Goal: Information Seeking & Learning: Learn about a topic

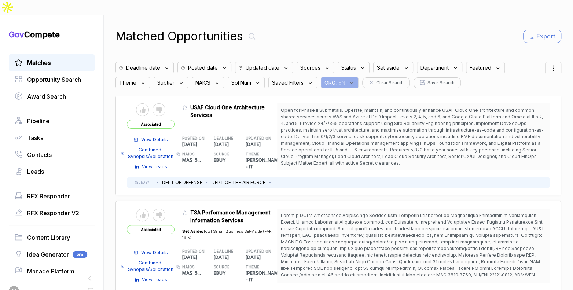
drag, startPoint x: 352, startPoint y: 66, endPoint x: 357, endPoint y: 82, distance: 16.6
click at [354, 73] on div "Matched Opportunities Export Deadline date Posted date Updated date Sources Sta…" at bounding box center [338, 160] width 446 height 290
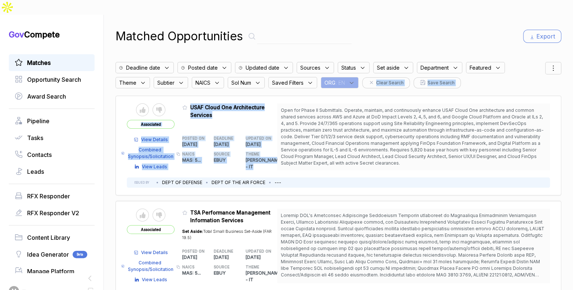
click at [357, 96] on div "Send to Pipeline Reject Associated View Details Combined Synopsis/Solicitation …" at bounding box center [338, 146] width 446 height 100
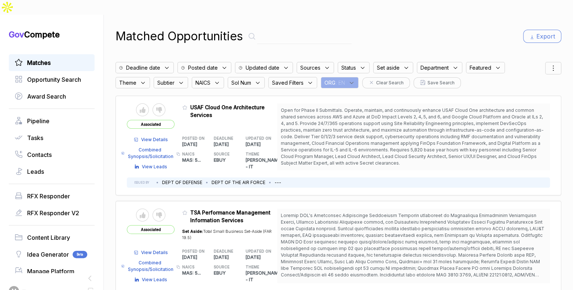
click at [350, 77] on div "ORG : EN" at bounding box center [340, 82] width 38 height 11
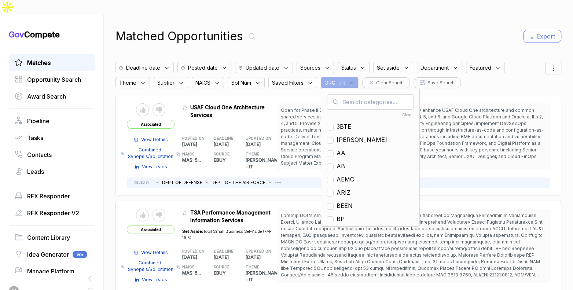
click at [354, 94] on input "text" at bounding box center [370, 101] width 87 height 15
type input "mh"
click at [345, 122] on span "MH" at bounding box center [341, 126] width 10 height 9
checkbox input "true"
click at [383, 37] on div "Matched Opportunities Export Deadline date Posted date Updated date Sources Sta…" at bounding box center [338, 160] width 446 height 290
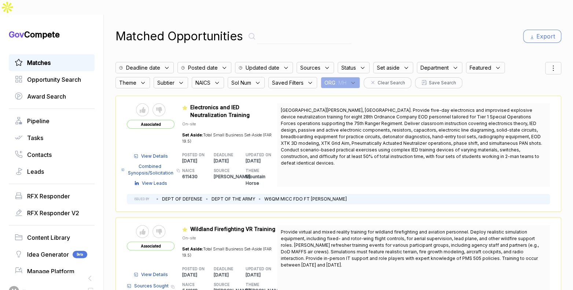
click at [317, 29] on input "text" at bounding box center [304, 36] width 95 height 15
paste input "FA441825Q0073"
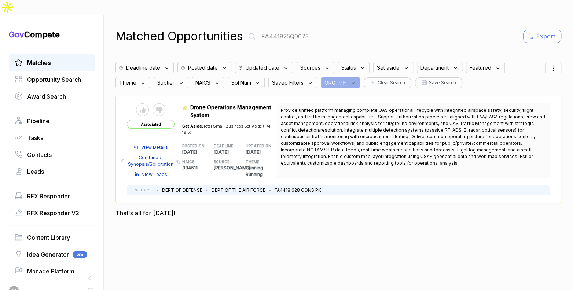
type input "FA441825Q0073"
click at [66, 58] on link "Matches" at bounding box center [52, 62] width 74 height 9
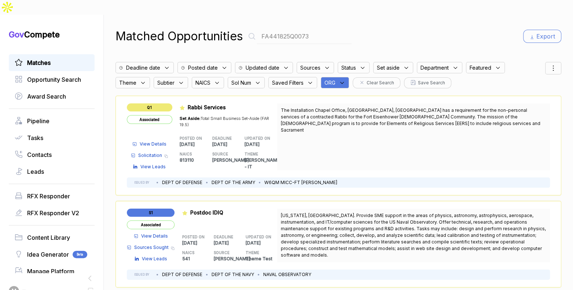
drag, startPoint x: 327, startPoint y: 67, endPoint x: 338, endPoint y: 71, distance: 11.6
click at [333, 79] on span "ORG" at bounding box center [329, 83] width 11 height 8
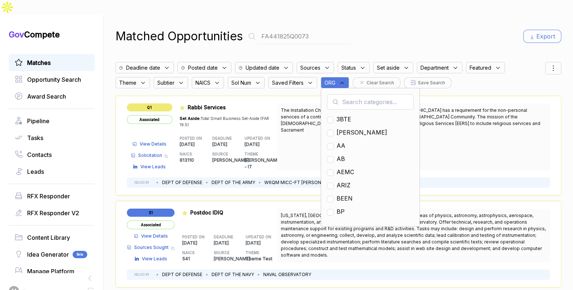
click at [354, 94] on input "text" at bounding box center [370, 101] width 87 height 15
type input "mh"
click at [346, 115] on span "MH" at bounding box center [341, 119] width 10 height 9
checkbox input "true"
drag, startPoint x: 466, startPoint y: 18, endPoint x: 497, endPoint y: 24, distance: 31.1
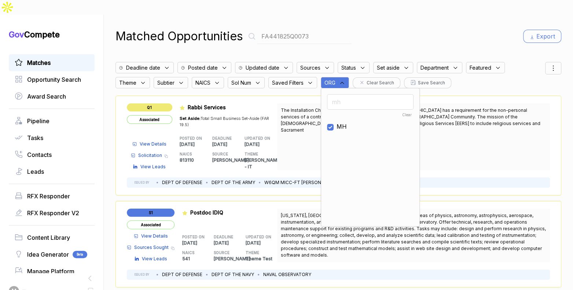
click at [469, 27] on div "Matched Opportunities FA441825Q0073 Export" at bounding box center [338, 36] width 446 height 18
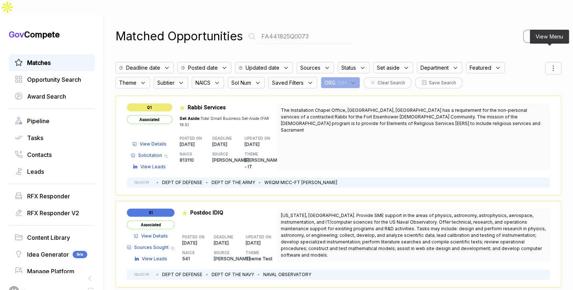
drag, startPoint x: 549, startPoint y: 54, endPoint x: 548, endPoint y: 60, distance: 7.0
click at [549, 64] on icon at bounding box center [553, 68] width 9 height 9
click at [513, 105] on div at bounding box center [515, 107] width 4 height 4
checkbox input "true"
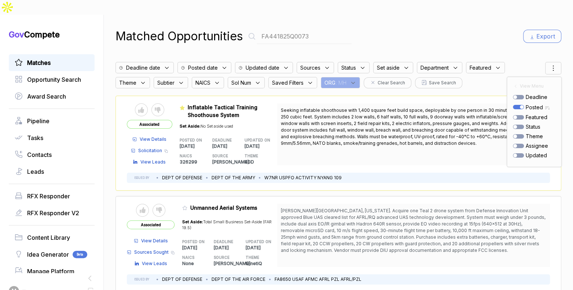
click at [456, 37] on div "Matched Opportunities FA441825Q0073 Export Deadline date Posted date Updated da…" at bounding box center [338, 160] width 446 height 290
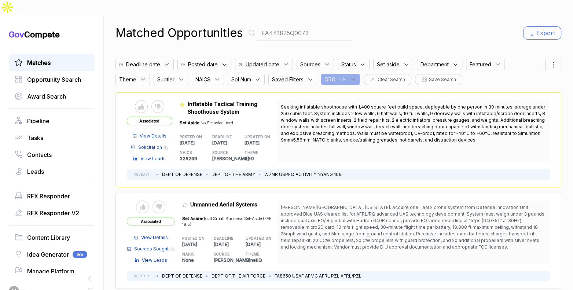
scroll to position [25, 0]
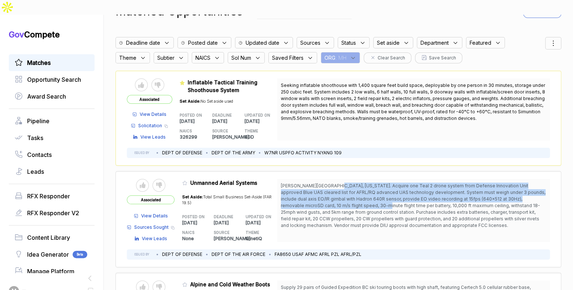
drag, startPoint x: 332, startPoint y: 172, endPoint x: 334, endPoint y: 193, distance: 21.3
click at [336, 191] on span "[PERSON_NAME][GEOGRAPHIC_DATA], [US_STATE]. Acquire one Teal 2 drone system fro…" at bounding box center [413, 205] width 265 height 45
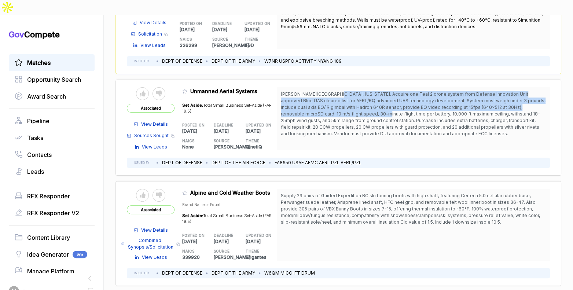
scroll to position [151, 0]
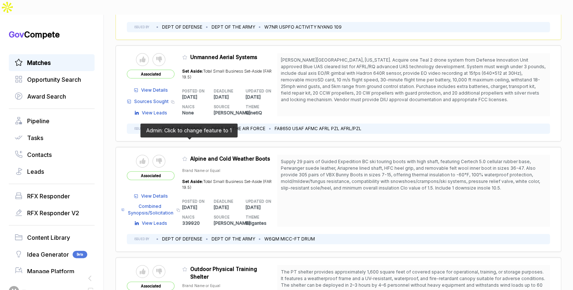
click at [187, 156] on icon at bounding box center [184, 158] width 5 height 5
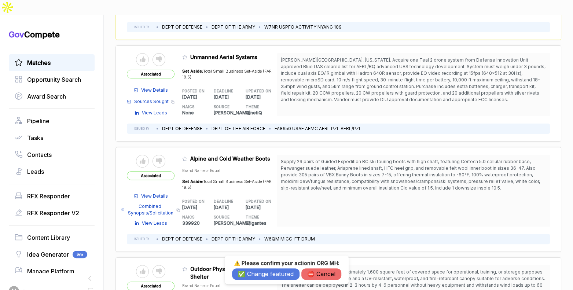
click at [260, 274] on button "✅ Change featured" at bounding box center [265, 273] width 67 height 11
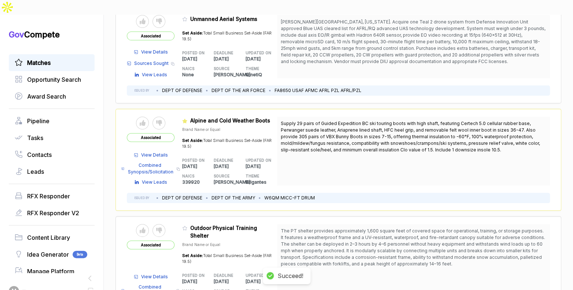
scroll to position [254, 0]
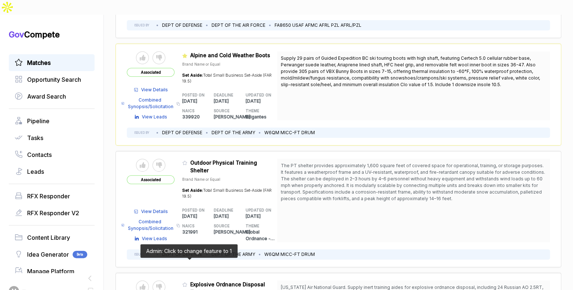
click at [187, 282] on icon at bounding box center [184, 284] width 5 height 5
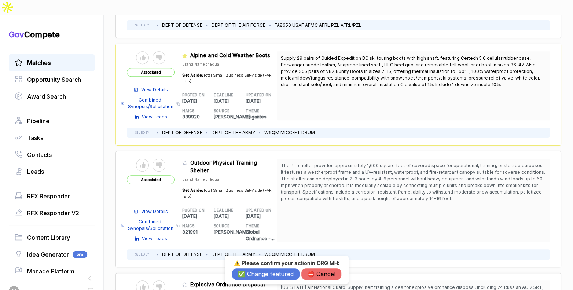
drag, startPoint x: 251, startPoint y: 278, endPoint x: 252, endPoint y: 261, distance: 16.9
click at [251, 278] on button "✅ Change featured" at bounding box center [265, 273] width 67 height 11
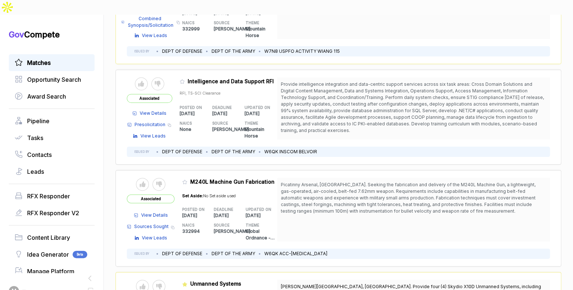
scroll to position [570, 0]
click at [190, 181] on span at bounding box center [186, 184] width 8 height 7
click at [187, 180] on icon at bounding box center [184, 182] width 5 height 5
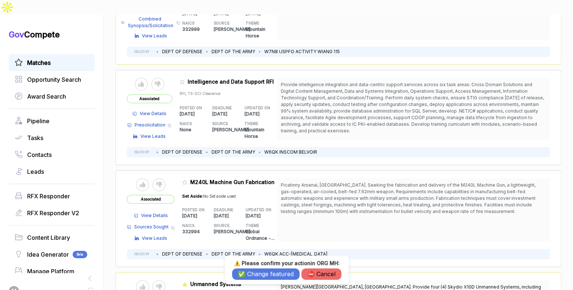
drag, startPoint x: 261, startPoint y: 274, endPoint x: 258, endPoint y: 261, distance: 13.1
click at [261, 273] on button "✅ Change featured" at bounding box center [265, 273] width 67 height 11
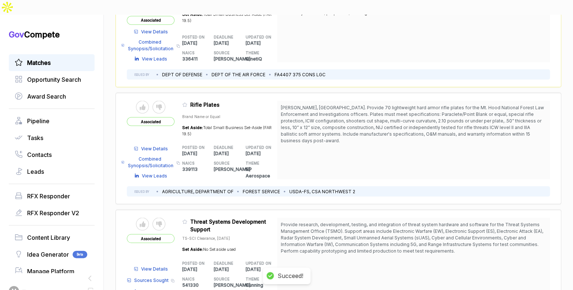
scroll to position [849, 0]
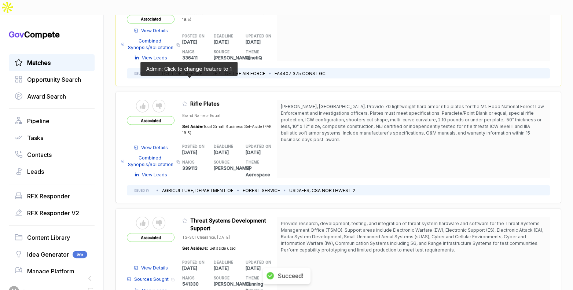
click at [187, 101] on icon at bounding box center [184, 103] width 5 height 5
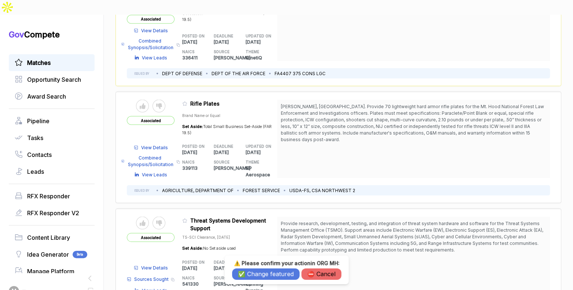
drag, startPoint x: 254, startPoint y: 277, endPoint x: 252, endPoint y: 270, distance: 7.7
click at [254, 277] on button "✅ Change featured" at bounding box center [265, 273] width 67 height 11
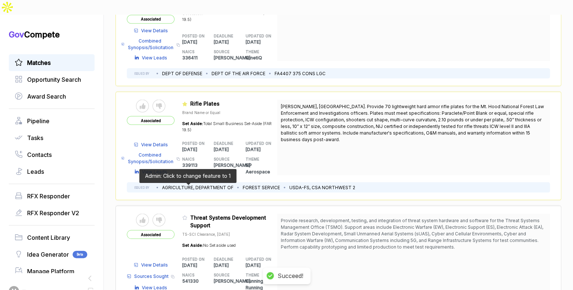
click at [187, 215] on icon at bounding box center [184, 217] width 5 height 5
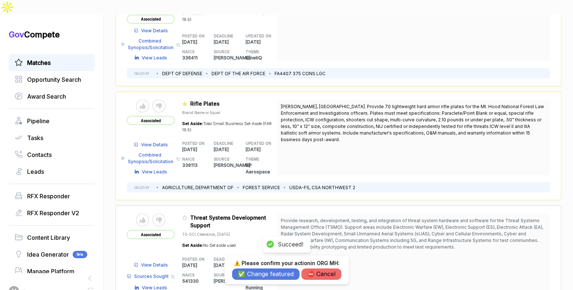
click at [280, 277] on button "✅ Change featured" at bounding box center [265, 273] width 67 height 11
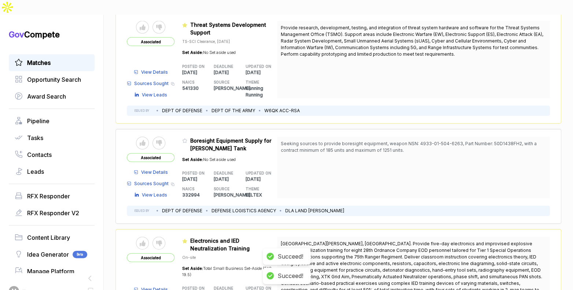
scroll to position [1060, 0]
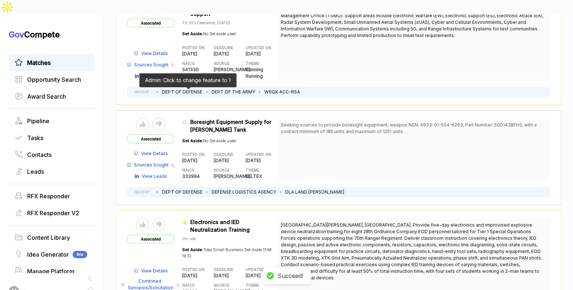
click at [185, 119] on icon at bounding box center [184, 121] width 5 height 5
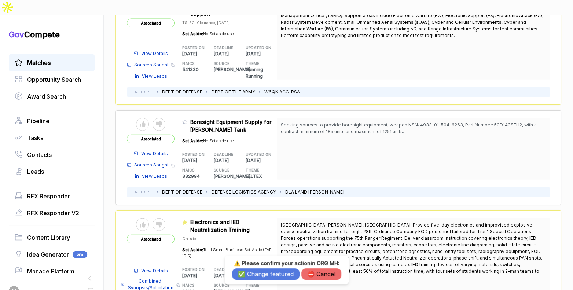
drag, startPoint x: 318, startPoint y: 273, endPoint x: 306, endPoint y: 252, distance: 24.0
click at [317, 272] on button "⛔️ Cancel" at bounding box center [321, 273] width 40 height 11
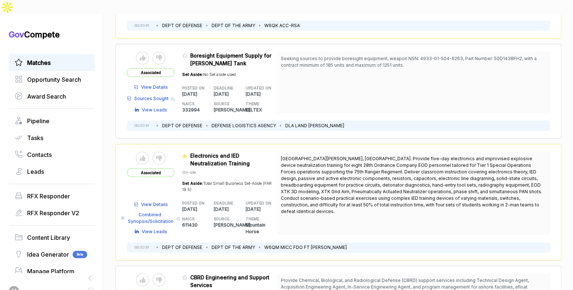
scroll to position [1102, 0]
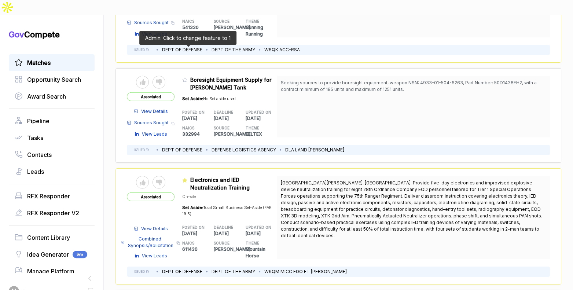
click at [185, 77] on icon at bounding box center [184, 79] width 5 height 5
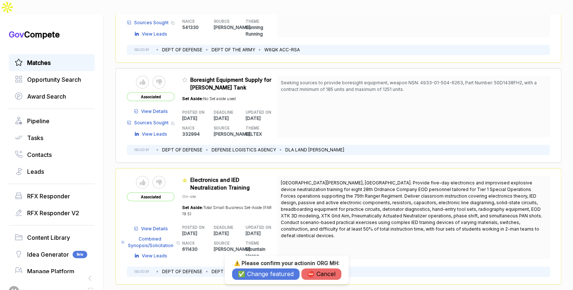
click at [267, 273] on button "✅ Change featured" at bounding box center [265, 273] width 67 height 11
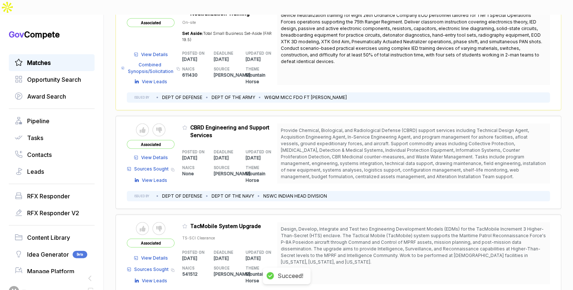
scroll to position [1278, 0]
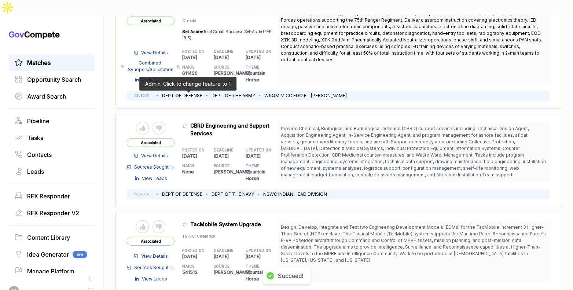
click at [187, 123] on icon at bounding box center [184, 125] width 5 height 5
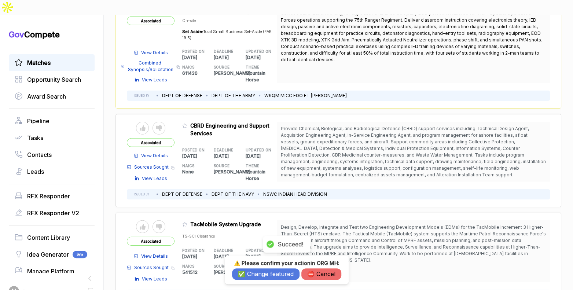
click at [252, 277] on button "✅ Change featured" at bounding box center [265, 273] width 67 height 11
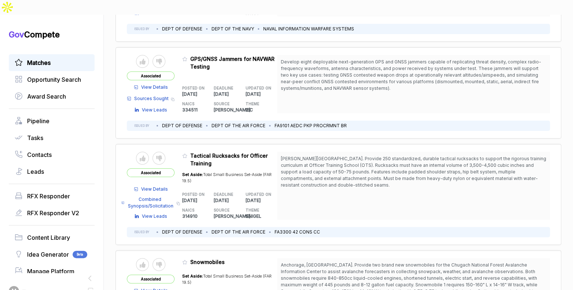
scroll to position [1544, 0]
click at [187, 153] on icon at bounding box center [184, 155] width 5 height 5
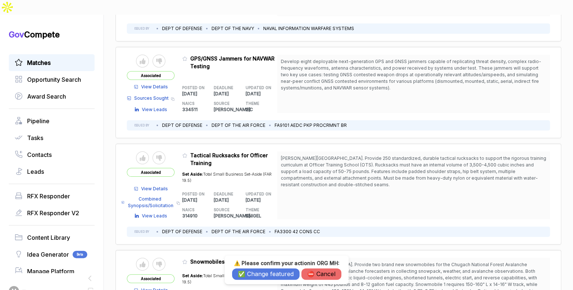
drag, startPoint x: 240, startPoint y: 277, endPoint x: 236, endPoint y: 274, distance: 4.4
click at [240, 277] on button "✅ Change featured" at bounding box center [265, 273] width 67 height 11
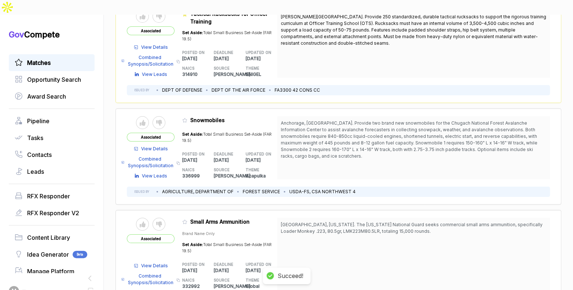
scroll to position [1729, 0]
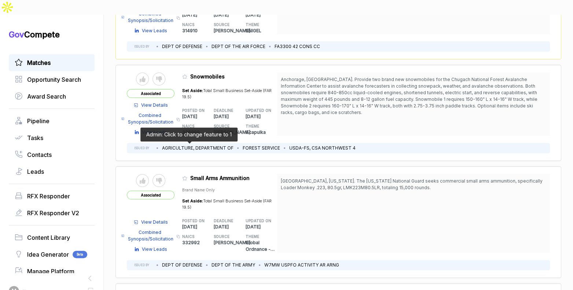
drag, startPoint x: 188, startPoint y: 148, endPoint x: 206, endPoint y: 205, distance: 59.1
click at [187, 176] on icon at bounding box center [184, 178] width 5 height 5
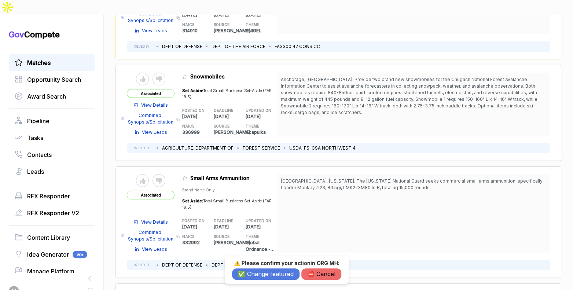
click at [243, 274] on button "✅ Change featured" at bounding box center [265, 273] width 67 height 11
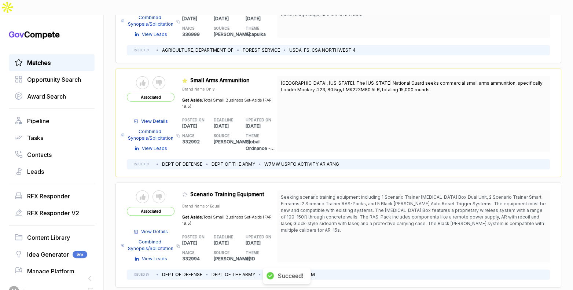
scroll to position [1848, 0]
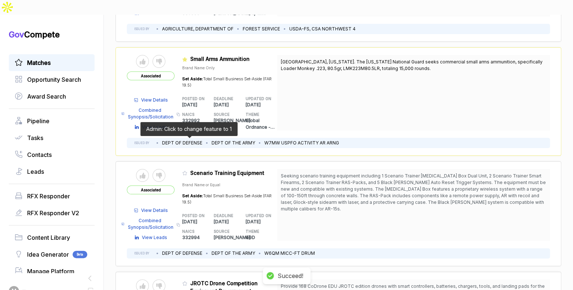
drag, startPoint x: 188, startPoint y: 141, endPoint x: 188, endPoint y: 145, distance: 4.1
click at [187, 170] on icon at bounding box center [184, 172] width 5 height 5
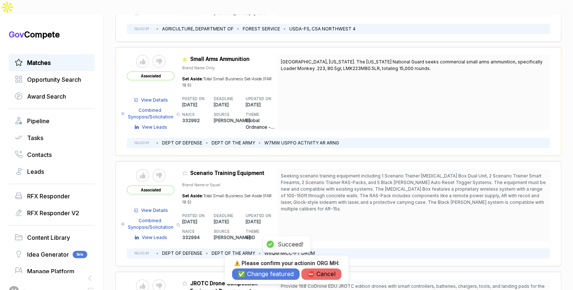
drag, startPoint x: 249, startPoint y: 273, endPoint x: 240, endPoint y: 268, distance: 10.2
click at [249, 273] on button "✅ Change featured" at bounding box center [265, 273] width 67 height 11
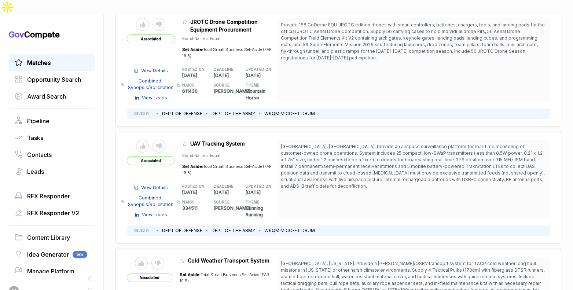
scroll to position [2108, 0]
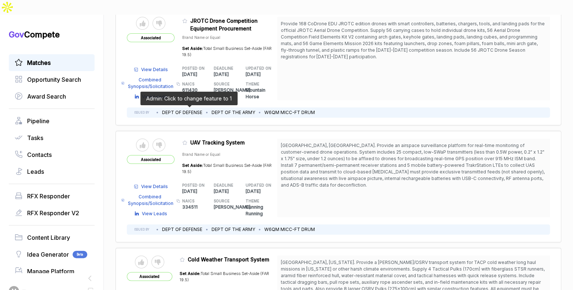
click at [187, 140] on icon at bounding box center [184, 142] width 5 height 5
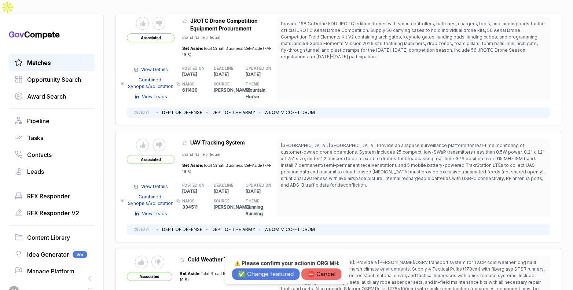
click at [316, 275] on button "⛔️ Cancel" at bounding box center [321, 273] width 40 height 11
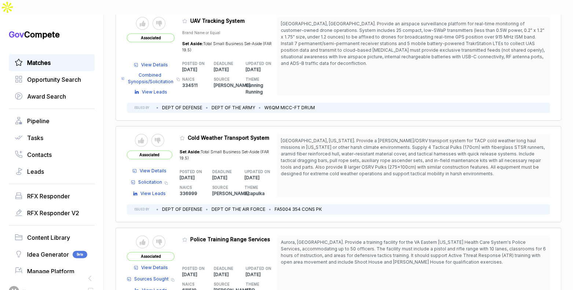
scroll to position [2232, 0]
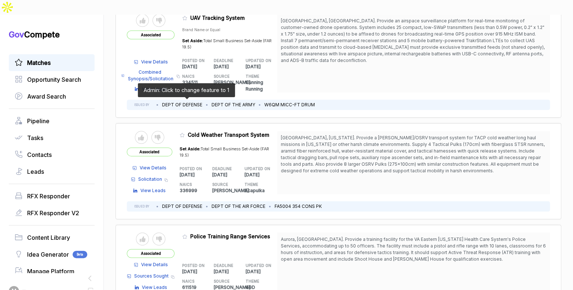
click at [184, 132] on icon at bounding box center [182, 134] width 5 height 5
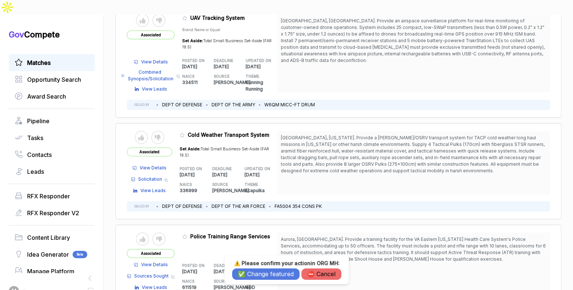
drag, startPoint x: 261, startPoint y: 275, endPoint x: 250, endPoint y: 266, distance: 14.1
click at [260, 274] on button "✅ Change featured" at bounding box center [265, 273] width 67 height 11
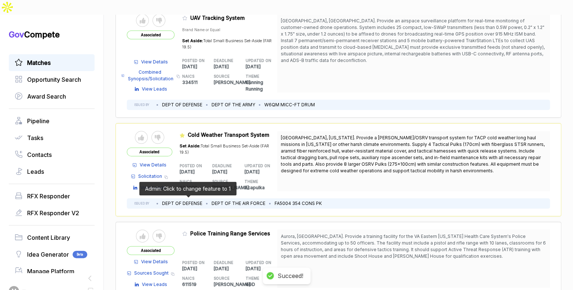
click at [185, 231] on icon at bounding box center [184, 233] width 5 height 5
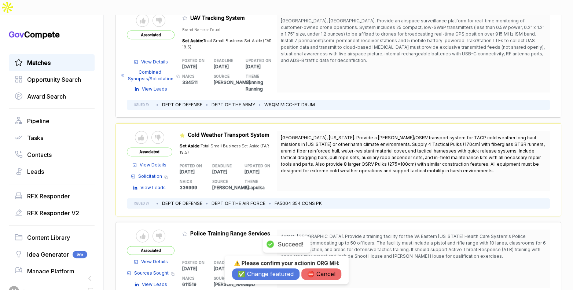
click at [260, 272] on button "✅ Change featured" at bounding box center [265, 273] width 67 height 11
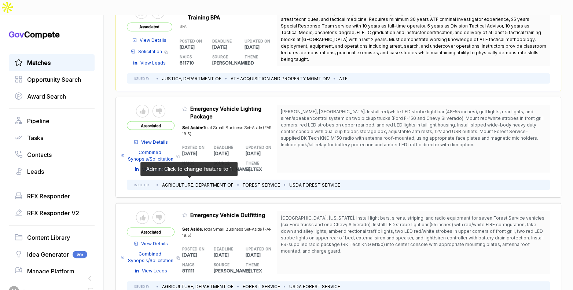
scroll to position [2554, 0]
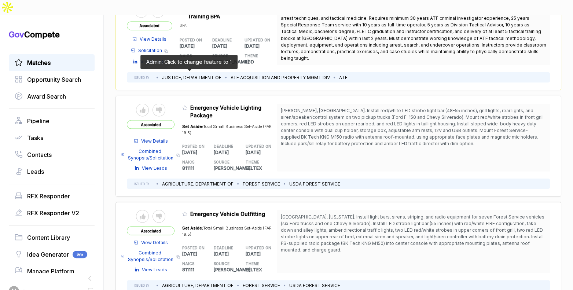
drag, startPoint x: 188, startPoint y: 73, endPoint x: 192, endPoint y: 86, distance: 13.1
click at [187, 105] on icon at bounding box center [184, 107] width 5 height 5
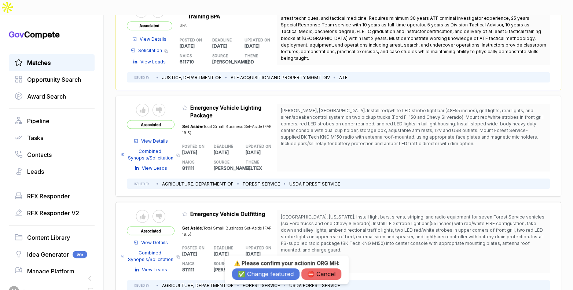
drag, startPoint x: 261, startPoint y: 274, endPoint x: 268, endPoint y: 251, distance: 23.5
click at [261, 271] on button "✅ Change featured" at bounding box center [265, 273] width 67 height 11
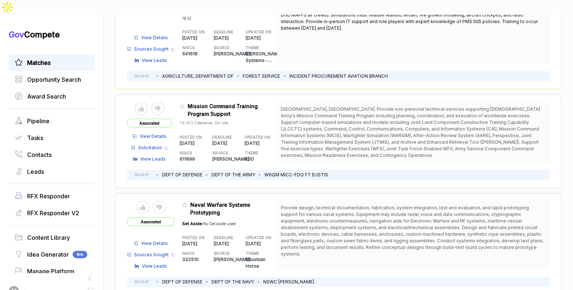
scroll to position [2881, 0]
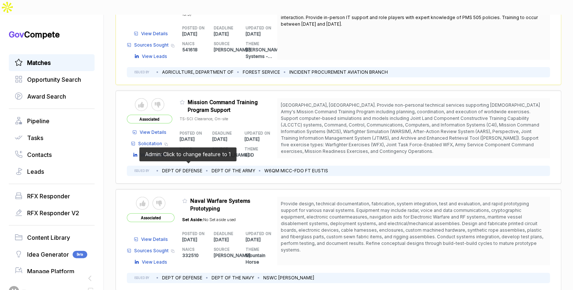
click at [187, 198] on icon at bounding box center [184, 200] width 5 height 5
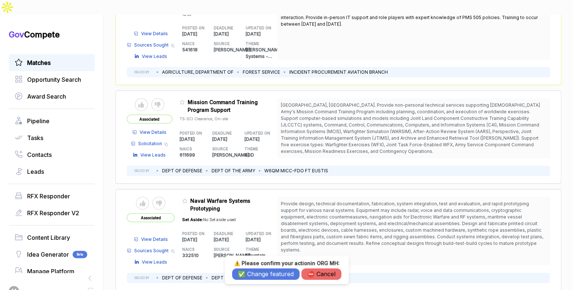
drag, startPoint x: 264, startPoint y: 272, endPoint x: 266, endPoint y: 265, distance: 7.7
click at [264, 272] on button "✅ Change featured" at bounding box center [265, 273] width 67 height 11
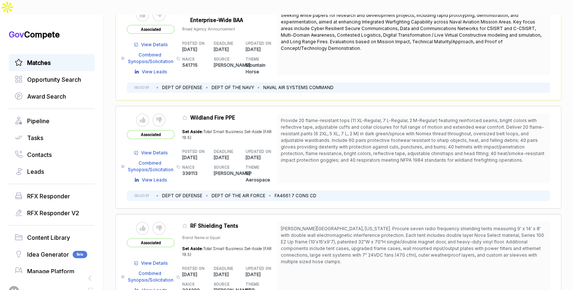
scroll to position [3514, 0]
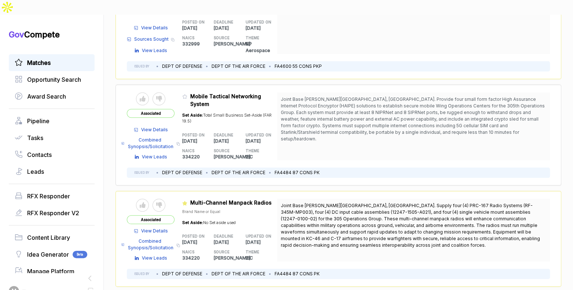
scroll to position [3856, 0]
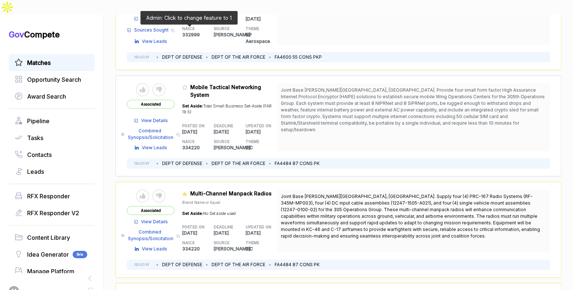
drag, startPoint x: 187, startPoint y: 30, endPoint x: 187, endPoint y: 35, distance: 4.4
click at [187, 85] on icon at bounding box center [184, 87] width 5 height 5
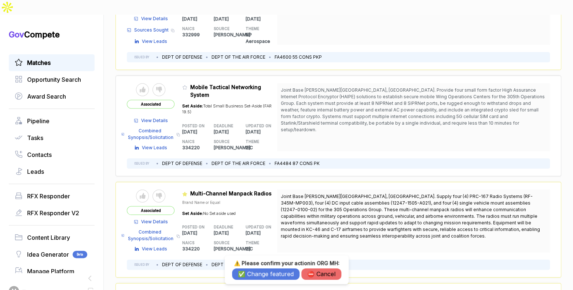
click at [261, 270] on button "✅ Change featured" at bounding box center [265, 273] width 67 height 11
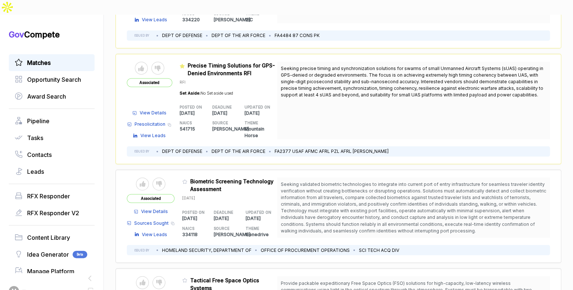
scroll to position [4107, 0]
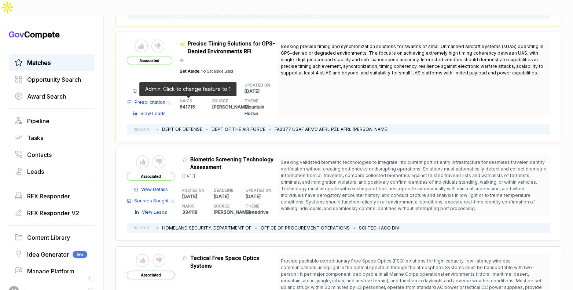
click at [186, 157] on icon at bounding box center [184, 159] width 5 height 5
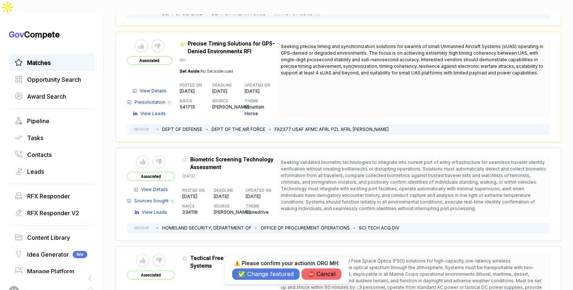
click at [272, 272] on button "✅ Change featured" at bounding box center [265, 273] width 67 height 11
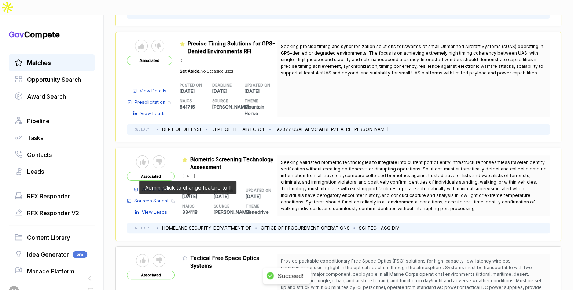
click at [186, 256] on icon at bounding box center [185, 258] width 4 height 4
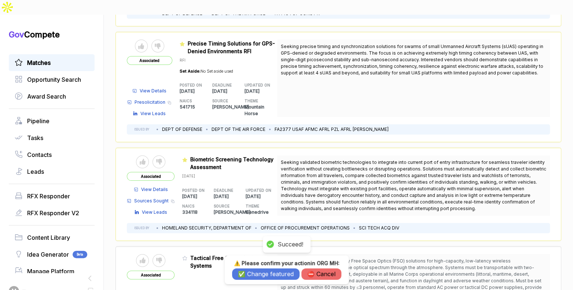
click at [269, 273] on button "✅ Change featured" at bounding box center [265, 273] width 67 height 11
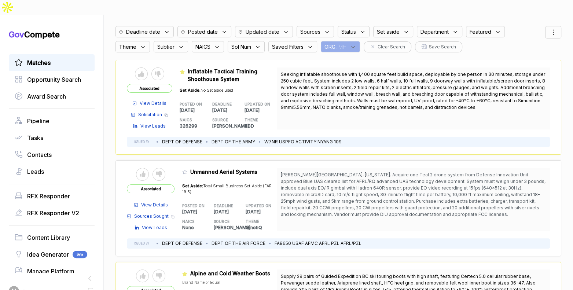
scroll to position [0, 0]
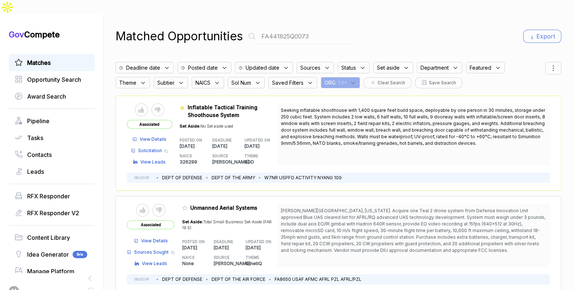
click at [286, 29] on input "FA441825Q0073" at bounding box center [304, 36] width 95 height 15
click at [347, 27] on div "Matched Opportunities Export" at bounding box center [338, 36] width 446 height 18
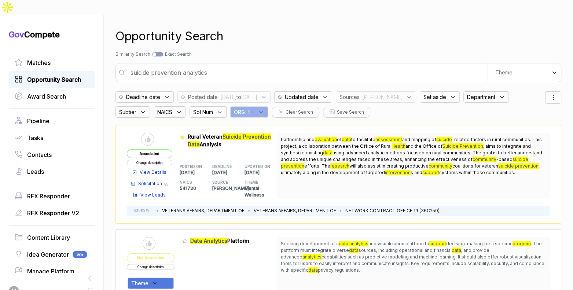
click at [66, 75] on span "Opportunity Search" at bounding box center [54, 79] width 54 height 9
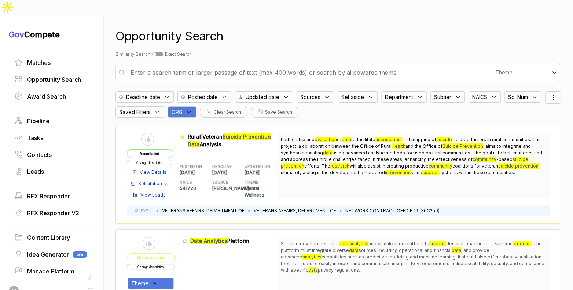
click at [196, 106] on div "ORG" at bounding box center [182, 111] width 28 height 11
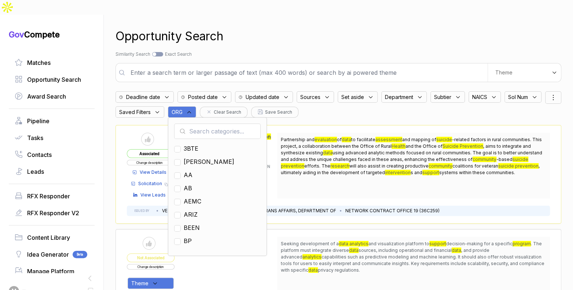
click at [242, 124] on input "text" at bounding box center [217, 131] width 87 height 15
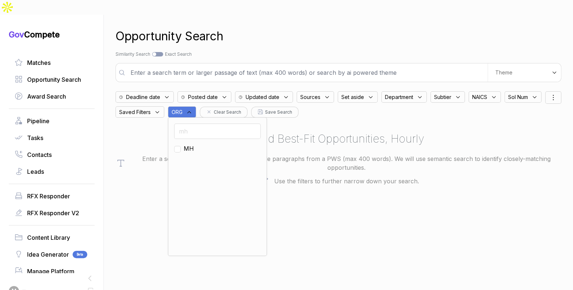
type input "mh"
drag, startPoint x: 235, startPoint y: 130, endPoint x: 246, endPoint y: 123, distance: 13.2
click at [194, 144] on span "MH" at bounding box center [189, 148] width 10 height 9
checkbox input "true"
click at [362, 30] on div "Opportunity Search Search by Topic Relevance Similarity Search Search by Exact …" at bounding box center [338, 160] width 446 height 290
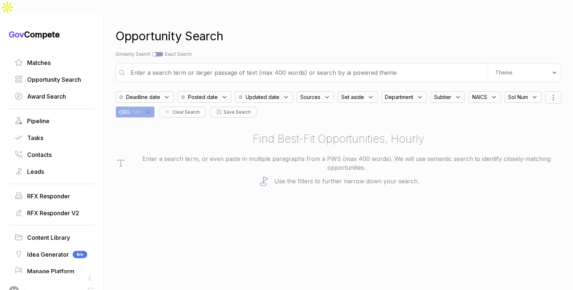
click at [196, 93] on span "Posted date" at bounding box center [203, 97] width 30 height 8
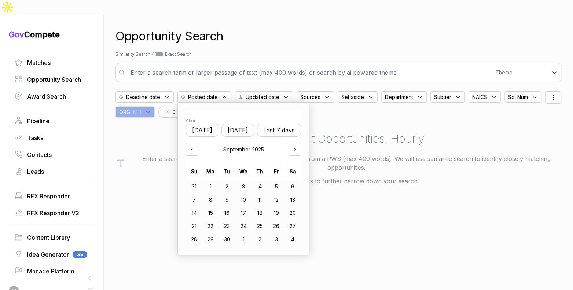
drag, startPoint x: 240, startPoint y: 112, endPoint x: 248, endPoint y: 111, distance: 8.1
click at [240, 124] on button "Yesterday" at bounding box center [237, 130] width 33 height 13
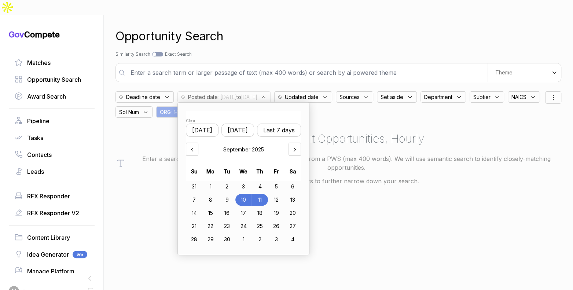
click at [265, 181] on div "4" at bounding box center [259, 187] width 16 height 12
click at [265, 194] on div "11" at bounding box center [259, 200] width 16 height 12
drag, startPoint x: 316, startPoint y: 25, endPoint x: 277, endPoint y: 0, distance: 46.0
click at [313, 27] on div "Opportunity Search" at bounding box center [338, 36] width 446 height 18
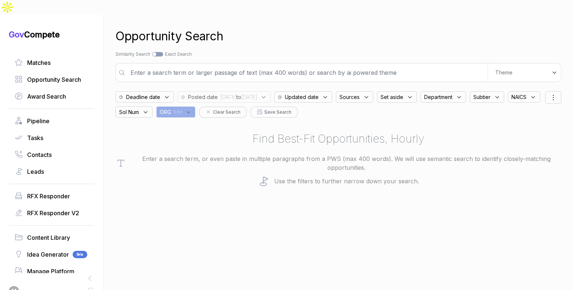
click at [241, 94] on b "to" at bounding box center [238, 97] width 5 height 6
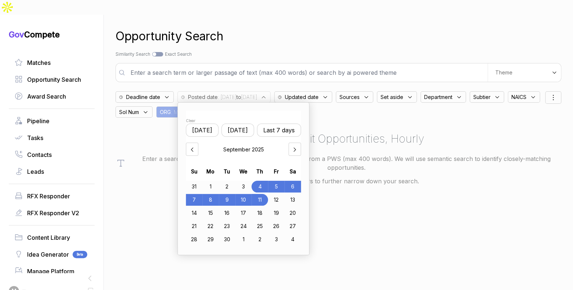
drag, startPoint x: 284, startPoint y: 27, endPoint x: 431, endPoint y: 53, distance: 148.9
click at [284, 27] on div "Opportunity Search" at bounding box center [338, 36] width 446 height 18
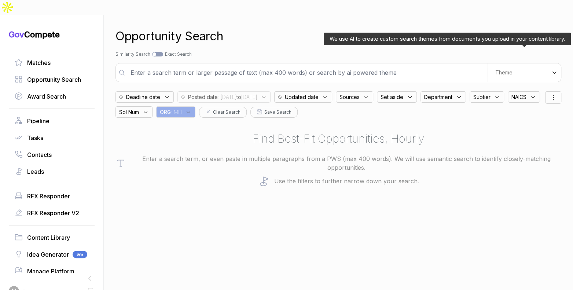
click at [499, 64] on div "Theme" at bounding box center [524, 72] width 73 height 18
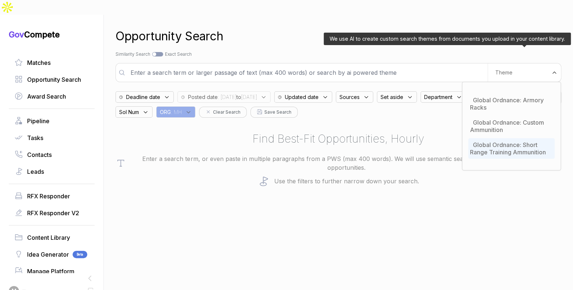
click at [496, 138] on div "Global Ordnance: Short Range Training Ammunition" at bounding box center [511, 148] width 87 height 21
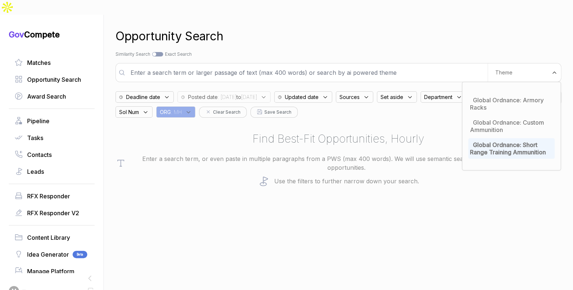
click at [427, 51] on div "Search by Topic Relevance Similarity Search Search by Exact Keyword Match Exact…" at bounding box center [338, 54] width 446 height 7
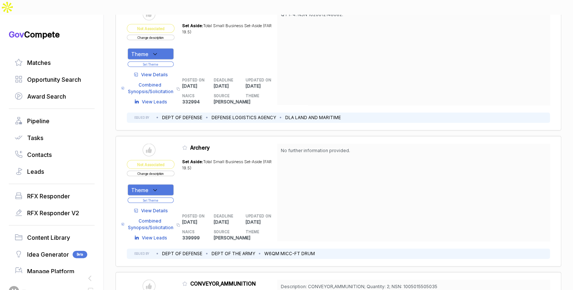
scroll to position [959, 0]
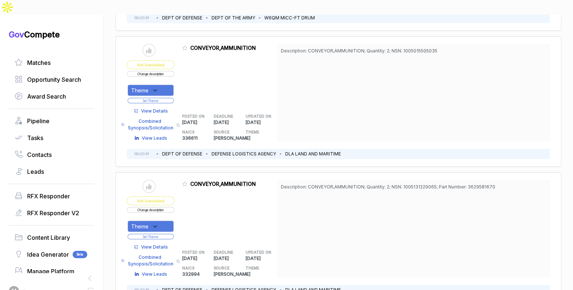
scroll to position [1121, 0]
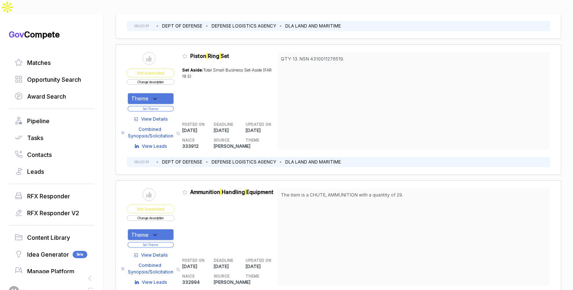
scroll to position [2474, 0]
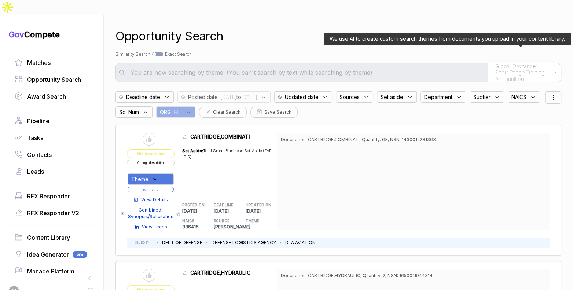
drag, startPoint x: 502, startPoint y: 51, endPoint x: 503, endPoint y: 59, distance: 8.5
click at [502, 63] on span "Global Ordnance: Short Range Training Ammunition" at bounding box center [523, 72] width 56 height 19
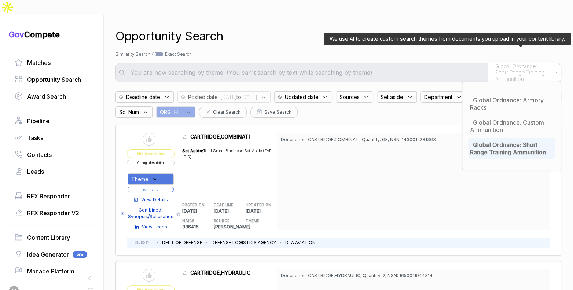
drag, startPoint x: 493, startPoint y: 132, endPoint x: 390, endPoint y: 70, distance: 120.1
click at [493, 141] on span "Global Ordnance: Short Range Training Ammunition" at bounding box center [508, 148] width 76 height 15
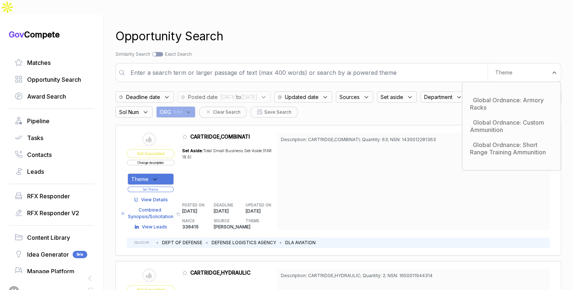
click at [371, 65] on input "text" at bounding box center [306, 72] width 361 height 15
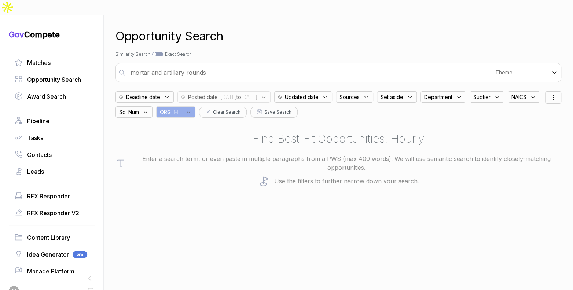
type input "mortar and artillery rounds"
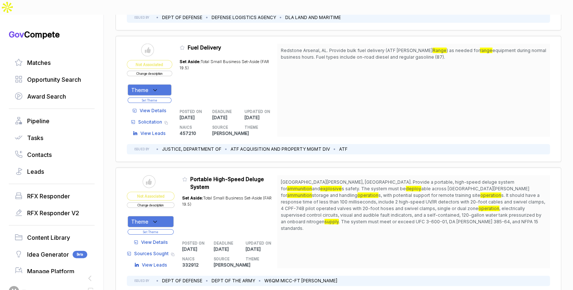
scroll to position [1390, 0]
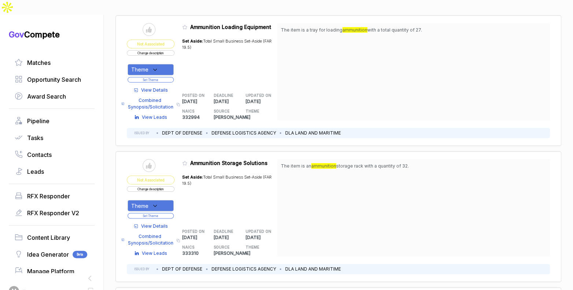
scroll to position [2474, 0]
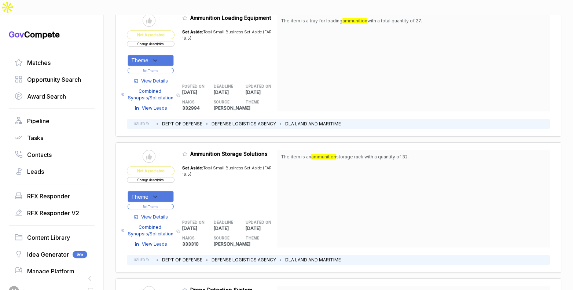
click at [168, 214] on span "View Details" at bounding box center [154, 217] width 27 height 7
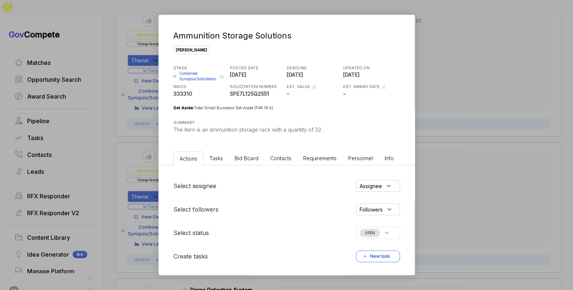
click at [255, 165] on li "Bid Board" at bounding box center [247, 158] width 36 height 14
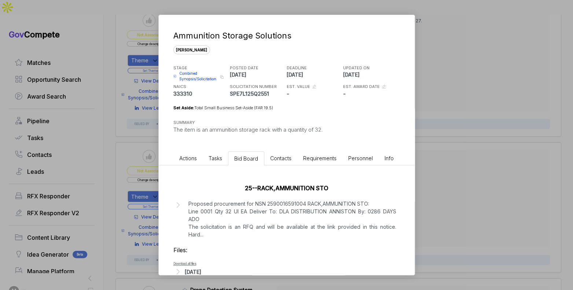
click at [438, 191] on div "Ammunition Storage Solutions sam STAGE Combined Synopsis/Solicitation Copy link…" at bounding box center [286, 145] width 573 height 290
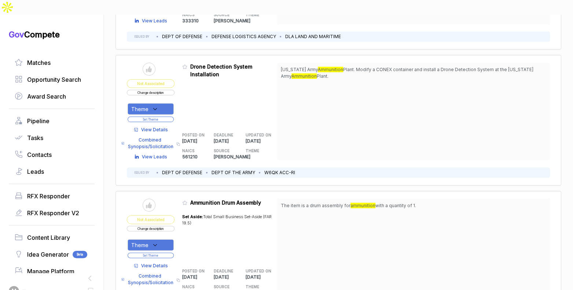
scroll to position [2703, 0]
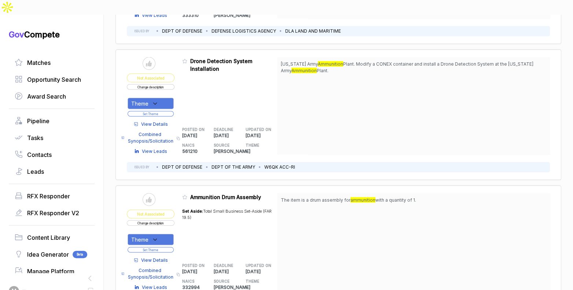
click at [159, 121] on span "View Details" at bounding box center [154, 124] width 27 height 7
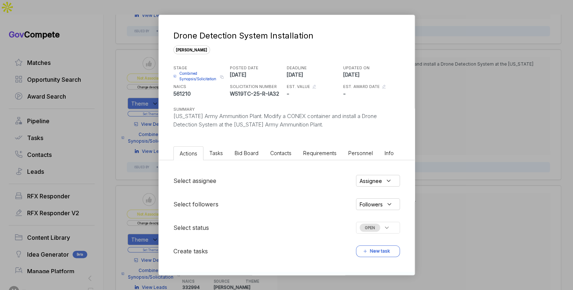
click at [253, 151] on span "Bid Board" at bounding box center [247, 153] width 24 height 6
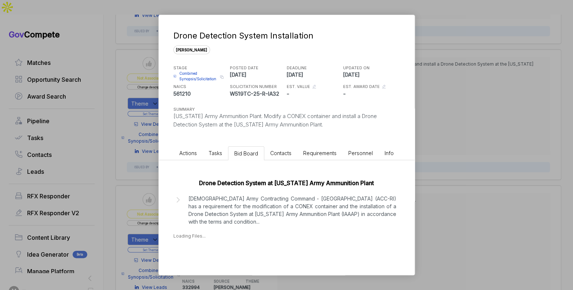
click at [263, 201] on p "US Army Contracting Command - Rock Island (ACC-RI) has a requirement for the mo…" at bounding box center [292, 210] width 208 height 31
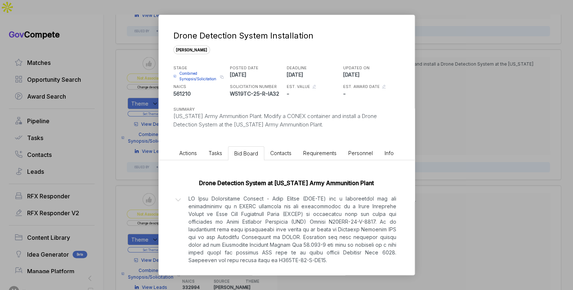
click at [421, 204] on div "Drone Detection System Installation sam STAGE Combined Synopsis/Solicitation Co…" at bounding box center [286, 145] width 573 height 290
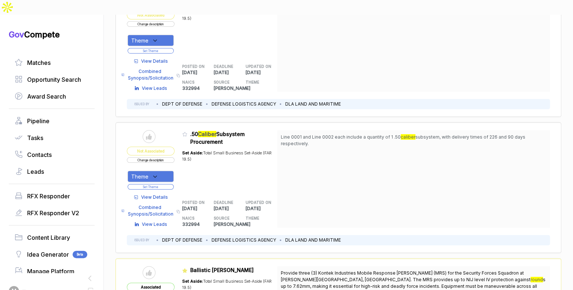
scroll to position [2947, 0]
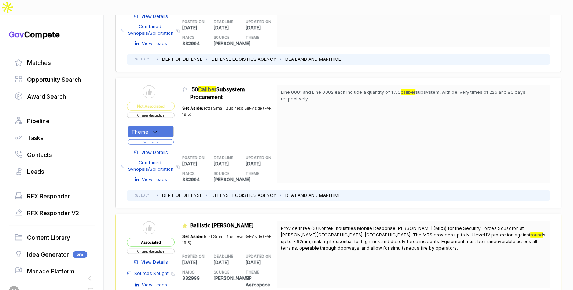
click at [164, 149] on span "View Details" at bounding box center [154, 152] width 27 height 7
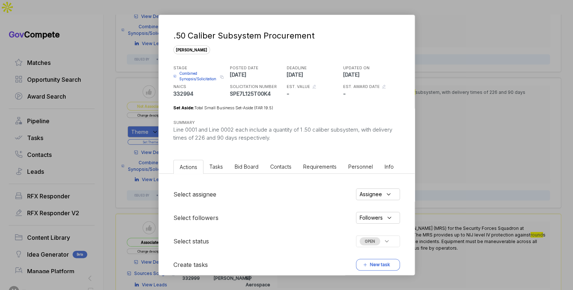
click at [257, 172] on li "Bid Board" at bounding box center [247, 167] width 36 height 14
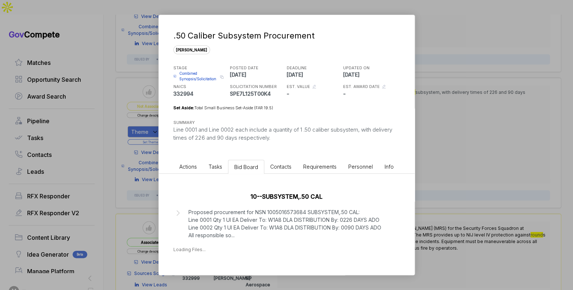
click at [254, 211] on p "Proposed procurement for NSN 1005016573684 SUBSYSTEM,.50 CAL: Line 0001 Qty 1 U…" at bounding box center [284, 223] width 193 height 31
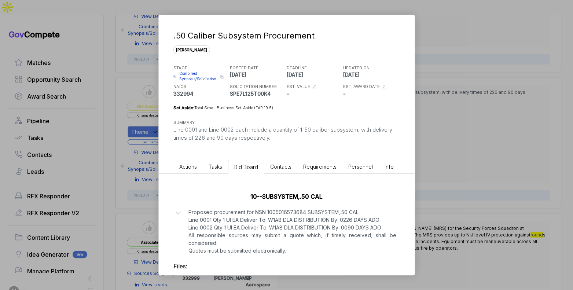
click at [423, 190] on div ".50 Caliber Subsystem Procurement sam STAGE Combined Synopsis/Solicitation Copy…" at bounding box center [286, 145] width 573 height 290
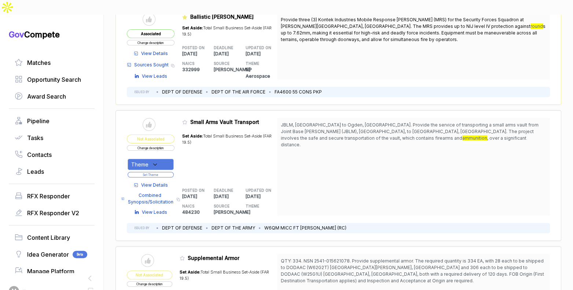
scroll to position [3179, 0]
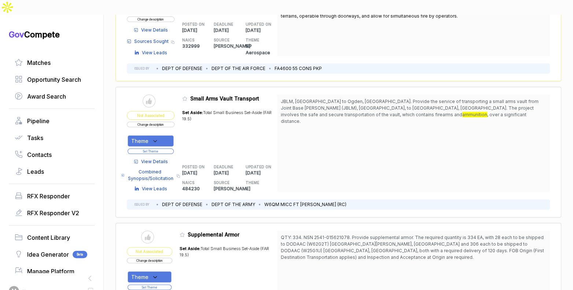
click at [157, 158] on span "View Details" at bounding box center [154, 161] width 27 height 7
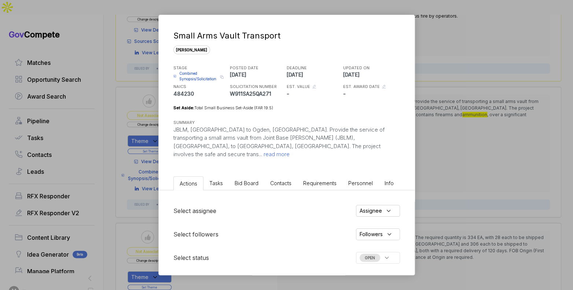
click at [257, 180] on span "Bid Board" at bounding box center [247, 183] width 24 height 6
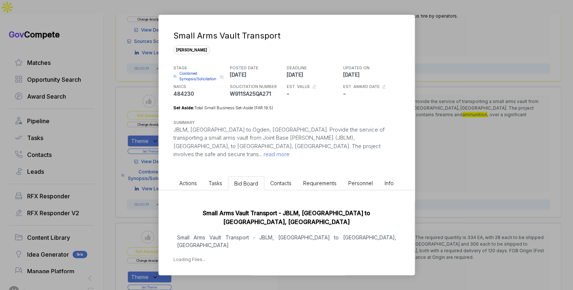
click at [276, 233] on p "Small Arms Vault Transport - JBLM, WA to Ogden, UT" at bounding box center [286, 240] width 227 height 15
click at [444, 184] on div "Small Arms Vault Transport sam STAGE Combined Synopsis/Solicitation Copy link P…" at bounding box center [286, 145] width 573 height 290
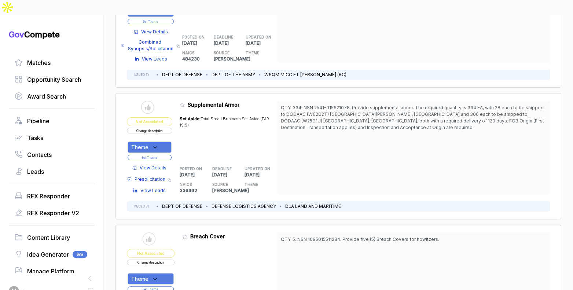
scroll to position [3309, 0]
click at [155, 164] on span "View Details" at bounding box center [153, 167] width 27 height 7
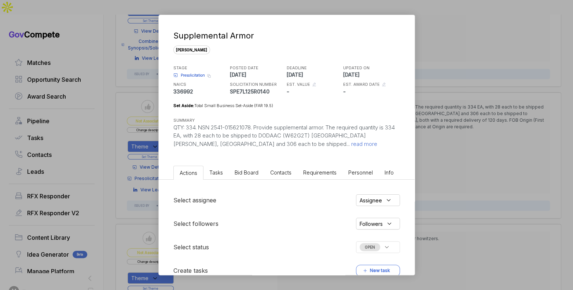
click at [252, 169] on span "Bid Board" at bounding box center [247, 172] width 24 height 6
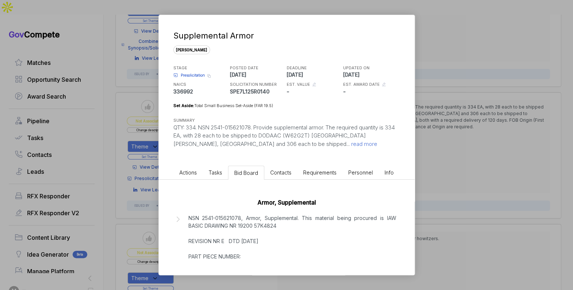
click at [273, 214] on p "NSN 2541-015621078, Armor, Supplemental. This material being procured is IAW BA…" at bounding box center [292, 252] width 208 height 77
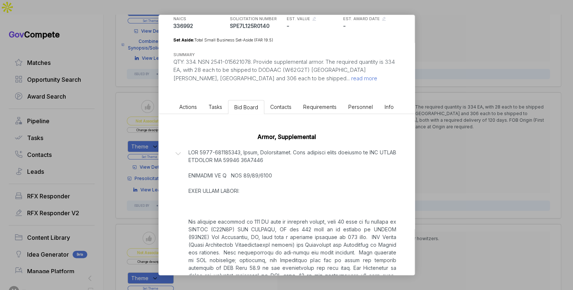
scroll to position [110, 0]
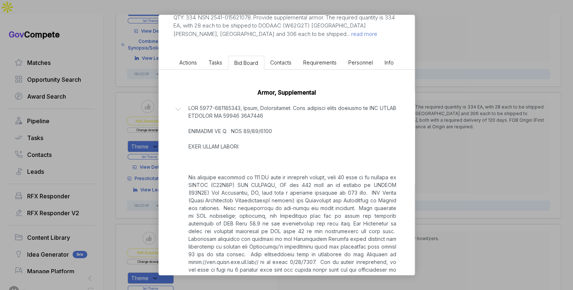
click at [466, 193] on div "Supplemental Armor sam STAGE Presolicitation Copy link POSTED DATE 2025-09-04 D…" at bounding box center [286, 145] width 573 height 290
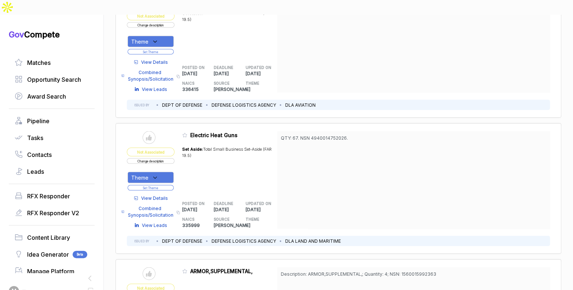
scroll to position [4550, 0]
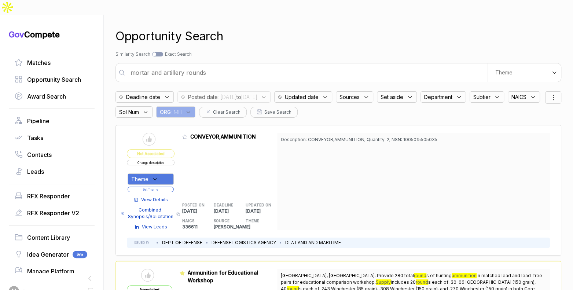
click at [250, 65] on input "mortar and artillery rounds" at bounding box center [306, 72] width 361 height 15
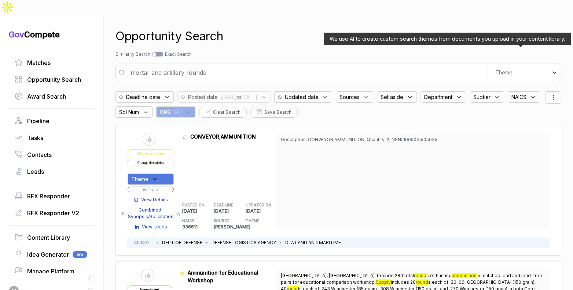
drag, startPoint x: 512, startPoint y: 54, endPoint x: 510, endPoint y: 63, distance: 9.5
click at [512, 63] on div "Theme" at bounding box center [524, 72] width 73 height 18
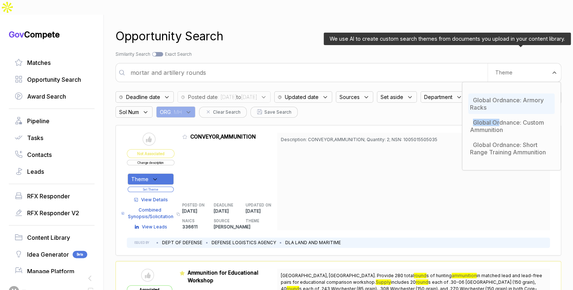
drag, startPoint x: 496, startPoint y: 109, endPoint x: 496, endPoint y: 90, distance: 18.7
click at [497, 92] on ul "Global Ordnance: Armory Racks Global Ordnance: Custom Ammunition Global Ordnanc…" at bounding box center [511, 126] width 87 height 69
click at [496, 93] on div "Global Ordnance: Armory Racks" at bounding box center [511, 103] width 87 height 21
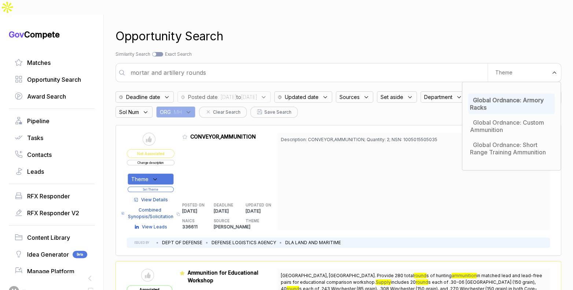
click at [453, 34] on div "Opportunity Search Search by Topic Relevance Similarity Search Search by Exact …" at bounding box center [338, 160] width 446 height 290
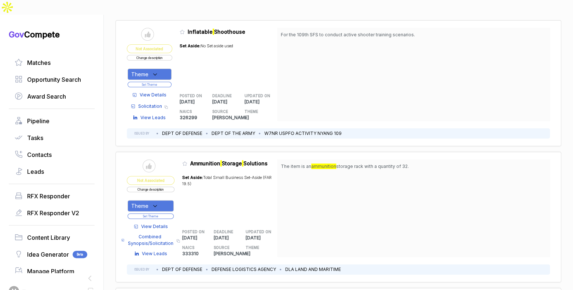
scroll to position [117, 0]
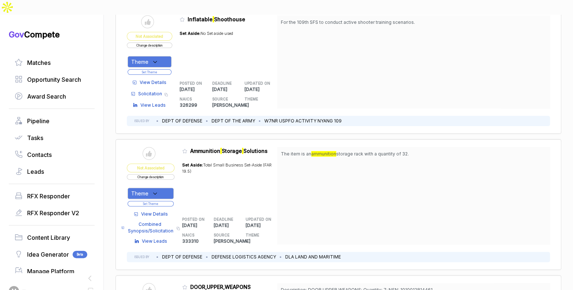
click at [159, 211] on span "View Details" at bounding box center [154, 214] width 27 height 7
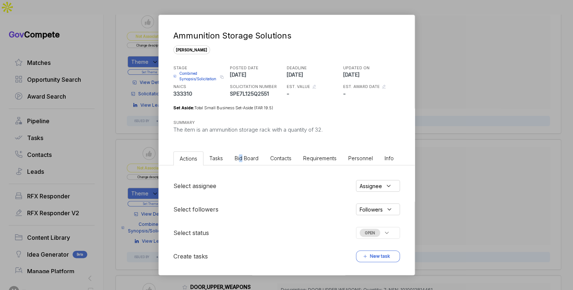
click at [240, 159] on span "Bid Board" at bounding box center [247, 158] width 24 height 6
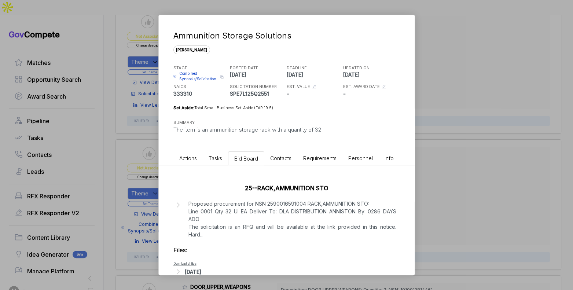
click at [435, 129] on div "Ammunition Storage Solutions sam STAGE Combined Synopsis/Solicitation Copy link…" at bounding box center [286, 145] width 573 height 290
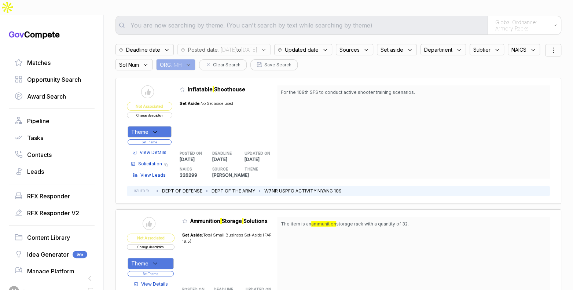
scroll to position [35, 0]
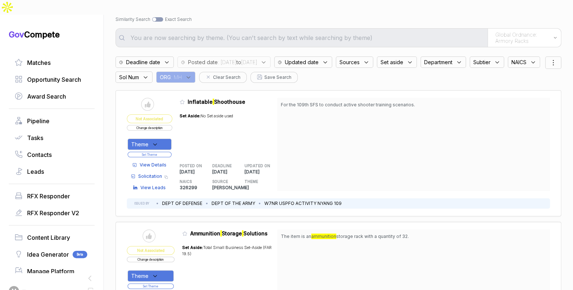
click at [159, 162] on span "View Details" at bounding box center [153, 165] width 27 height 7
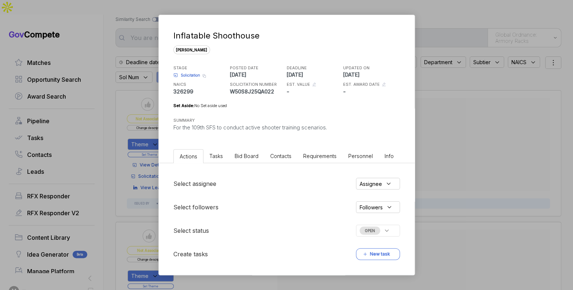
drag, startPoint x: 262, startPoint y: 159, endPoint x: 252, endPoint y: 156, distance: 10.3
click at [260, 159] on li "Bid Board" at bounding box center [247, 156] width 36 height 14
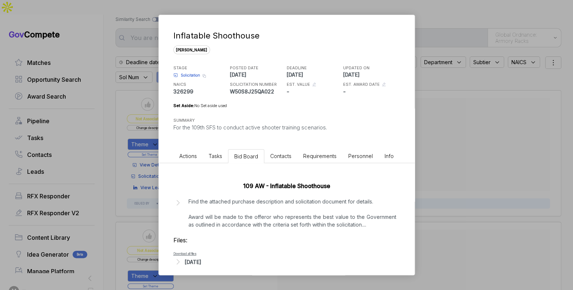
click at [250, 218] on p "Find the attached purchase description and solicitation document for details. A…" at bounding box center [292, 213] width 208 height 31
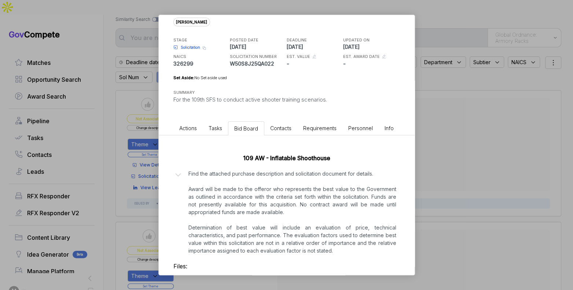
scroll to position [59, 0]
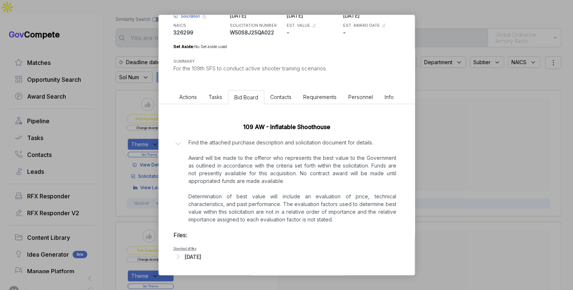
click at [196, 255] on div "Sep 11, 2025" at bounding box center [193, 257] width 16 height 8
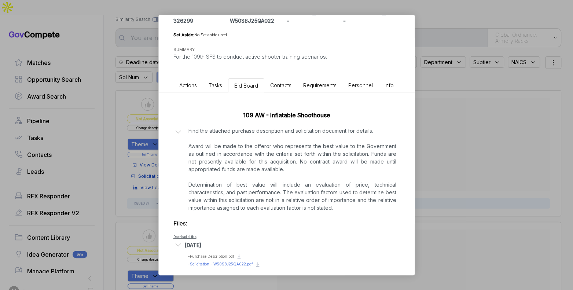
scroll to position [76, 0]
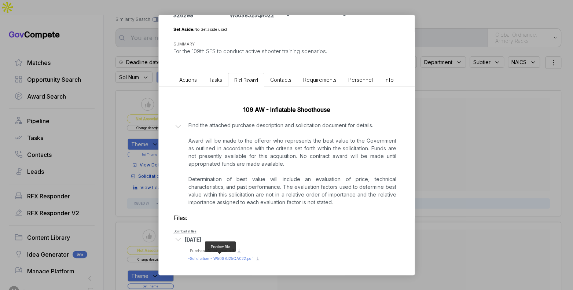
click at [226, 257] on span "- Solicitation - W50S8J25QA022.pdf" at bounding box center [220, 258] width 65 height 4
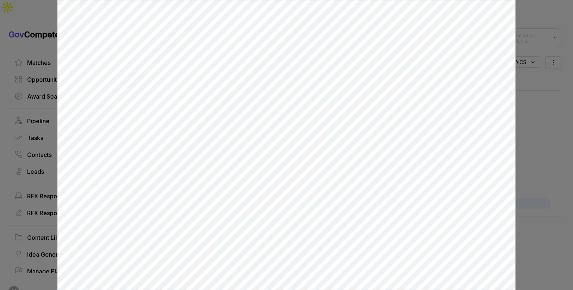
scroll to position [0, 0]
drag, startPoint x: 531, startPoint y: 144, endPoint x: 515, endPoint y: 146, distance: 16.2
click at [531, 144] on div at bounding box center [286, 145] width 573 height 290
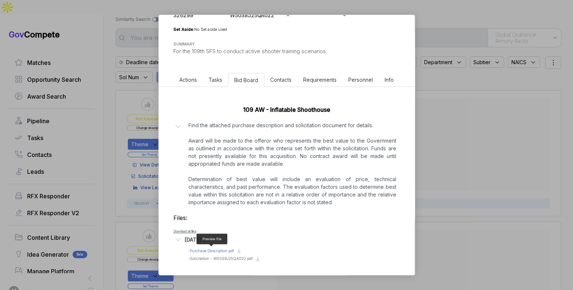
click at [222, 250] on span "- Purchase Description.pdf" at bounding box center [211, 251] width 46 height 4
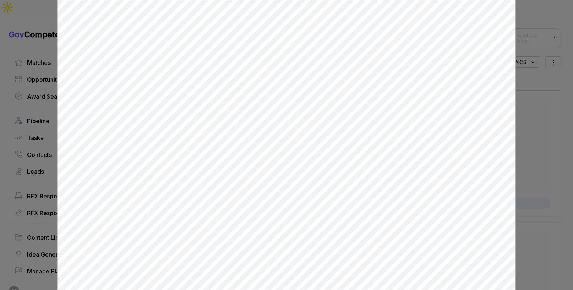
click at [521, 155] on div at bounding box center [286, 145] width 573 height 290
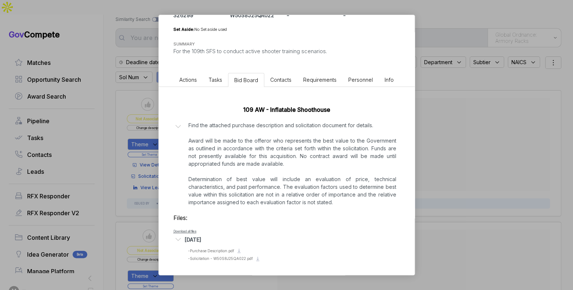
click at [510, 159] on div "Inflatable Shoothouse sam STAGE Solicitation Copy link POSTED DATE 2025-09-11 D…" at bounding box center [286, 145] width 573 height 290
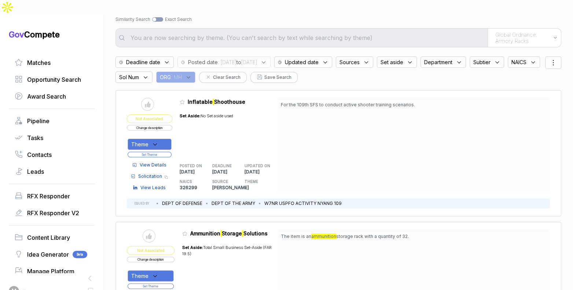
click at [161, 125] on button "Change description" at bounding box center [149, 127] width 45 height 5
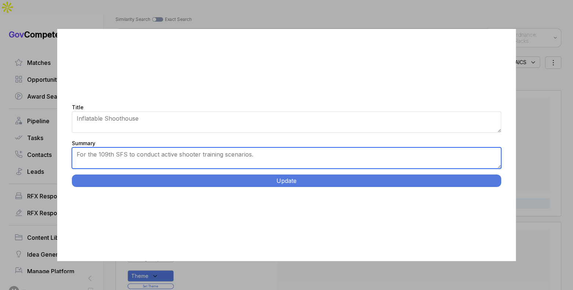
click at [231, 152] on textarea "For the 109th SFS to conduct active shooter training scenarios." at bounding box center [286, 157] width 429 height 21
paste textarea "Inflatable Tactical Training Shoothouse System. Procure inflatable shoothouse w…"
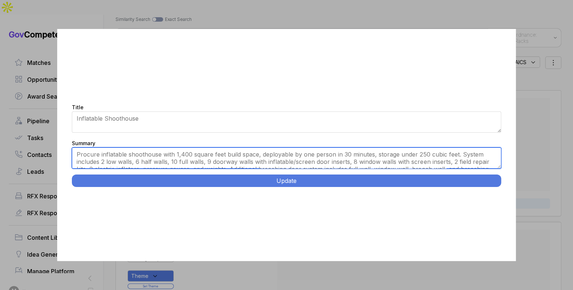
type textarea "Procure inflatable shoothouse with 1,400 square feet build space, deployable by…"
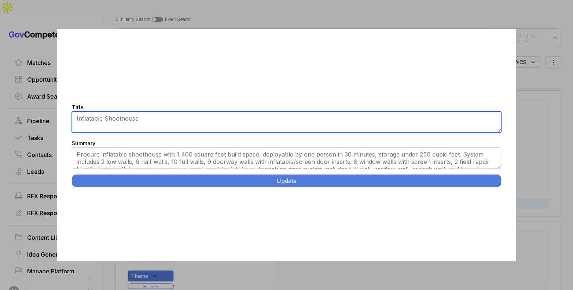
click at [243, 125] on textarea "Inflatable Shoothouse" at bounding box center [286, 121] width 429 height 21
click at [242, 125] on textarea "Inflatable Shoothouse" at bounding box center [286, 121] width 429 height 21
paste textarea "Tactical Training Shoothouse System."
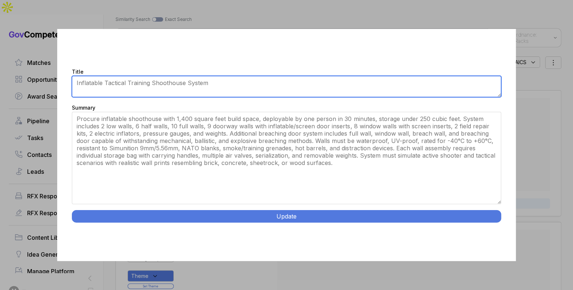
drag, startPoint x: 500, startPoint y: 166, endPoint x: 401, endPoint y: 205, distance: 106.3
click at [481, 237] on div "Title Inflatable Shoothouse Summary For the 109th SFS to conduct active shooter…" at bounding box center [286, 145] width 458 height 232
type textarea "Inflatable Tactical Training Shoothouse System"
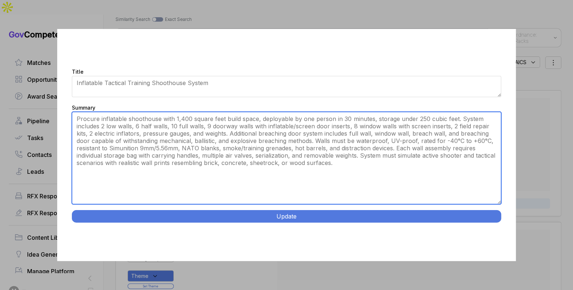
click at [324, 177] on textarea "For the 109th SFS to conduct active shooter training scenarios." at bounding box center [286, 158] width 429 height 92
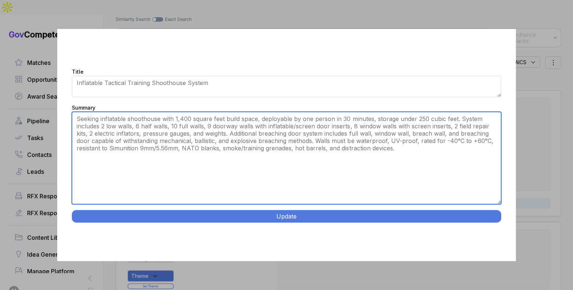
type textarea "Seeking inflatable shoothouse with 1,400 square feet build space, deployable by…"
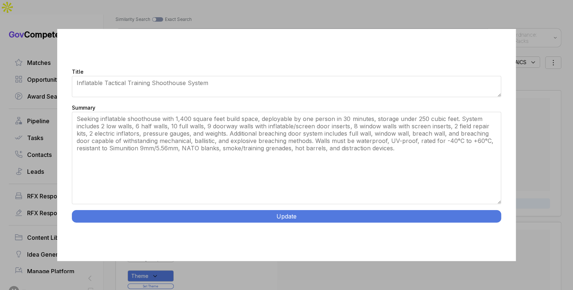
click at [353, 217] on button "Update" at bounding box center [286, 216] width 429 height 12
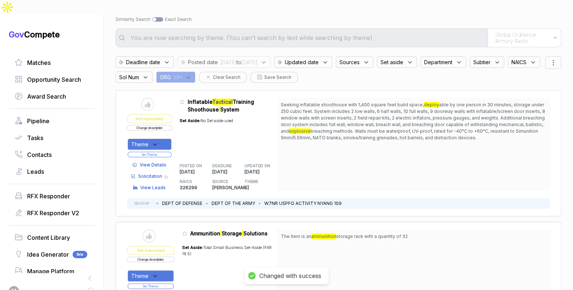
click at [164, 139] on div "Theme" at bounding box center [150, 144] width 44 height 11
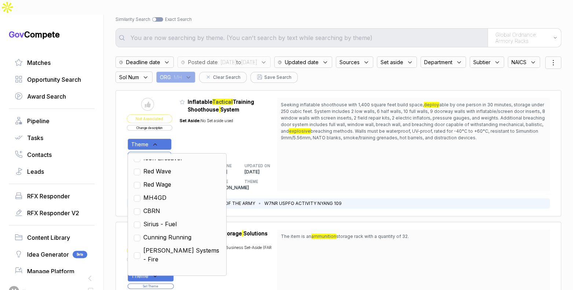
scroll to position [193, 0]
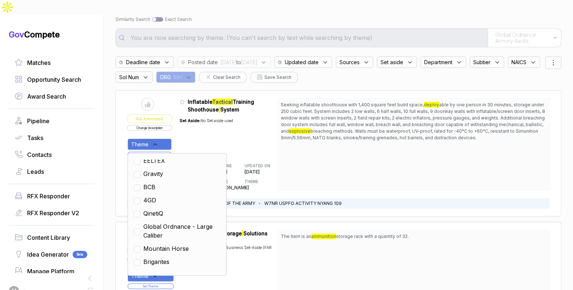
drag, startPoint x: 157, startPoint y: 184, endPoint x: 214, endPoint y: 176, distance: 58.5
click at [156, 196] on span "4GD" at bounding box center [149, 200] width 13 height 9
checkbox input "true"
drag, startPoint x: 294, startPoint y: 163, endPoint x: 286, endPoint y: 162, distance: 8.1
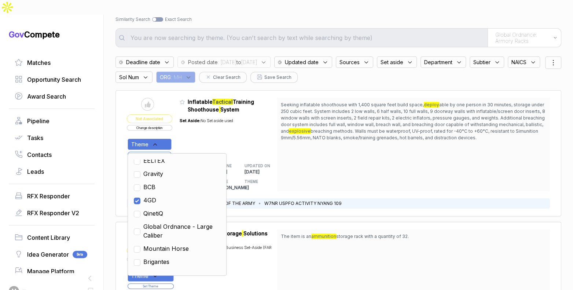
click at [292, 163] on div "Seeking inflatable shoothouse with 1,400 square feet build space, deploy able b…" at bounding box center [413, 144] width 273 height 93
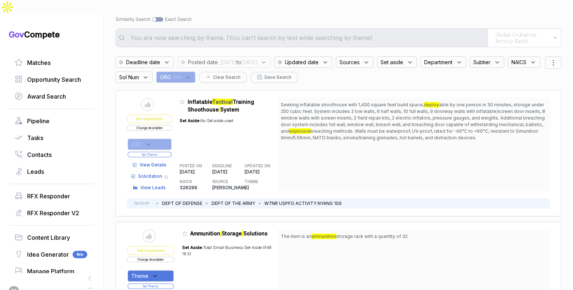
drag, startPoint x: 162, startPoint y: 139, endPoint x: 163, endPoint y: 135, distance: 4.2
click at [162, 152] on button "Set Theme" at bounding box center [150, 154] width 44 height 5
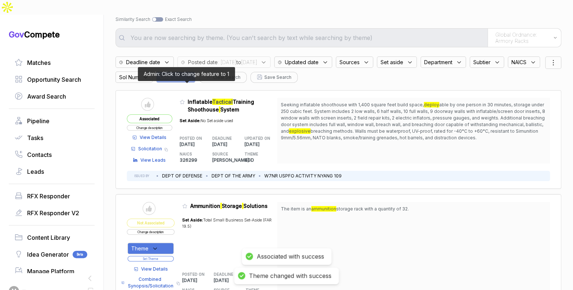
click at [183, 98] on table "Send to Pipeline Associated Change description View Details Solicitation Copy l…" at bounding box center [202, 131] width 150 height 66
click at [184, 99] on icon at bounding box center [182, 101] width 5 height 5
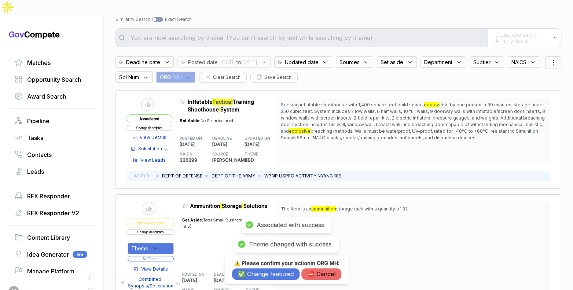
click at [261, 273] on button "✅ Change featured" at bounding box center [265, 273] width 67 height 11
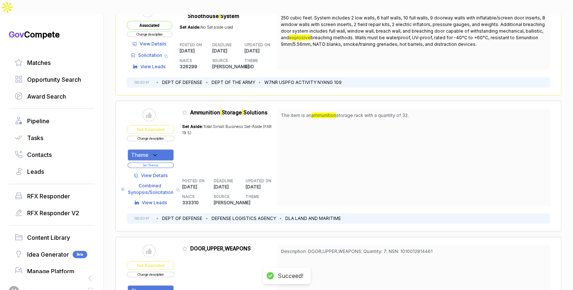
scroll to position [129, 0]
click at [158, 172] on span "View Details" at bounding box center [154, 175] width 27 height 7
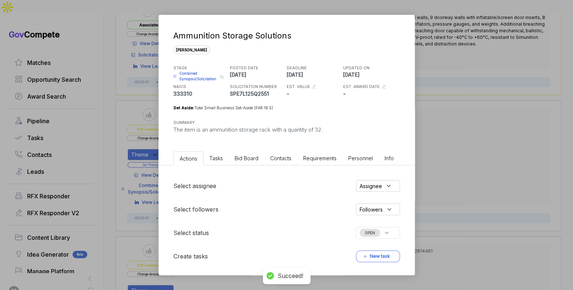
click at [242, 162] on li "Bid Board" at bounding box center [247, 158] width 36 height 14
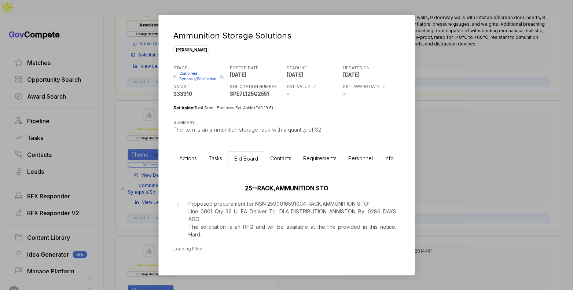
click at [437, 185] on div "Ammunition Storage Solutions sam STAGE Combined Synopsis/Solicitation Copy link…" at bounding box center [286, 145] width 573 height 290
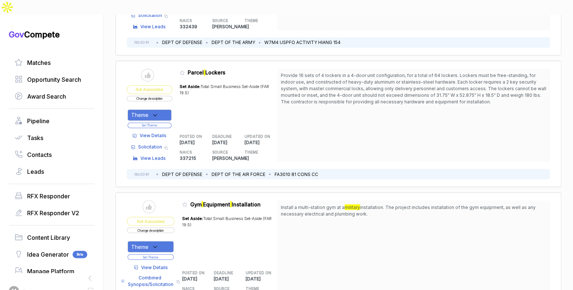
scroll to position [777, 0]
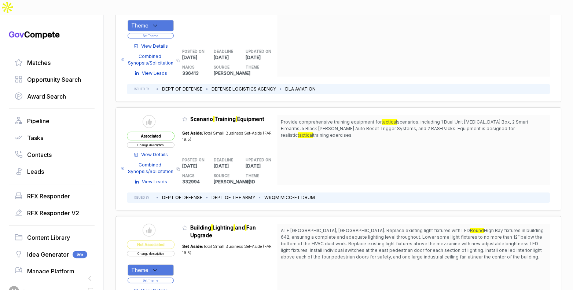
scroll to position [2198, 0]
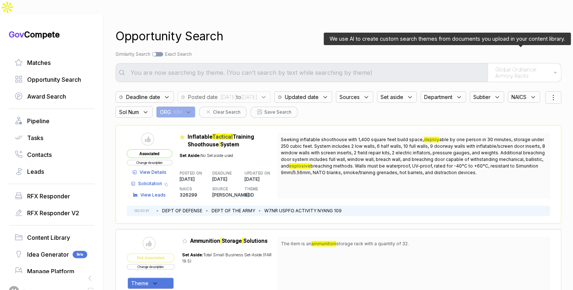
click at [502, 66] on span "Global Ordnance: Armory Racks" at bounding box center [522, 72] width 54 height 13
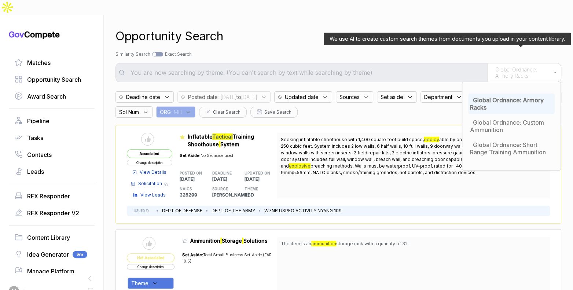
click at [494, 93] on div "Global Ordnance: Armory Racks" at bounding box center [511, 103] width 87 height 21
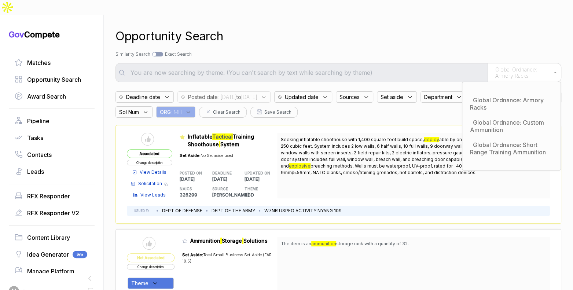
drag, startPoint x: 380, startPoint y: 45, endPoint x: 374, endPoint y: 55, distance: 11.8
click at [379, 46] on div "Opportunity Search Search by Topic Relevance Similarity Search Search by Exact …" at bounding box center [338, 160] width 446 height 290
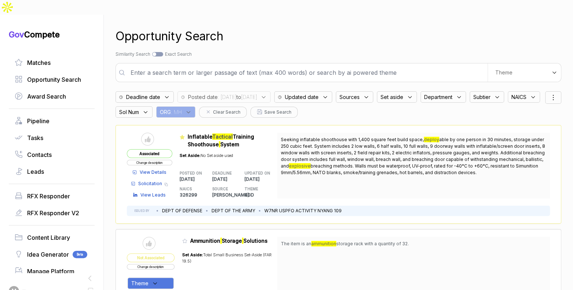
click at [372, 65] on input "text" at bounding box center [306, 72] width 361 height 15
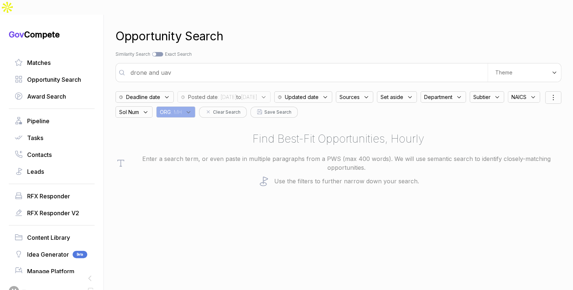
type input "drone and uav"
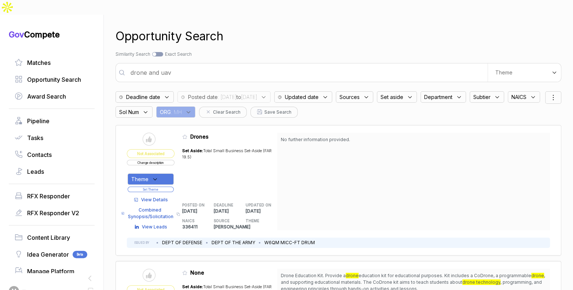
scroll to position [1, 0]
click at [165, 196] on span "View Details" at bounding box center [154, 199] width 27 height 7
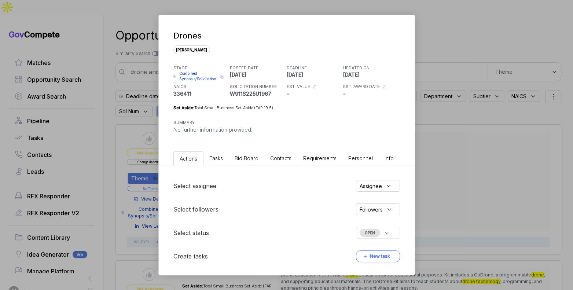
click at [246, 156] on span "Bid Board" at bounding box center [247, 158] width 24 height 6
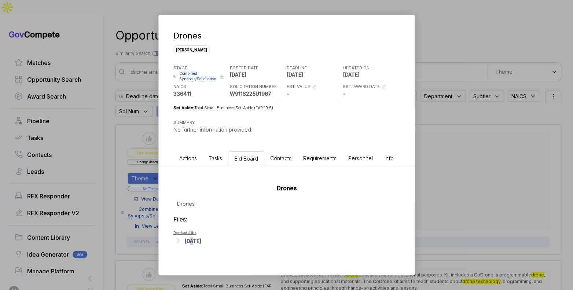
click at [192, 238] on div "Sep 5, 2025" at bounding box center [193, 241] width 16 height 8
click at [190, 72] on span "Combined Synopsis/Solicitation" at bounding box center [198, 76] width 38 height 11
click at [442, 140] on div "Drones sam STAGE Combined Synopsis/Solicitation Copy link POSTED DATE 2025-09-0…" at bounding box center [286, 145] width 573 height 290
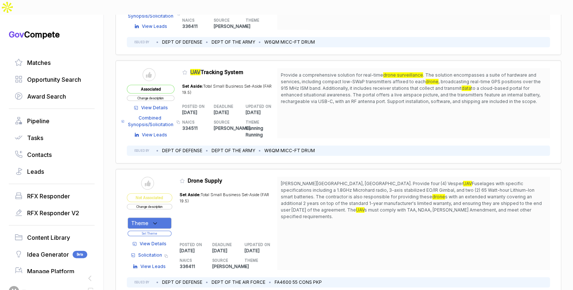
scroll to position [340, 0]
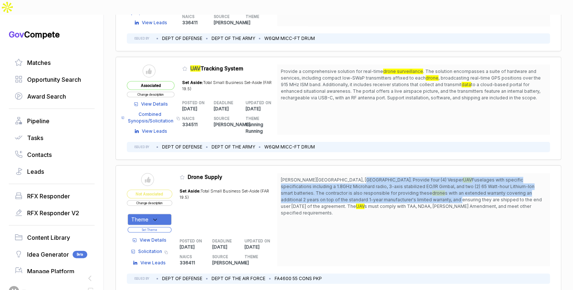
drag, startPoint x: 351, startPoint y: 164, endPoint x: 361, endPoint y: 181, distance: 19.6
click at [361, 181] on span "Offutt AFB, NE. Provide four (4) Vesper UAV Fuselages with specific specificati…" at bounding box center [413, 197] width 265 height 40
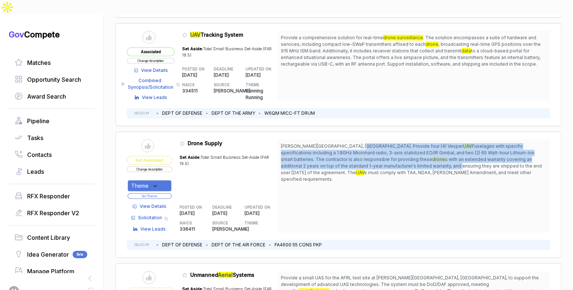
scroll to position [379, 0]
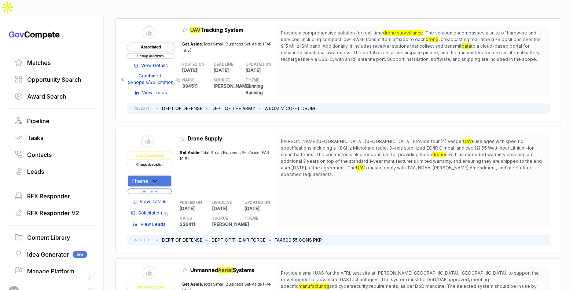
click at [162, 198] on span "View Details" at bounding box center [153, 201] width 27 height 7
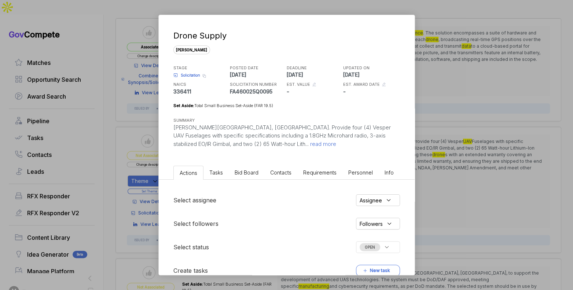
drag, startPoint x: 249, startPoint y: 174, endPoint x: 251, endPoint y: 177, distance: 4.0
click at [249, 174] on span "Bid Board" at bounding box center [247, 172] width 24 height 6
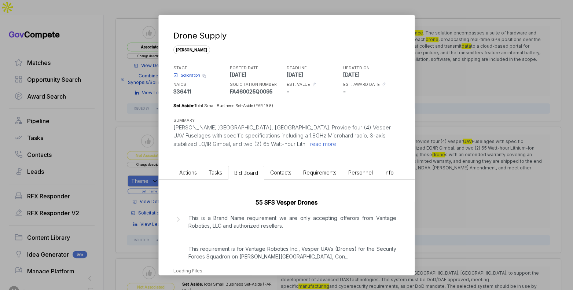
drag, startPoint x: 266, startPoint y: 226, endPoint x: 271, endPoint y: 225, distance: 5.7
click at [266, 226] on p "This is a Brand Name requirement we are only accepting offerors from Vantage Ro…" at bounding box center [292, 237] width 208 height 46
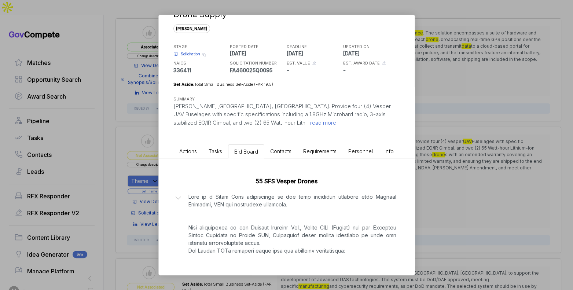
scroll to position [26, 0]
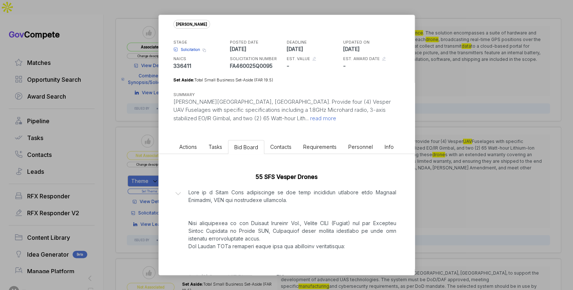
click at [433, 174] on div "Drone Supply sam STAGE Solicitation Copy link POSTED DATE 2025-09-10 DEADLINE 2…" at bounding box center [286, 145] width 573 height 290
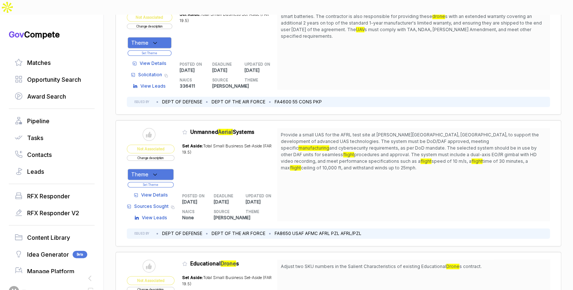
scroll to position [517, 0]
drag, startPoint x: 432, startPoint y: 127, endPoint x: 429, endPoint y: 133, distance: 6.9
click at [432, 145] on span "and cybersecurity requirements, as per DoD mandate. The selected system should …" at bounding box center [409, 151] width 256 height 12
click at [168, 192] on span "View Details" at bounding box center [154, 195] width 27 height 7
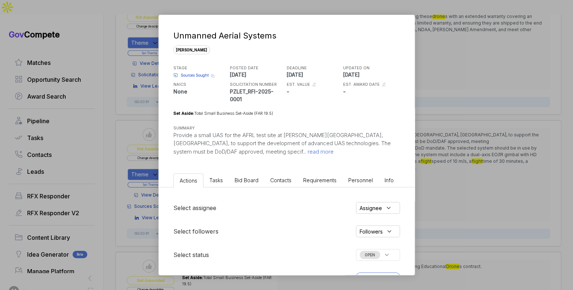
click at [260, 182] on li "Bid Board" at bounding box center [247, 180] width 36 height 14
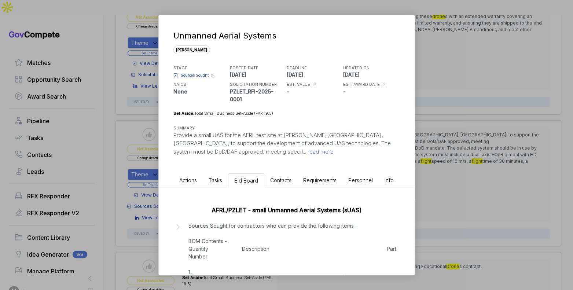
click at [303, 229] on p "Sources Sought for contractors who can provide the following items - BOM Conten…" at bounding box center [292, 249] width 208 height 54
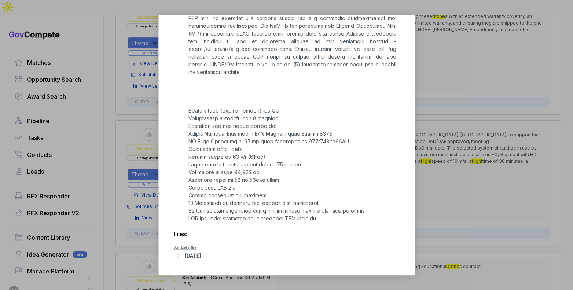
scroll to position [422, 0]
drag, startPoint x: 213, startPoint y: 254, endPoint x: 234, endPoint y: 247, distance: 22.4
click at [201, 253] on div "Sep 11, 2025" at bounding box center [193, 256] width 16 height 8
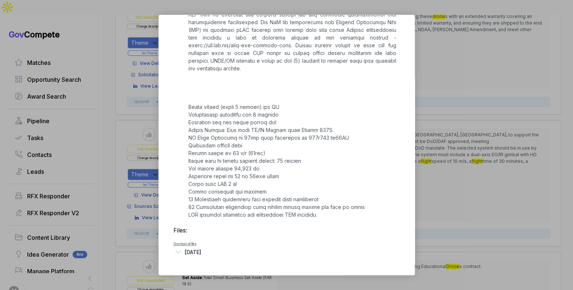
scroll to position [417, 0]
click at [453, 191] on div "Unmanned Aerial Systems sam STAGE Sources Sought Copy link POSTED DATE 2025-09-…" at bounding box center [286, 145] width 573 height 290
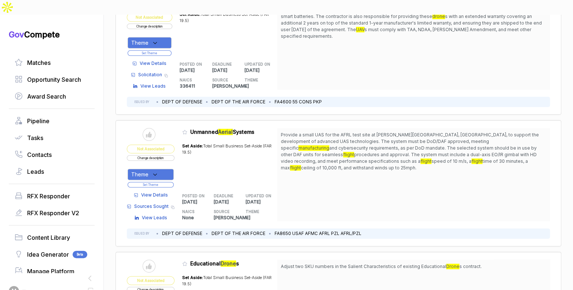
drag, startPoint x: 413, startPoint y: 119, endPoint x: 360, endPoint y: 123, distance: 53.6
click at [360, 132] on span "Provide a small UAS for the AFRL test site at Wright-Patterson AFB, OH, to supp…" at bounding box center [413, 152] width 265 height 40
drag, startPoint x: 352, startPoint y: 117, endPoint x: 237, endPoint y: 148, distance: 118.9
click at [341, 132] on span "Provide a small UAS for the AFRL test site at Wright-Patterson AFB, OH, to supp…" at bounding box center [410, 141] width 258 height 19
click at [165, 192] on span "View Details" at bounding box center [154, 195] width 27 height 7
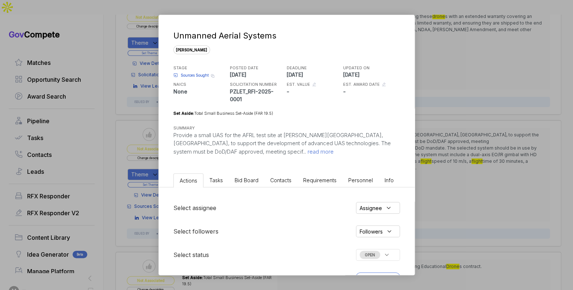
drag, startPoint x: 231, startPoint y: 183, endPoint x: 240, endPoint y: 185, distance: 10.3
click at [231, 182] on li "Bid Board" at bounding box center [247, 180] width 36 height 14
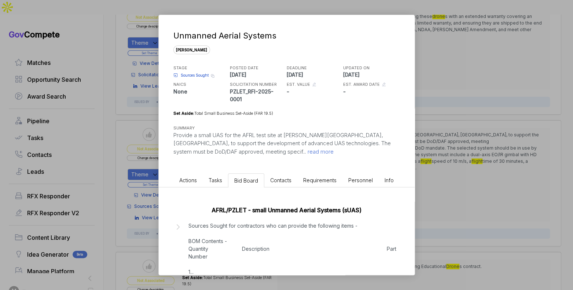
drag, startPoint x: 267, startPoint y: 223, endPoint x: 279, endPoint y: 226, distance: 12.4
click at [267, 223] on p "Sources Sought for contractors who can provide the following items - BOM Conten…" at bounding box center [292, 249] width 208 height 54
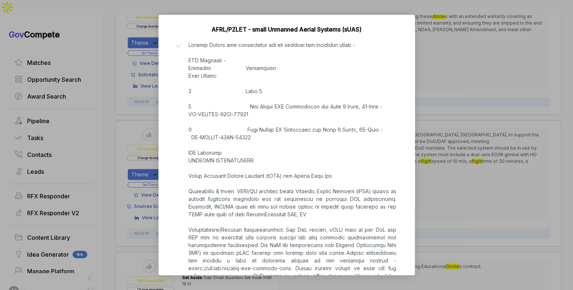
scroll to position [182, 0]
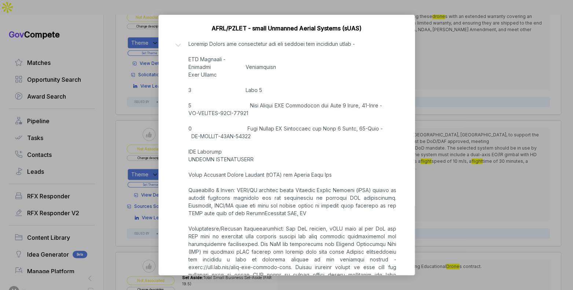
drag, startPoint x: 438, startPoint y: 188, endPoint x: 438, endPoint y: 183, distance: 5.5
click at [438, 189] on div "Unmanned Aerial Systems sam STAGE Sources Sought Copy link POSTED DATE 2025-09-…" at bounding box center [286, 145] width 573 height 290
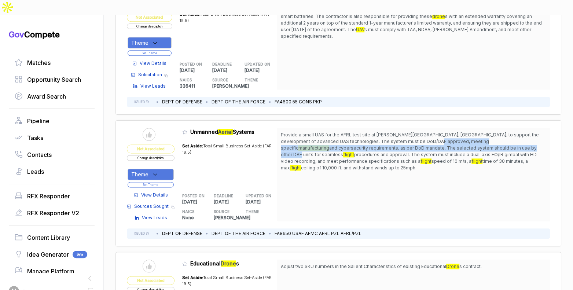
drag, startPoint x: 428, startPoint y: 126, endPoint x: 426, endPoint y: 132, distance: 5.8
click at [426, 132] on span "Provide a small UAS for the AFRL test site at Wright-Patterson AFB, OH, to supp…" at bounding box center [413, 152] width 265 height 40
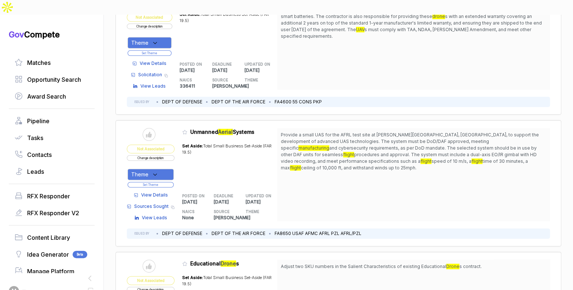
click at [162, 192] on span "View Details" at bounding box center [154, 195] width 27 height 7
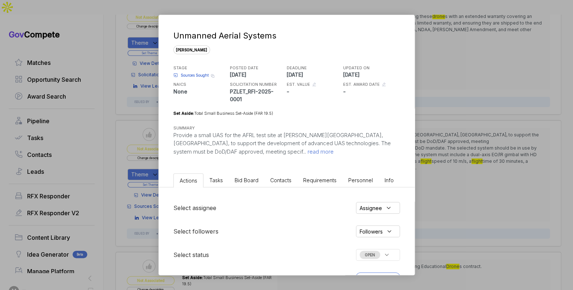
click at [197, 74] on span "Sources Sought" at bounding box center [195, 75] width 28 height 5
click at [436, 101] on div "Unmanned Aerial Systems sam STAGE Sources Sought Copy link POSTED DATE 2025-09-…" at bounding box center [286, 145] width 573 height 290
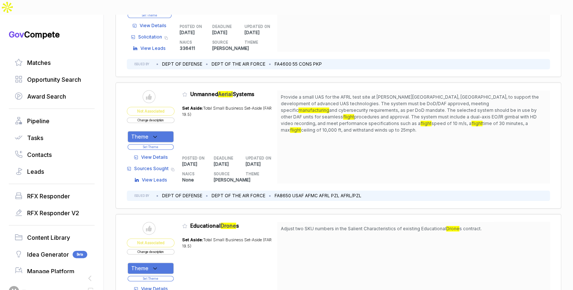
scroll to position [557, 0]
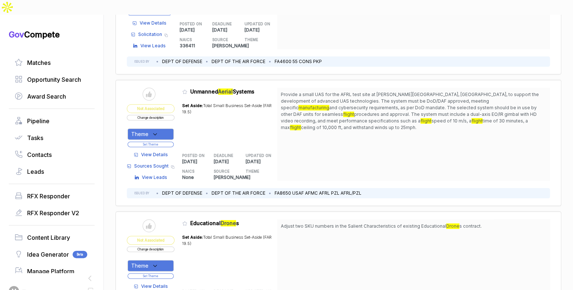
click at [172, 115] on button "Change description" at bounding box center [151, 117] width 48 height 5
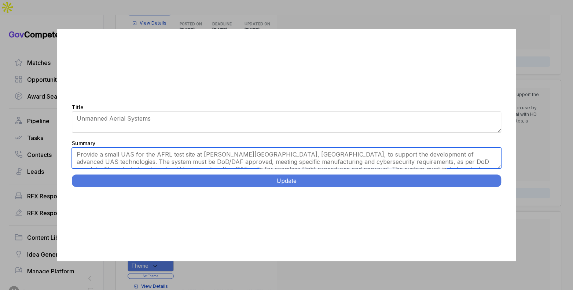
click at [244, 159] on textarea "Provide a small UAS for the AFRL test site at Wright-Patterson AFB, OH, to supp…" at bounding box center [286, 157] width 429 height 21
paste textarea "Small Unmanned Aerial Systems Procurement. Wright-Patterson AFB, Ohio. Acquire …"
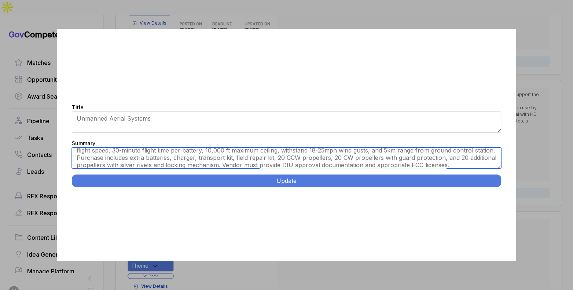
scroll to position [0, 0]
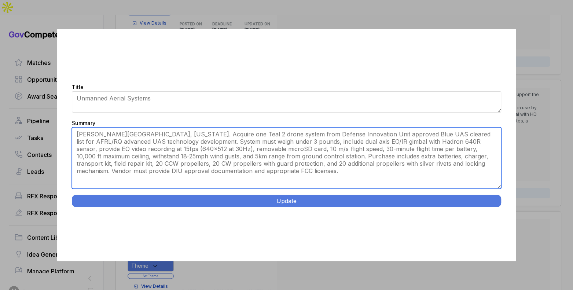
drag, startPoint x: 499, startPoint y: 166, endPoint x: 499, endPoint y: 212, distance: 46.2
click at [499, 212] on div "Title Unmanned Aerial Systems Summary Provide a small UAS for the AFRL test sit…" at bounding box center [286, 145] width 458 height 232
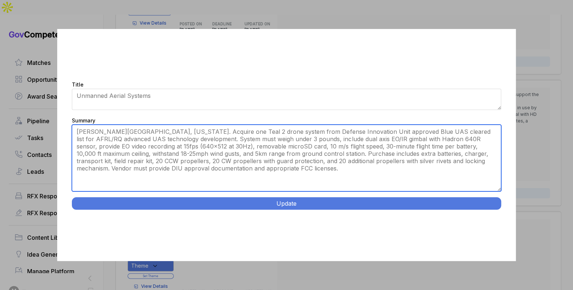
click at [335, 133] on textarea "Provide a small UAS for the AFRL test site at Wright-Patterson AFB, OH, to supp…" at bounding box center [286, 158] width 429 height 67
type textarea "[PERSON_NAME][GEOGRAPHIC_DATA], [US_STATE]. Acquire one Teal 2 drone system fro…"
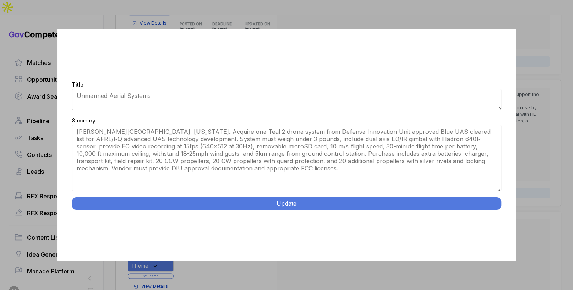
click at [290, 205] on button "Update" at bounding box center [286, 203] width 429 height 12
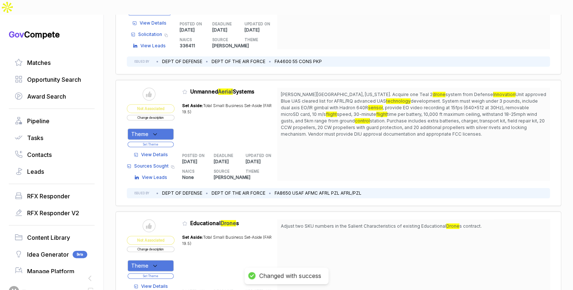
click at [158, 128] on div "Theme" at bounding box center [151, 133] width 46 height 11
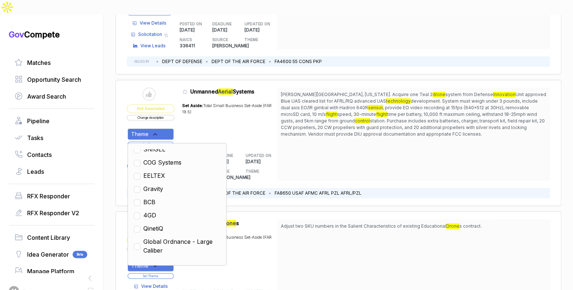
drag, startPoint x: 157, startPoint y: 210, endPoint x: 165, endPoint y: 209, distance: 8.1
click at [163, 224] on span "QinetiQ" at bounding box center [153, 228] width 20 height 9
checkbox input "true"
drag, startPoint x: 253, startPoint y: 157, endPoint x: 233, endPoint y: 155, distance: 19.9
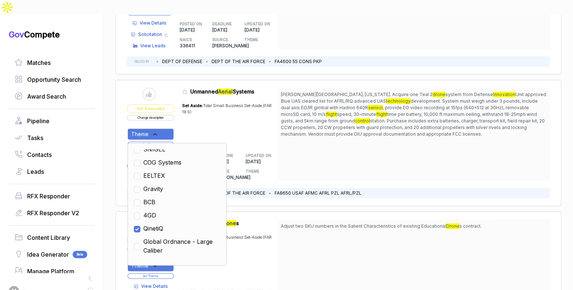
click at [251, 174] on p "-" at bounding box center [262, 177] width 32 height 7
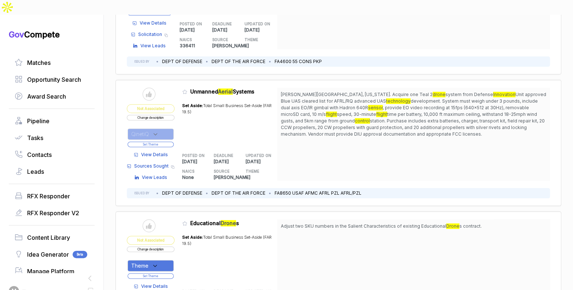
click at [174, 141] on button "Set Theme" at bounding box center [151, 143] width 46 height 5
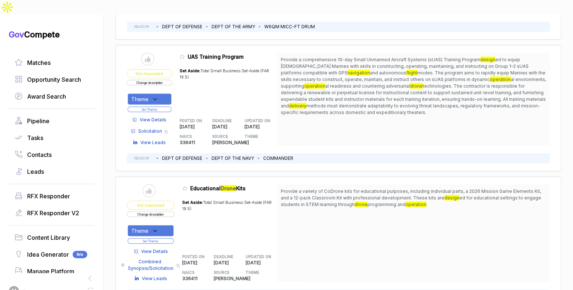
scroll to position [1104, 0]
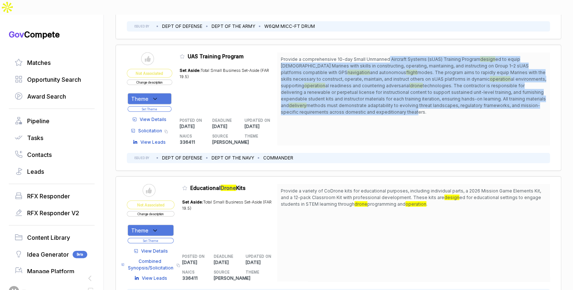
drag, startPoint x: 389, startPoint y: 41, endPoint x: 396, endPoint y: 90, distance: 49.2
click at [396, 90] on span "Provide a comprehensive 10-day Small Unmanned Aircraft Systems (sUAS) Training …" at bounding box center [413, 85] width 265 height 59
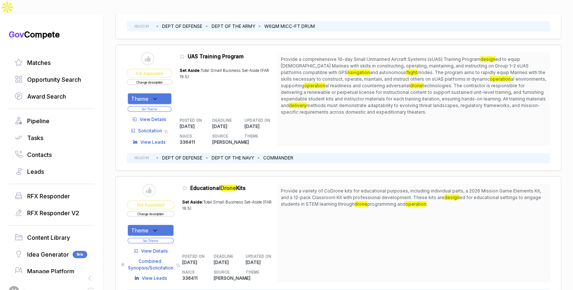
click at [397, 103] on span "methods must demonstrate adaptability to evolving threat landscapes, regulatory…" at bounding box center [410, 109] width 259 height 12
click at [160, 116] on span "View Details" at bounding box center [153, 119] width 27 height 7
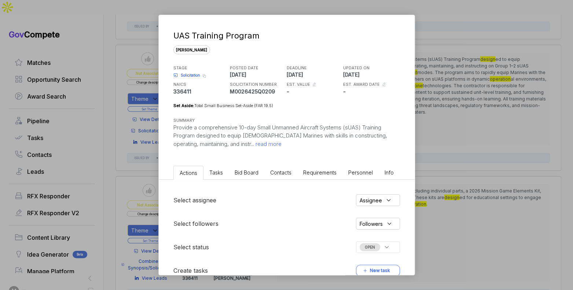
click at [246, 179] on div "Actions Tasks Bid Board Contacts Requirements Personnel Info Select assignee As…" at bounding box center [287, 227] width 256 height 128
click at [246, 175] on li "Bid Board" at bounding box center [247, 173] width 36 height 14
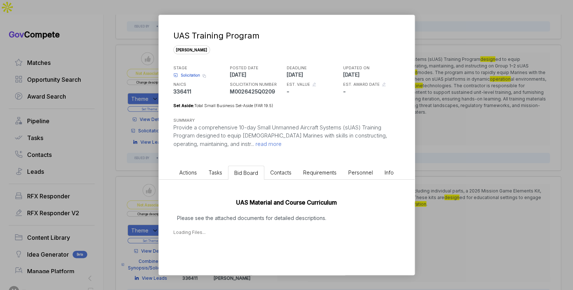
drag, startPoint x: 322, startPoint y: 221, endPoint x: 329, endPoint y: 217, distance: 8.0
click at [323, 221] on p "Please see the attached documents for detailed descriptions." at bounding box center [286, 218] width 227 height 8
drag, startPoint x: 209, startPoint y: 251, endPoint x: 218, endPoint y: 248, distance: 8.9
click at [201, 251] on div "Sep 5, 2025" at bounding box center [193, 255] width 16 height 8
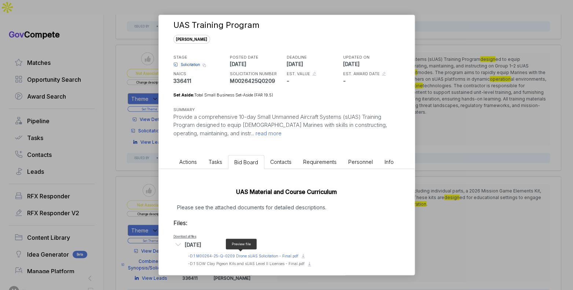
scroll to position [16, 0]
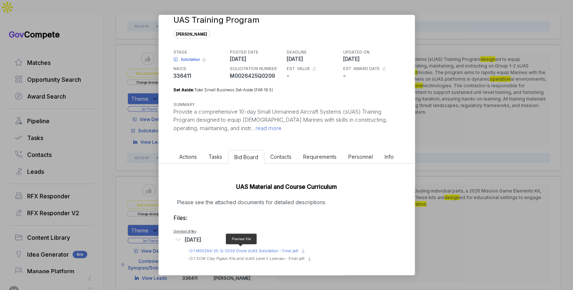
click at [269, 249] on span "- D.1 M00264-25-Q-0209 Drone sUAS Solicitation - Final.pdf" at bounding box center [243, 251] width 110 height 4
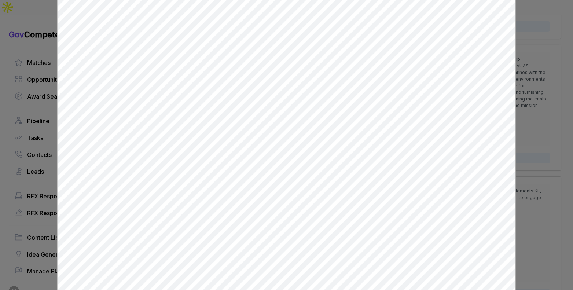
scroll to position [0, 0]
click at [522, 111] on div at bounding box center [286, 145] width 573 height 290
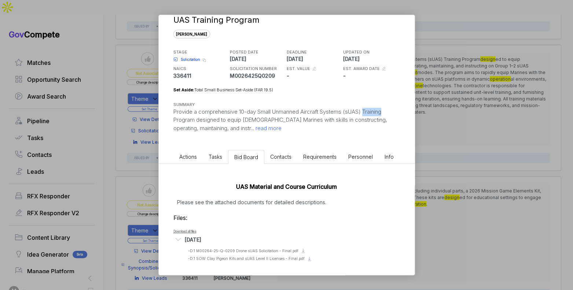
drag, startPoint x: 522, startPoint y: 111, endPoint x: 359, endPoint y: 126, distance: 163.1
click at [519, 111] on div "UAS Training Program sam STAGE Solicitation Copy link POSTED DATE 2025-09-05 DE…" at bounding box center [286, 145] width 573 height 290
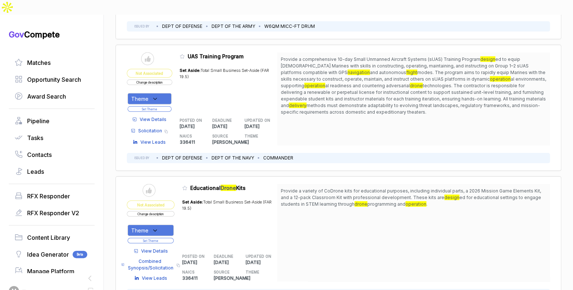
drag, startPoint x: 167, startPoint y: 75, endPoint x: 172, endPoint y: 84, distance: 9.7
click at [167, 93] on div "Theme" at bounding box center [150, 98] width 44 height 11
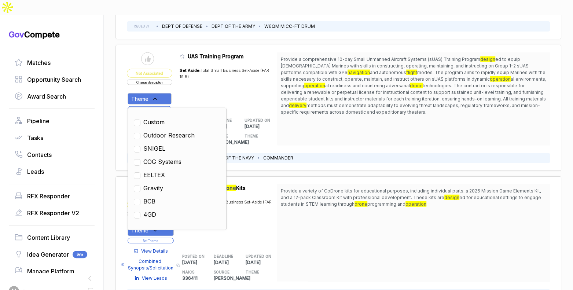
scroll to position [2, 0]
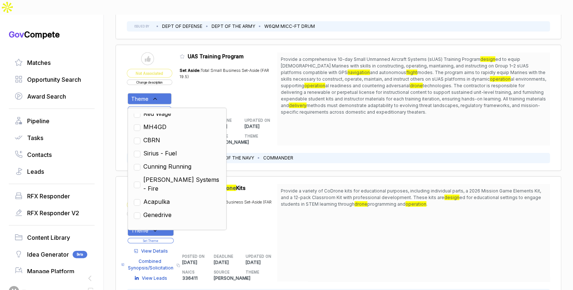
drag, startPoint x: 170, startPoint y: 145, endPoint x: 233, endPoint y: 133, distance: 63.8
click at [174, 162] on span "Cunning Running" at bounding box center [167, 166] width 48 height 9
checkbox input "true"
drag, startPoint x: 278, startPoint y: 126, endPoint x: 246, endPoint y: 107, distance: 37.7
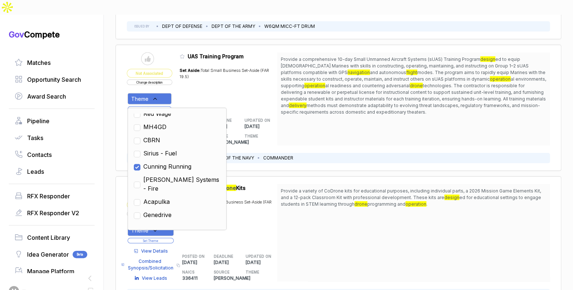
click at [274, 124] on div "Send to Pipeline Not Associated Change description Theme Clear Custom Outdoor R…" at bounding box center [338, 108] width 446 height 126
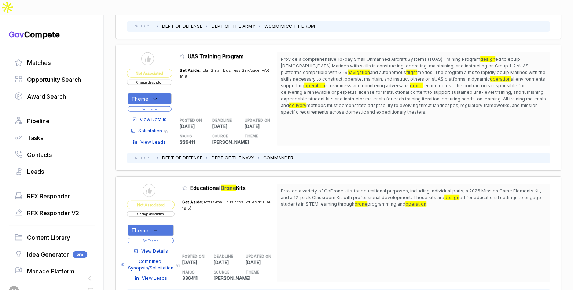
click at [172, 106] on button "Set Theme" at bounding box center [150, 108] width 44 height 5
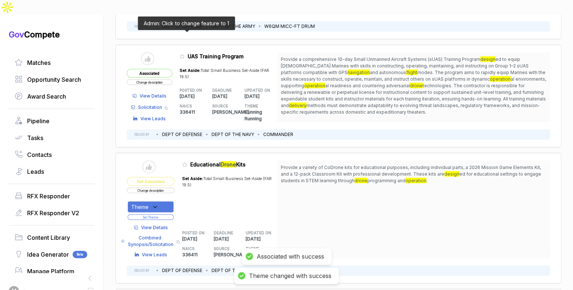
drag, startPoint x: 186, startPoint y: 36, endPoint x: 214, endPoint y: 112, distance: 81.6
click at [185, 54] on icon at bounding box center [182, 56] width 5 height 5
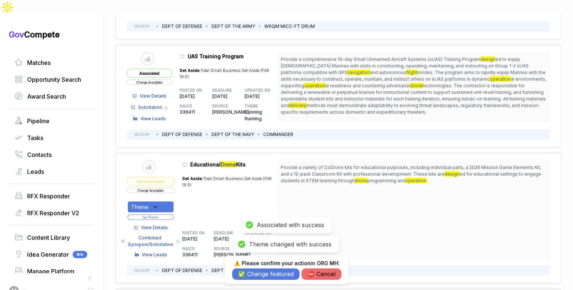
drag, startPoint x: 286, startPoint y: 273, endPoint x: 290, endPoint y: 260, distance: 13.8
click at [286, 273] on button "✅ Change featured" at bounding box center [265, 273] width 67 height 11
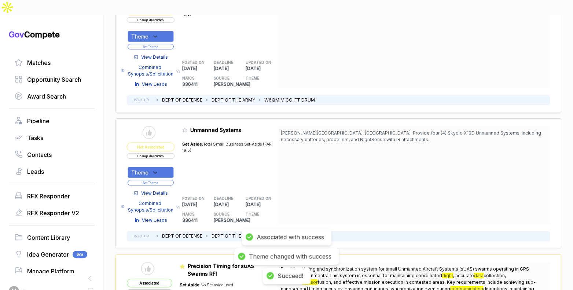
scroll to position [1284, 0]
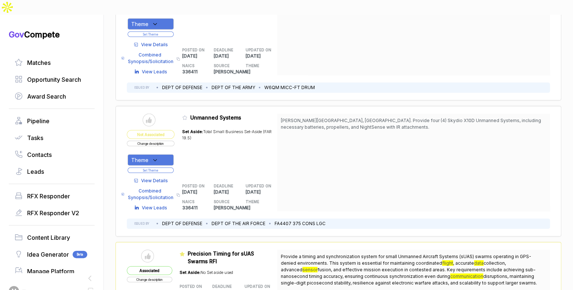
click at [148, 177] on span "View Details" at bounding box center [154, 180] width 27 height 7
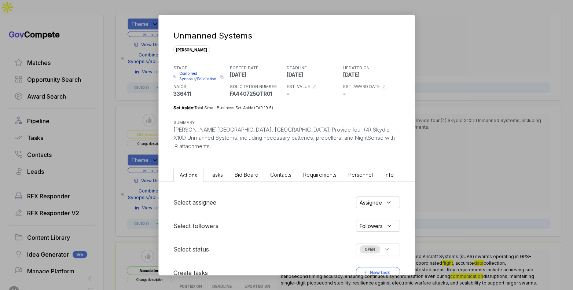
click at [255, 172] on li "Bid Board" at bounding box center [247, 175] width 36 height 14
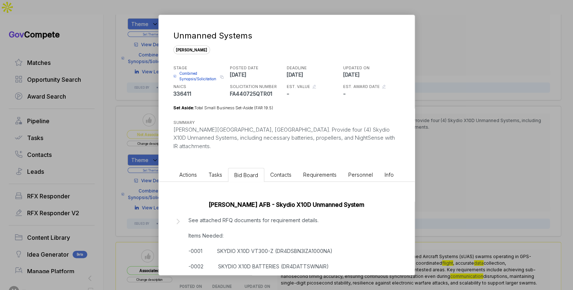
drag, startPoint x: 262, startPoint y: 221, endPoint x: 268, endPoint y: 219, distance: 6.7
click at [262, 221] on p "See attached RFQ documents for requirement details. Items Needed: -0001 SKYDIO …" at bounding box center [260, 258] width 144 height 85
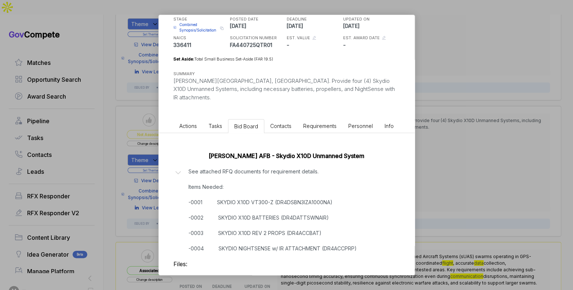
scroll to position [70, 0]
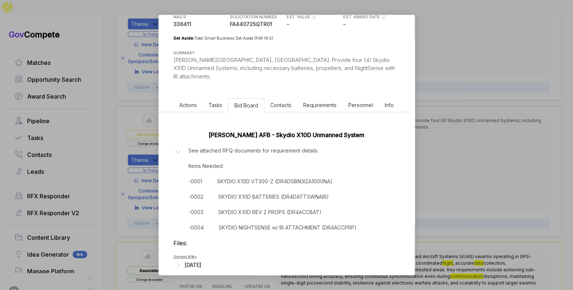
drag, startPoint x: 203, startPoint y: 253, endPoint x: 227, endPoint y: 252, distance: 23.9
click at [201, 261] on div "Sep 10, 2025" at bounding box center [193, 265] width 16 height 8
click at [497, 190] on div "Unmanned Systems sam STAGE Combined Synopsis/Solicitation Copy link POSTED DATE…" at bounding box center [286, 145] width 573 height 290
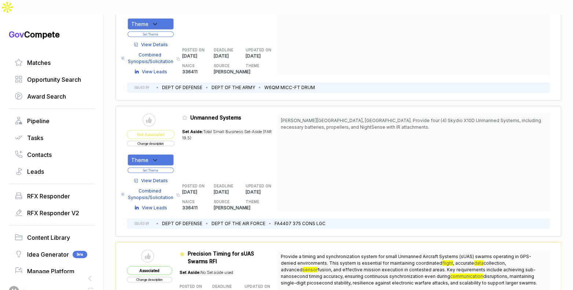
click at [162, 154] on div "Theme" at bounding box center [151, 159] width 46 height 11
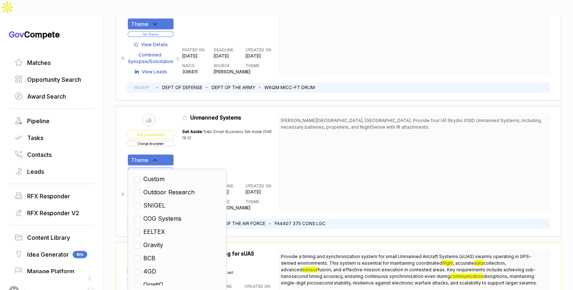
scroll to position [13, 0]
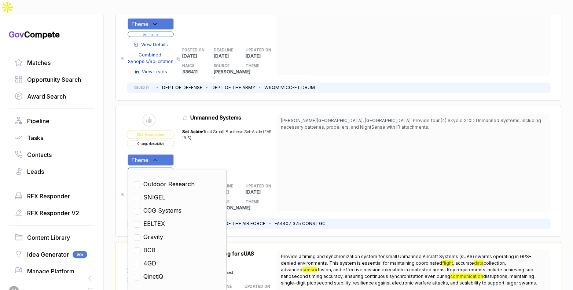
drag, startPoint x: 160, startPoint y: 252, endPoint x: 236, endPoint y: 201, distance: 91.5
click at [161, 272] on span "QinetiQ" at bounding box center [153, 276] width 20 height 9
checkbox input "true"
drag, startPoint x: 286, startPoint y: 175, endPoint x: 277, endPoint y: 172, distance: 9.1
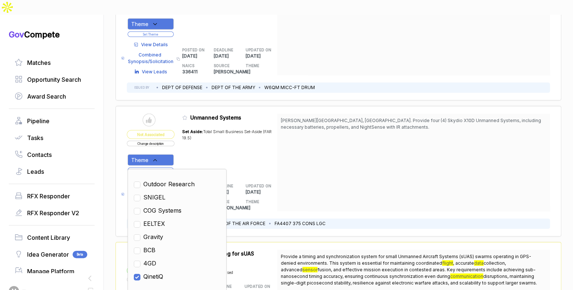
click at [284, 174] on div "[PERSON_NAME][GEOGRAPHIC_DATA], [GEOGRAPHIC_DATA]. Provide four (4) Skydio X10D…" at bounding box center [413, 163] width 273 height 98
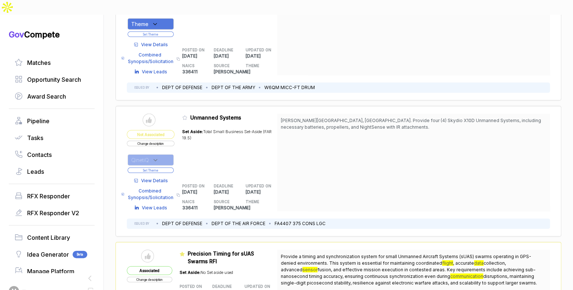
click at [171, 168] on button "Set Theme" at bounding box center [151, 170] width 46 height 5
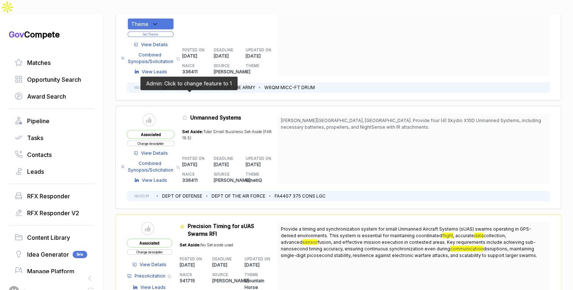
drag, startPoint x: 189, startPoint y: 95, endPoint x: 214, endPoint y: 132, distance: 44.4
click at [187, 115] on icon at bounding box center [184, 117] width 5 height 5
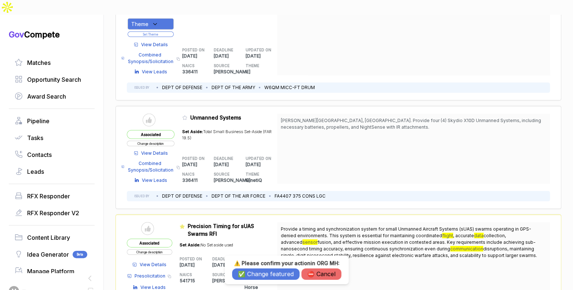
drag, startPoint x: 273, startPoint y: 272, endPoint x: 286, endPoint y: 264, distance: 15.3
click at [275, 271] on button "✅ Change featured" at bounding box center [265, 273] width 67 height 11
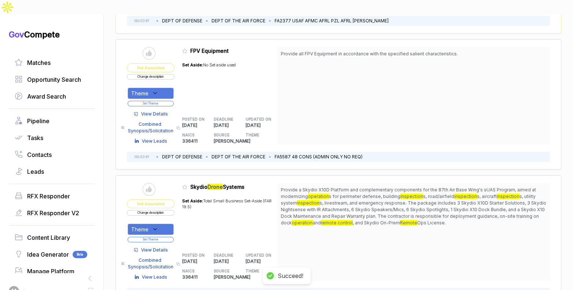
scroll to position [1586, 0]
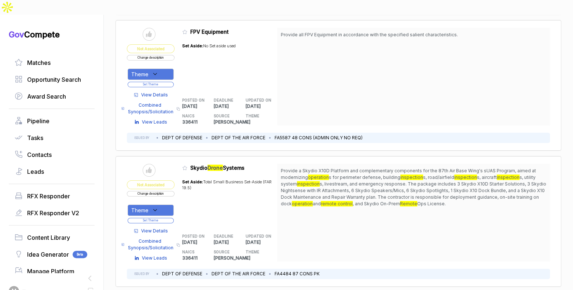
drag, startPoint x: 349, startPoint y: 150, endPoint x: 364, endPoint y: 157, distance: 16.7
click at [357, 168] on span "Provide a Skydio X10D Platform and complementary components for the 87th Air Ba…" at bounding box center [413, 188] width 265 height 40
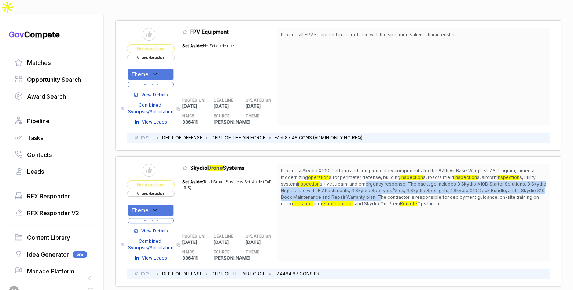
drag, startPoint x: 365, startPoint y: 158, endPoint x: 383, endPoint y: 174, distance: 23.9
click at [383, 174] on span "Provide a Skydio X10D Platform and complementary components for the 87th Air Ba…" at bounding box center [413, 188] width 265 height 40
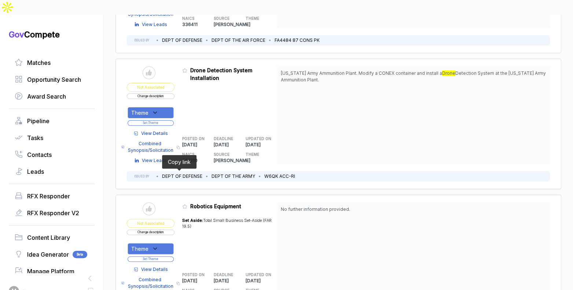
scroll to position [1815, 0]
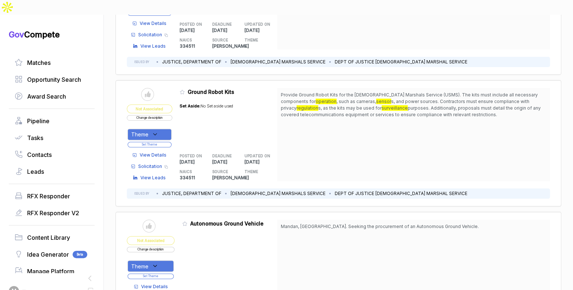
scroll to position [2374, 0]
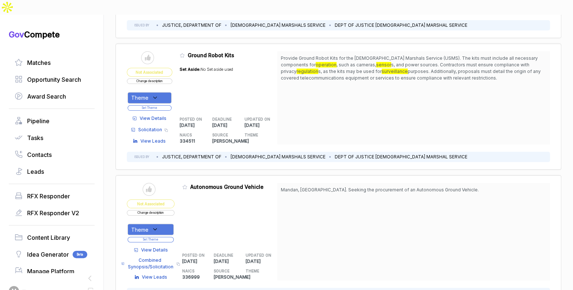
click at [157, 243] on div "View Details Combined Synopsis/Solicitation Copy link View Leads" at bounding box center [151, 261] width 48 height 37
click at [158, 247] on span "View Details" at bounding box center [154, 250] width 27 height 7
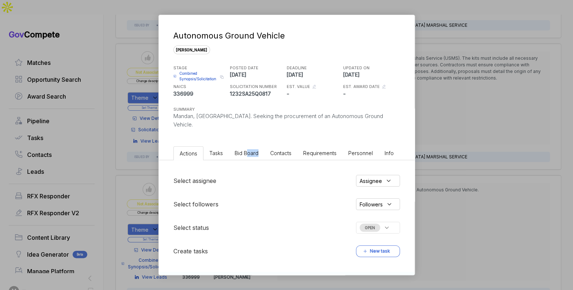
drag, startPoint x: 246, startPoint y: 148, endPoint x: 262, endPoint y: 150, distance: 15.8
click at [247, 148] on li "Bid Board" at bounding box center [247, 153] width 36 height 14
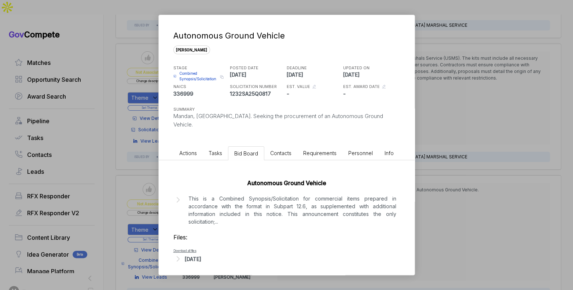
drag, startPoint x: 302, startPoint y: 202, endPoint x: 305, endPoint y: 199, distance: 4.3
click at [302, 202] on p "This is a Combined Synopsis/Solicitation for commercial items prepared in accor…" at bounding box center [292, 210] width 208 height 31
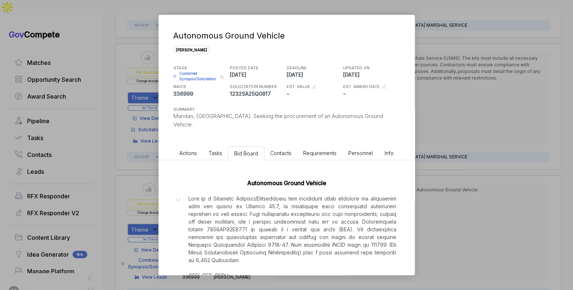
click at [457, 191] on div "Autonomous Ground Vehicle sam STAGE Combined Synopsis/Solicitation Copy link PO…" at bounding box center [286, 145] width 573 height 290
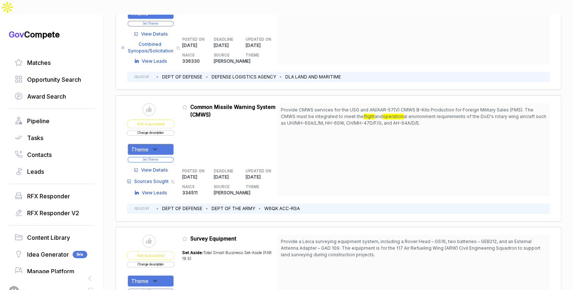
scroll to position [3340, 0]
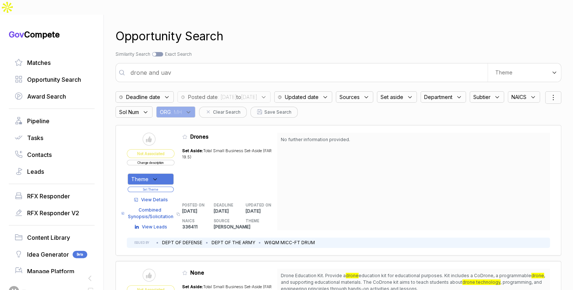
click at [272, 65] on input "drone and uav" at bounding box center [306, 72] width 361 height 15
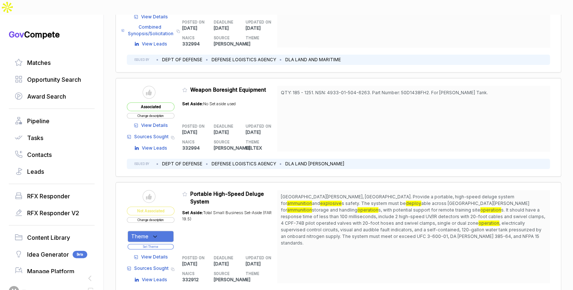
scroll to position [2295, 0]
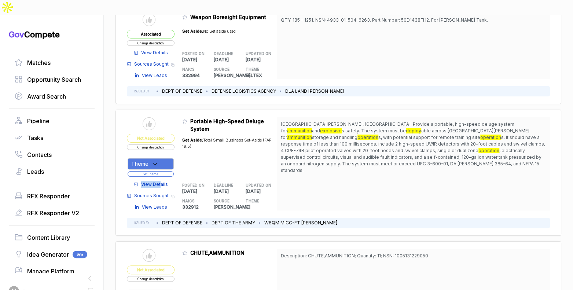
click at [163, 177] on div "View Details Sources Sought Copy link View Leads" at bounding box center [151, 193] width 48 height 33
click at [162, 181] on span "View Details" at bounding box center [154, 184] width 27 height 7
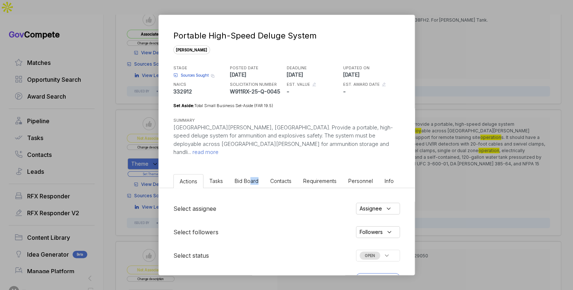
drag, startPoint x: 260, startPoint y: 172, endPoint x: 249, endPoint y: 174, distance: 11.1
click at [249, 174] on li "Bid Board" at bounding box center [247, 181] width 36 height 14
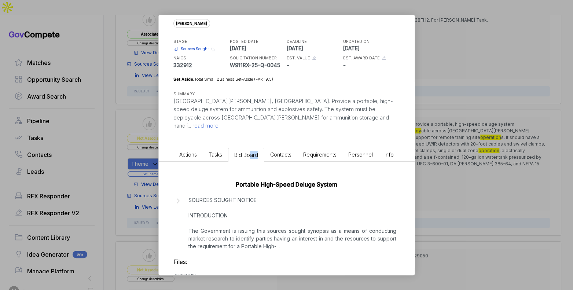
scroll to position [45, 0]
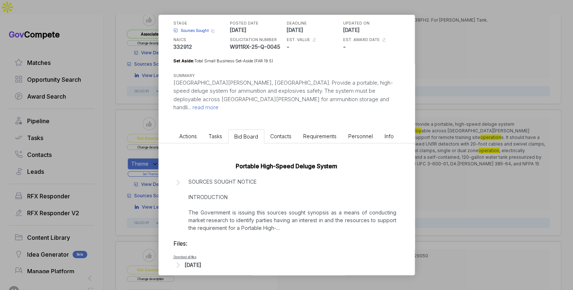
click at [300, 225] on div "Portable High-Speed Deluge System SOURCES SOUGHT NOTICE INTRODUCTION The Govern…" at bounding box center [287, 213] width 256 height 141
click at [298, 217] on p "SOURCES SOUGHT NOTICE INTRODUCTION The Government is issuing this sources sough…" at bounding box center [292, 205] width 208 height 54
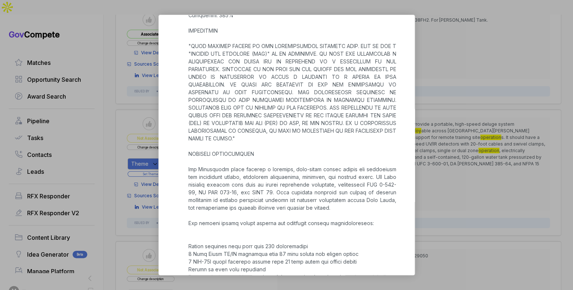
scroll to position [491, 0]
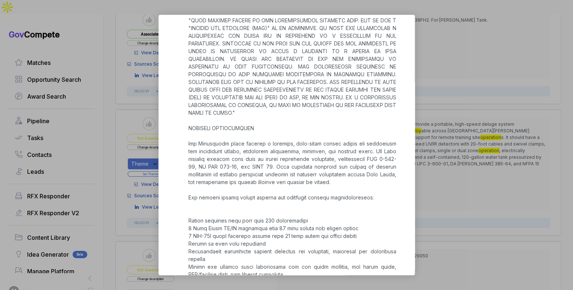
click at [424, 183] on div "Portable High-Speed Deluge System sam STAGE Sources Sought Copy link POSTED DAT…" at bounding box center [286, 145] width 573 height 290
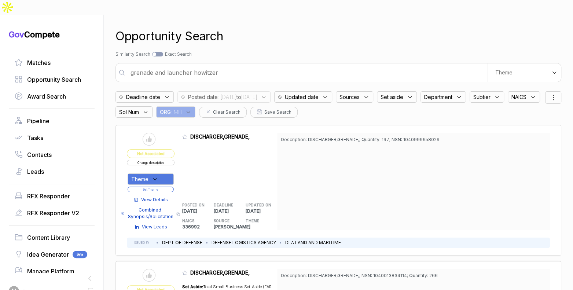
click at [305, 65] on input "grenade and launcher howitzer" at bounding box center [306, 72] width 361 height 15
click at [304, 65] on input "grenade and launcher howitzer" at bounding box center [306, 72] width 361 height 15
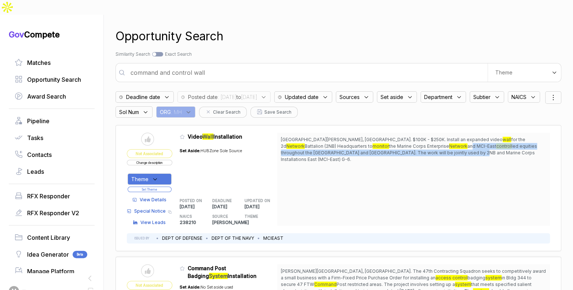
drag, startPoint x: 383, startPoint y: 128, endPoint x: 386, endPoint y: 140, distance: 12.2
click at [386, 140] on span "Camp Lejeune, NC. $100K - $250K. Install an expanded video wall for the 2d Netw…" at bounding box center [413, 149] width 265 height 26
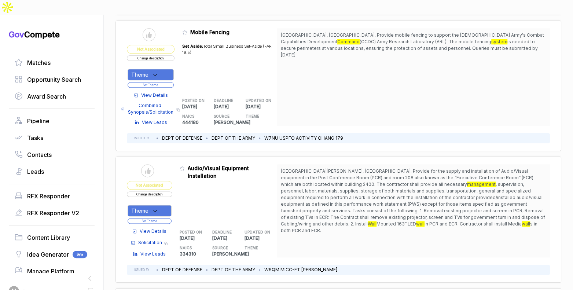
scroll to position [500, 0]
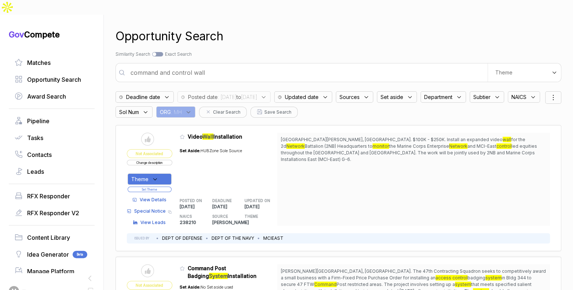
click at [283, 65] on input "command and control wall" at bounding box center [306, 72] width 361 height 15
click at [235, 65] on input "command and control wall" at bounding box center [306, 72] width 361 height 15
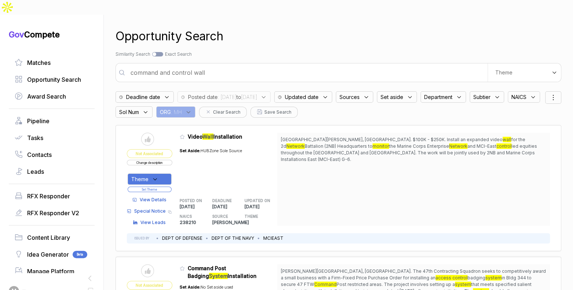
click at [235, 65] on input "command and control wall" at bounding box center [306, 72] width 361 height 15
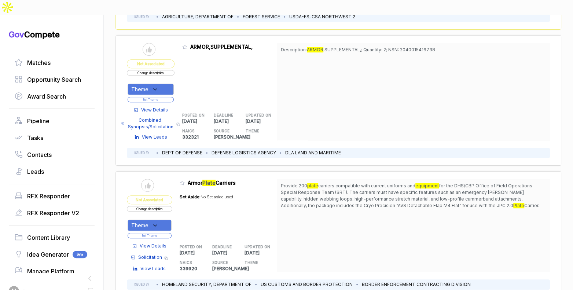
scroll to position [213, 0]
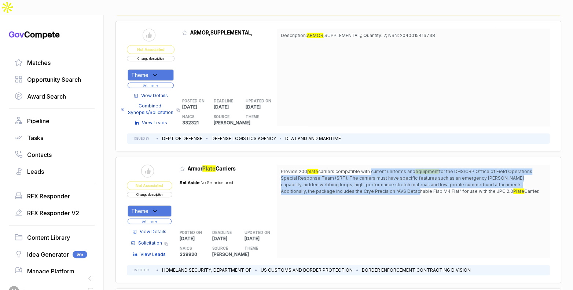
drag, startPoint x: 372, startPoint y: 155, endPoint x: 377, endPoint y: 177, distance: 22.6
click at [377, 177] on span "Provide 200 plate carriers compatible with current uniforms and equipment for t…" at bounding box center [413, 181] width 265 height 26
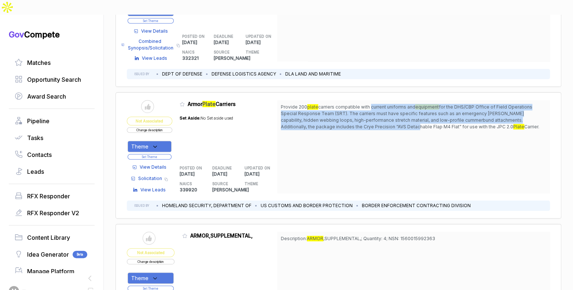
scroll to position [296, 0]
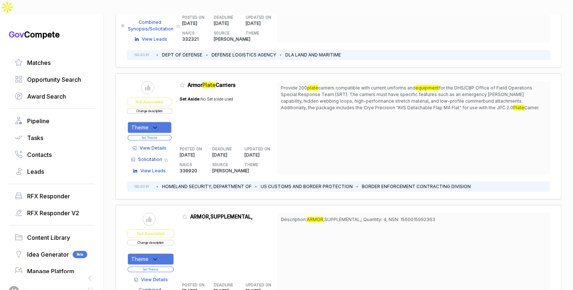
click at [158, 145] on span "View Details" at bounding box center [153, 148] width 27 height 7
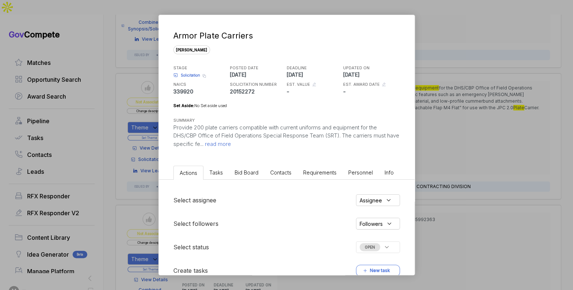
click at [246, 174] on span "Bid Board" at bounding box center [247, 172] width 24 height 6
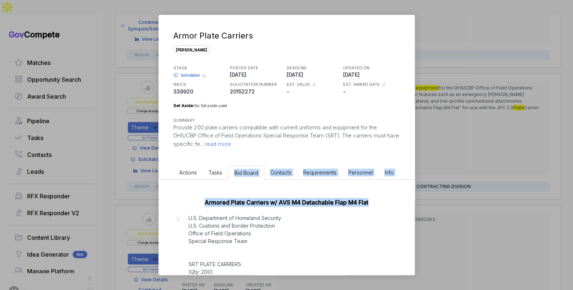
drag, startPoint x: 421, startPoint y: 201, endPoint x: 235, endPoint y: 158, distance: 190.6
click at [237, 164] on div "Armor Plate Carriers sam STAGE Solicitation Copy link POSTED DATE 2025-09-05 DE…" at bounding box center [286, 145] width 573 height 290
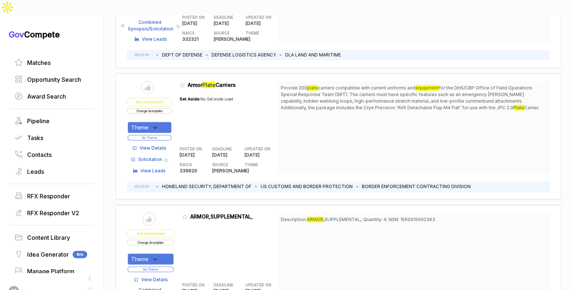
scroll to position [295, 0]
click at [160, 146] on span "View Details" at bounding box center [153, 149] width 27 height 7
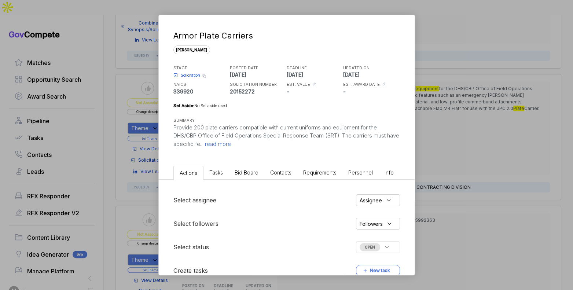
click at [227, 144] on span "read more" at bounding box center [216, 143] width 27 height 7
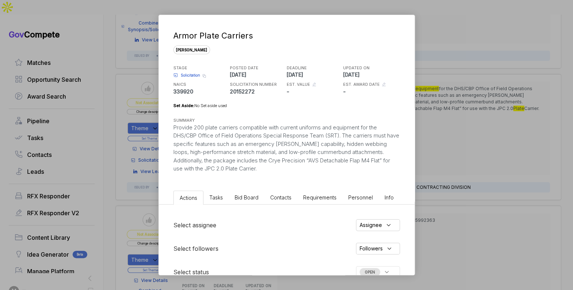
click at [191, 76] on span "Solicitation" at bounding box center [190, 75] width 19 height 5
click at [455, 109] on div "Armor Plate Carriers sam STAGE Solicitation Copy link POSTED DATE 2025-09-05 DE…" at bounding box center [286, 145] width 573 height 290
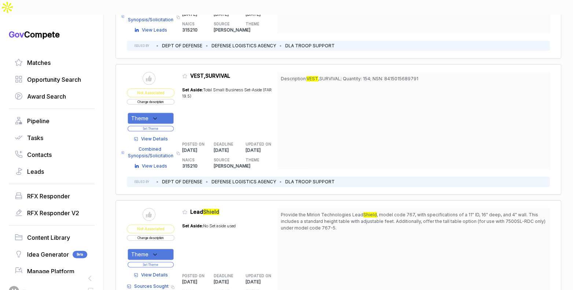
scroll to position [2232, 0]
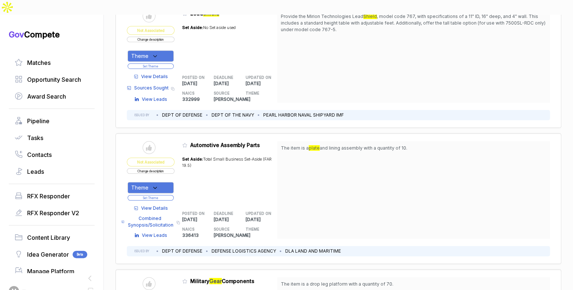
scroll to position [2429, 0]
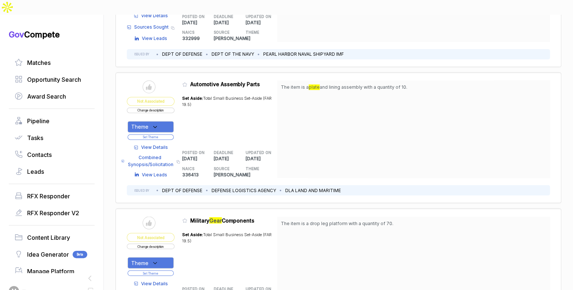
click at [162, 280] on span "View Details" at bounding box center [154, 283] width 27 height 7
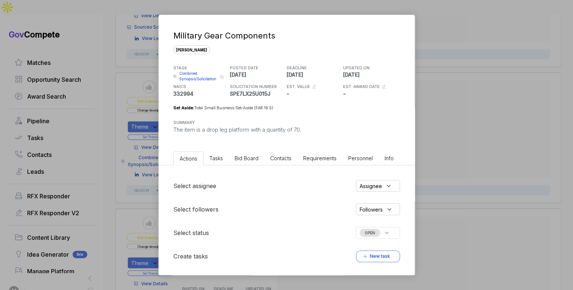
drag, startPoint x: 235, startPoint y: 168, endPoint x: 239, endPoint y: 159, distance: 10.3
click at [235, 167] on div "Select assignee Assignee Select followers Followers Select status OPEN Create t…" at bounding box center [287, 220] width 256 height 111
click at [239, 159] on span "Bid Board" at bounding box center [247, 158] width 24 height 6
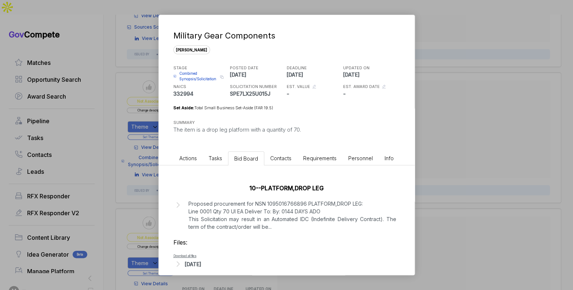
click at [406, 155] on ul "Actions Tasks Bid Board Contacts Requirements Personnel Info" at bounding box center [287, 156] width 256 height 17
click at [443, 155] on div "Military Gear Components sam STAGE Combined Synopsis/Solicitation Copy link POS…" at bounding box center [286, 145] width 573 height 290
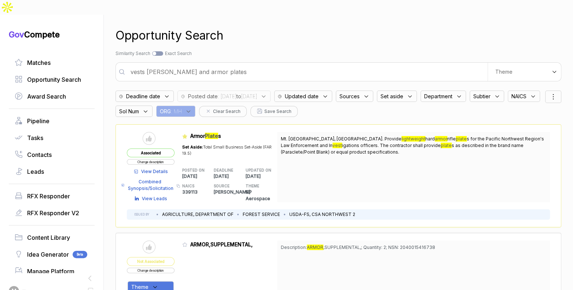
scroll to position [0, 0]
click at [232, 65] on input "vests shields and armor plates" at bounding box center [306, 72] width 361 height 15
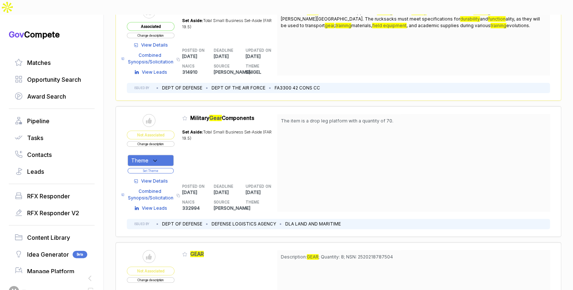
scroll to position [387, 0]
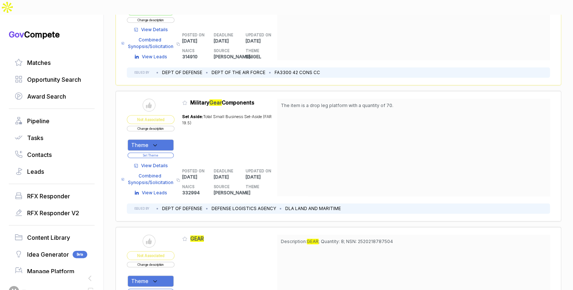
click at [159, 162] on span "View Details" at bounding box center [154, 165] width 27 height 7
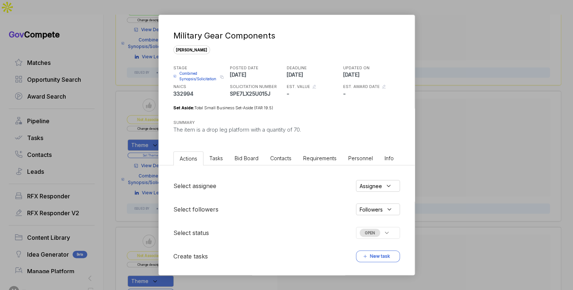
drag, startPoint x: 247, startPoint y: 157, endPoint x: 256, endPoint y: 163, distance: 10.9
click at [248, 157] on span "Bid Board" at bounding box center [247, 158] width 24 height 6
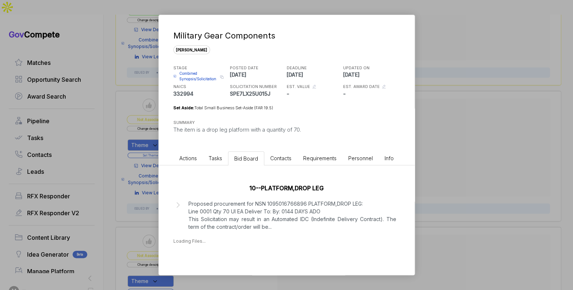
drag, startPoint x: 437, startPoint y: 163, endPoint x: 433, endPoint y: 166, distance: 5.6
click at [437, 164] on div "Military Gear Components sam STAGE Combined Synopsis/Solicitation Copy link POS…" at bounding box center [286, 145] width 573 height 290
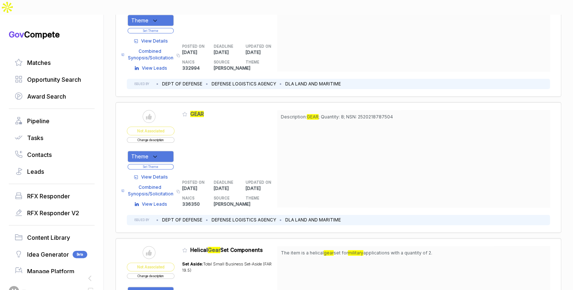
scroll to position [572, 0]
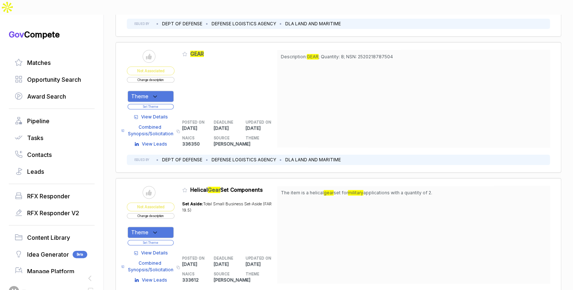
click at [165, 114] on span "View Details" at bounding box center [154, 117] width 27 height 7
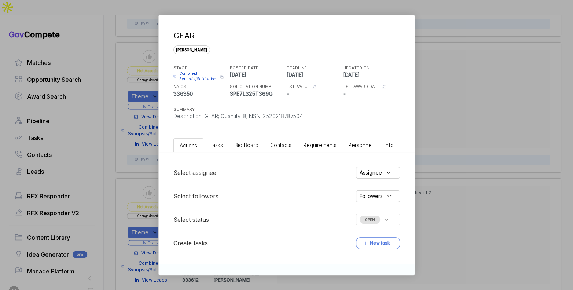
drag, startPoint x: 251, startPoint y: 143, endPoint x: 257, endPoint y: 150, distance: 9.4
click at [251, 143] on span "Bid Board" at bounding box center [247, 145] width 24 height 6
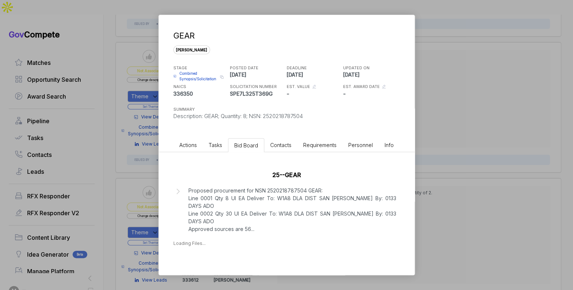
click at [440, 187] on div "GEAR sam STAGE Combined Synopsis/Solicitation Copy link POSTED DATE 2025-09-09 …" at bounding box center [286, 145] width 573 height 290
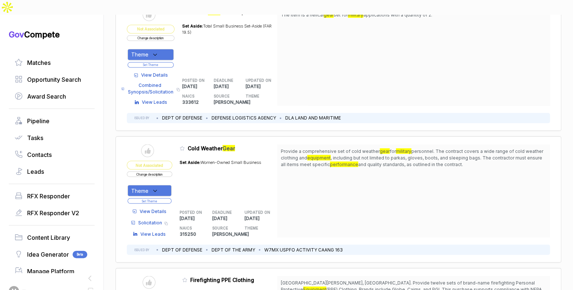
scroll to position [752, 0]
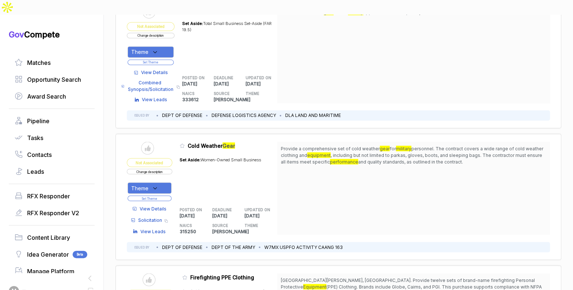
drag, startPoint x: 159, startPoint y: 188, endPoint x: 248, endPoint y: 202, distance: 89.9
click at [248, 202] on table "Send to Pipeline Not Associated Change description Theme Set Theme View Details…" at bounding box center [202, 187] width 150 height 93
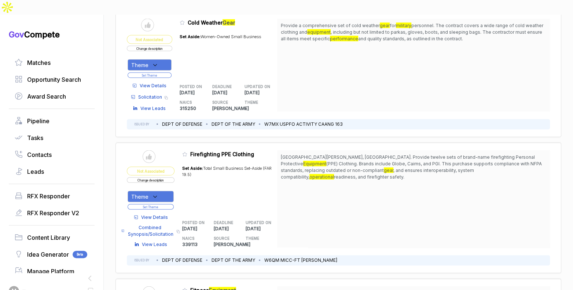
scroll to position [832, 0]
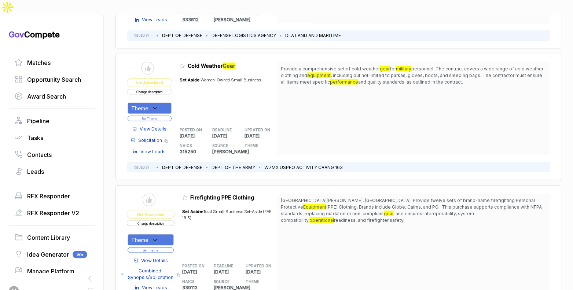
click at [162, 125] on span "View Details" at bounding box center [153, 128] width 27 height 7
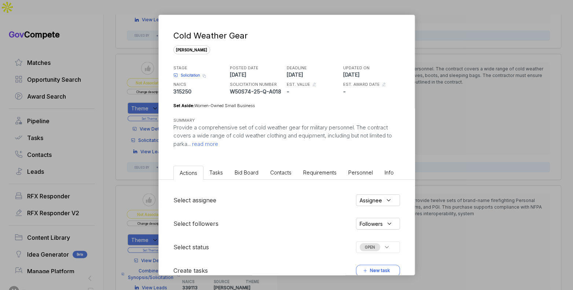
drag, startPoint x: 243, startPoint y: 173, endPoint x: 247, endPoint y: 176, distance: 5.5
click at [243, 172] on span "Bid Board" at bounding box center [247, 172] width 24 height 6
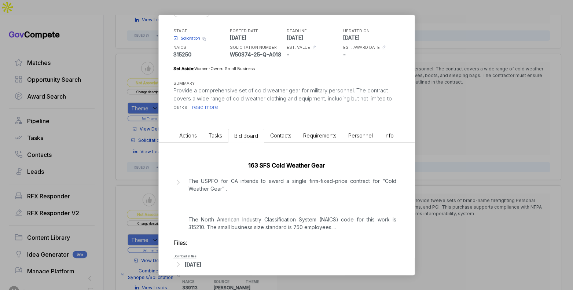
scroll to position [76, 0]
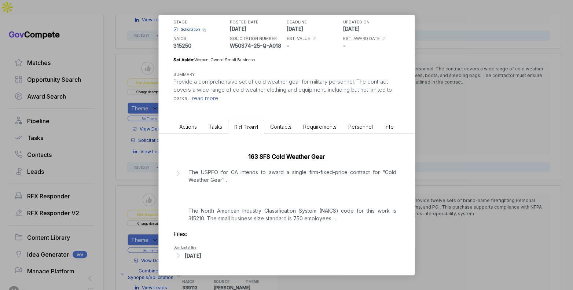
drag, startPoint x: 208, startPoint y: 255, endPoint x: 212, endPoint y: 254, distance: 4.3
click at [201, 255] on div "Sep 5, 2025" at bounding box center [193, 256] width 16 height 8
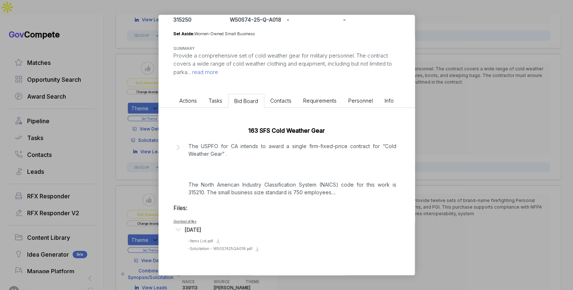
scroll to position [93, 0]
click at [205, 243] on span "- Items List.pdf" at bounding box center [200, 241] width 25 height 4
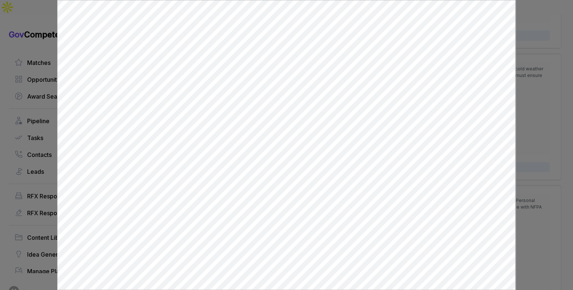
scroll to position [0, 0]
click at [530, 101] on div at bounding box center [286, 145] width 573 height 290
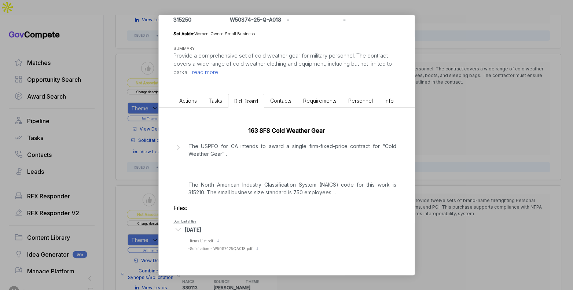
click at [523, 104] on div "Cold Weather Gear sam STAGE Solicitation Copy link POSTED DATE 2025-09-05 DEADL…" at bounding box center [286, 145] width 573 height 290
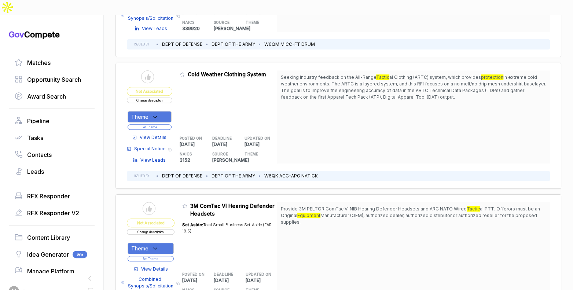
scroll to position [1884, 0]
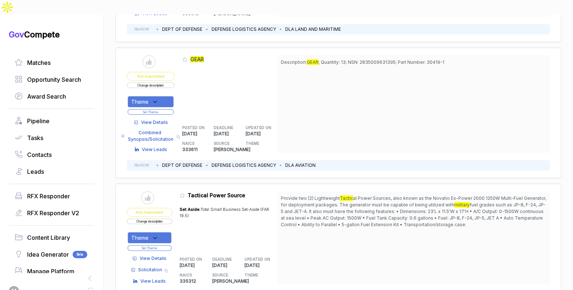
scroll to position [3260, 0]
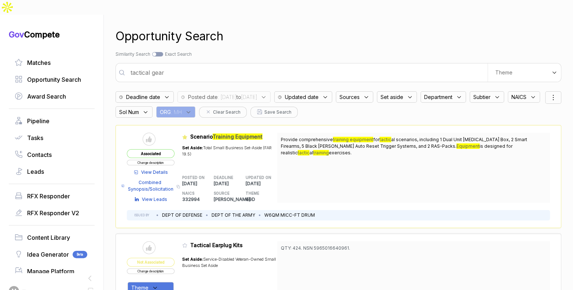
click at [275, 65] on input "tactical gear" at bounding box center [306, 72] width 361 height 15
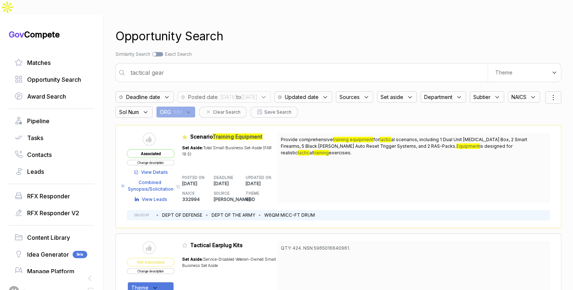
click at [275, 65] on input "tactical gear" at bounding box center [306, 72] width 361 height 15
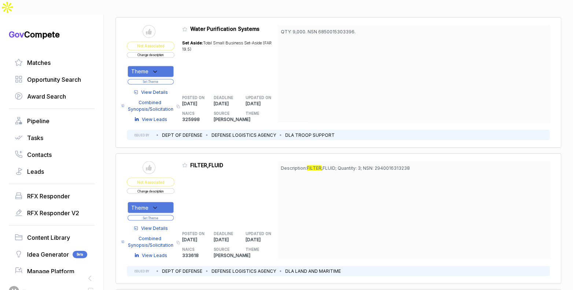
scroll to position [775, 0]
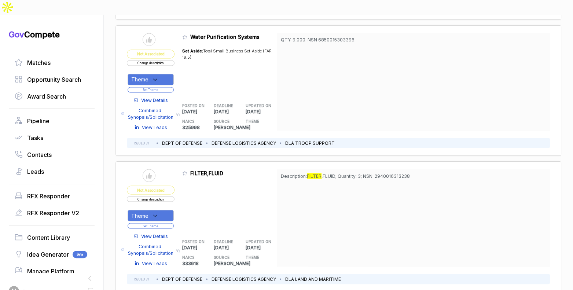
click at [157, 97] on span "View Details" at bounding box center [154, 100] width 27 height 7
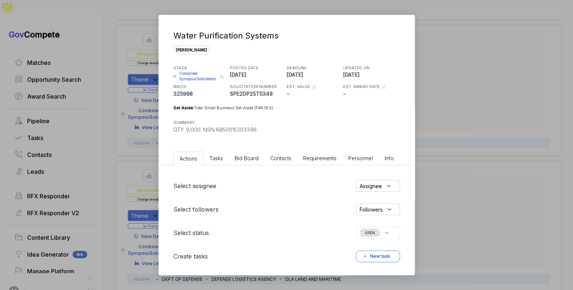
drag, startPoint x: 246, startPoint y: 152, endPoint x: 246, endPoint y: 157, distance: 5.5
click at [246, 152] on li "Bid Board" at bounding box center [247, 158] width 36 height 14
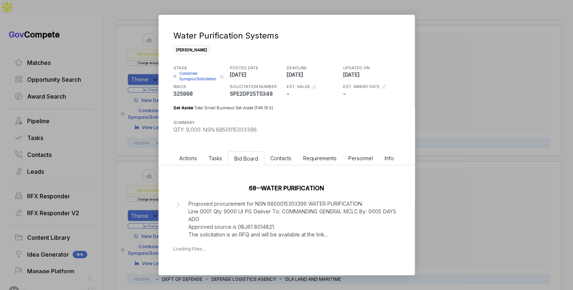
click at [458, 194] on div "Water Purification Systems sam STAGE Combined Synopsis/Solicitation Copy link P…" at bounding box center [286, 145] width 573 height 290
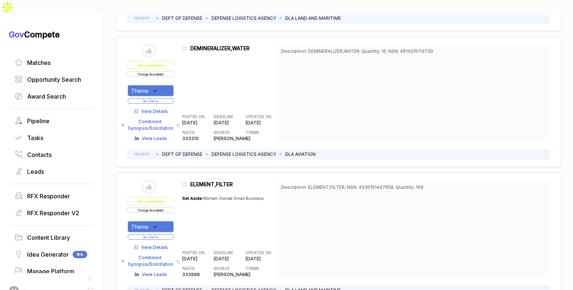
scroll to position [1175, 0]
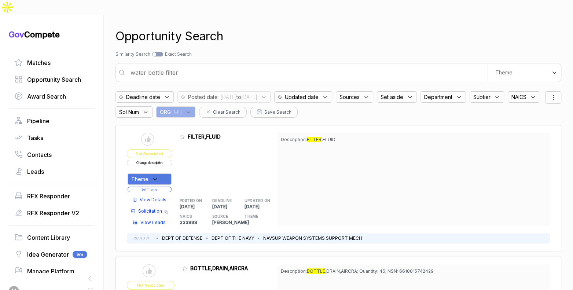
click at [253, 65] on input "water bottle filter" at bounding box center [306, 72] width 361 height 15
click at [252, 65] on input "water bottle filter" at bounding box center [306, 72] width 361 height 15
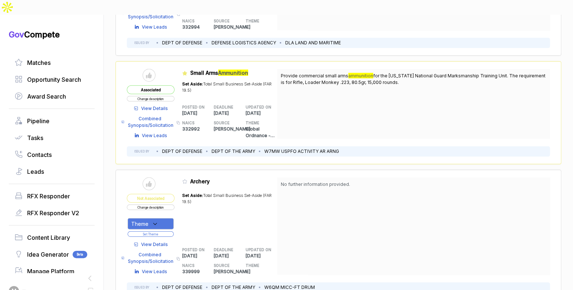
scroll to position [1152, 0]
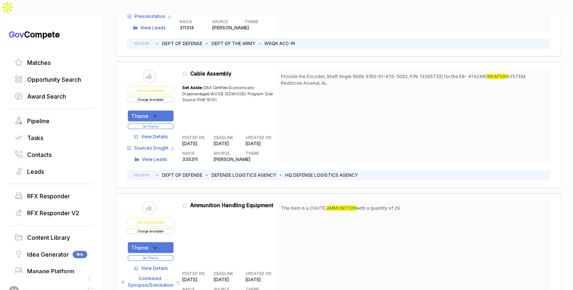
scroll to position [2907, 0]
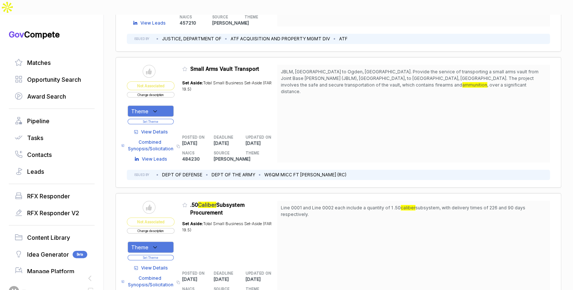
scroll to position [4498, 0]
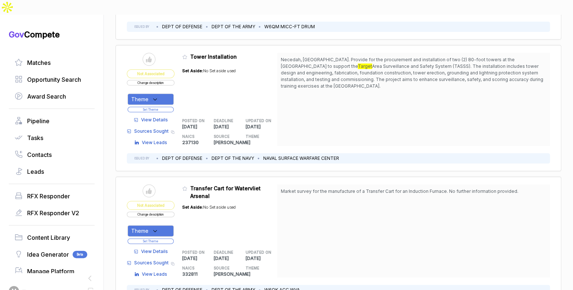
scroll to position [5624, 0]
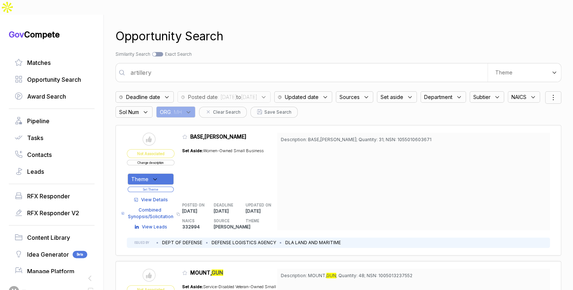
click at [210, 47] on div "Opportunity Search Search by Topic Relevance Similarity Search Search by Exact …" at bounding box center [338, 160] width 446 height 290
click at [213, 65] on input "artillery" at bounding box center [306, 72] width 361 height 15
type input "toxic chemical detection"
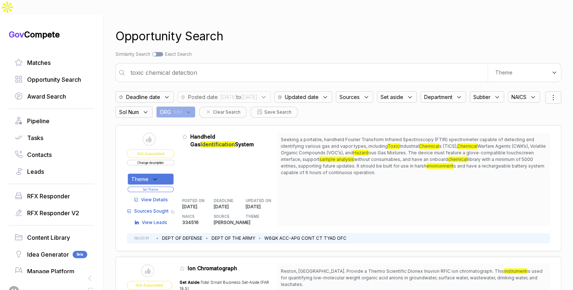
click at [150, 196] on span "View Details" at bounding box center [154, 199] width 27 height 7
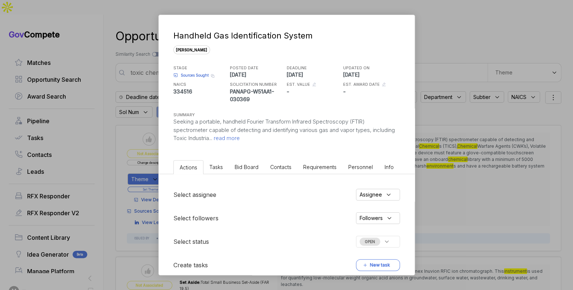
click at [237, 168] on span "Bid Board" at bounding box center [247, 167] width 24 height 6
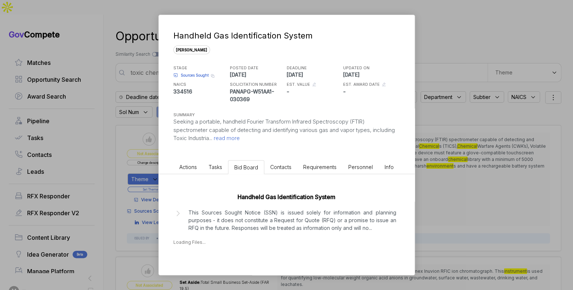
click at [276, 218] on p "This Sources Sought Notice (SSN) is issued solely for information and planning …" at bounding box center [292, 220] width 208 height 23
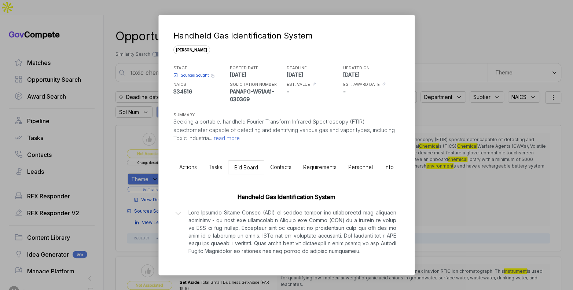
click at [240, 140] on span "read more" at bounding box center [225, 138] width 27 height 7
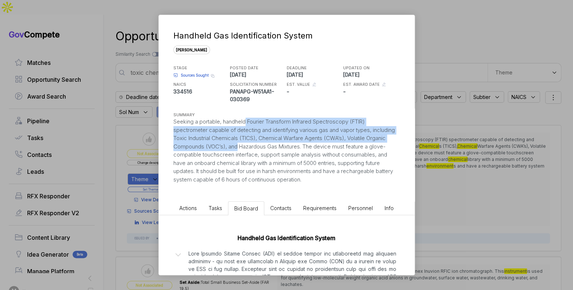
drag, startPoint x: 248, startPoint y: 121, endPoint x: 200, endPoint y: 99, distance: 52.5
click at [258, 148] on div "Seeking a portable, handheld Fourier Transform Infrared Spectroscopy (FTIR) spe…" at bounding box center [286, 151] width 227 height 66
click at [188, 77] on span "Sources Sought" at bounding box center [195, 75] width 28 height 5
click at [267, 136] on div "Seeking a portable, handheld Fourier Transform Infrared Spectroscopy (FTIR) spe…" at bounding box center [286, 151] width 227 height 66
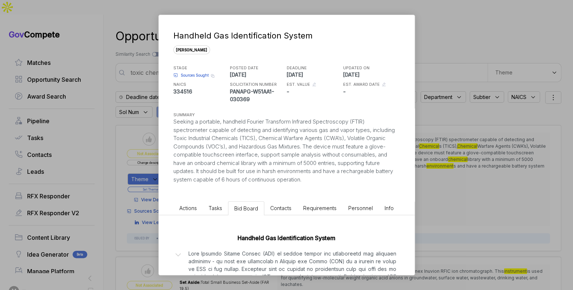
click at [196, 73] on span "Sources Sought" at bounding box center [195, 75] width 28 height 5
click at [441, 96] on div "Handheld Gas Identification System sam STAGE Sources Sought Copy link POSTED DA…" at bounding box center [286, 145] width 573 height 290
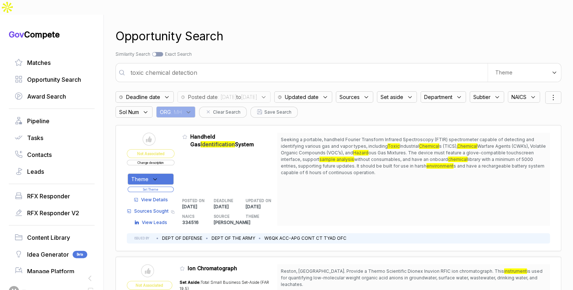
click at [162, 173] on div "Theme" at bounding box center [151, 178] width 46 height 11
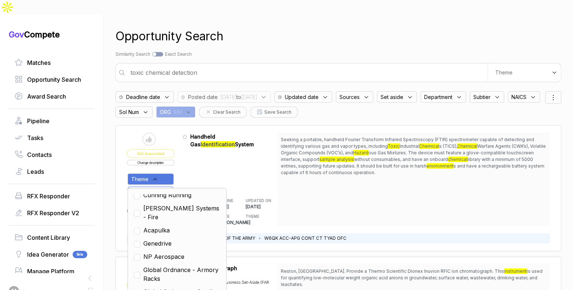
scroll to position [286, 0]
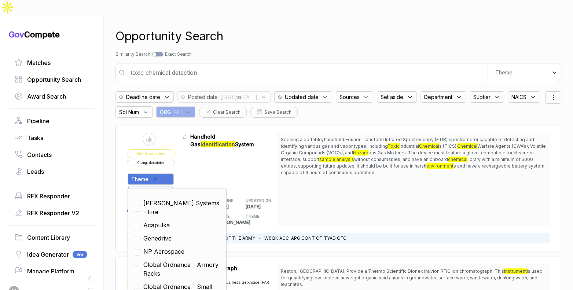
click at [172, 234] on span "Genedrive" at bounding box center [157, 238] width 28 height 9
checkbox input "true"
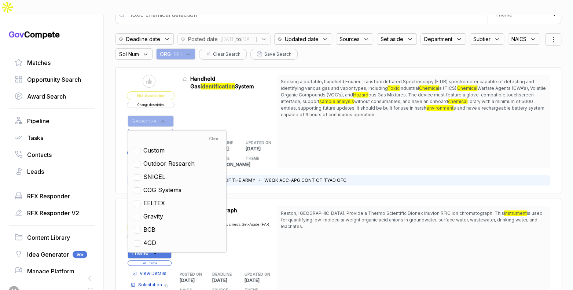
scroll to position [0, 0]
click at [274, 136] on div "UPDATED ON 2025-09-04" at bounding box center [262, 144] width 32 height 16
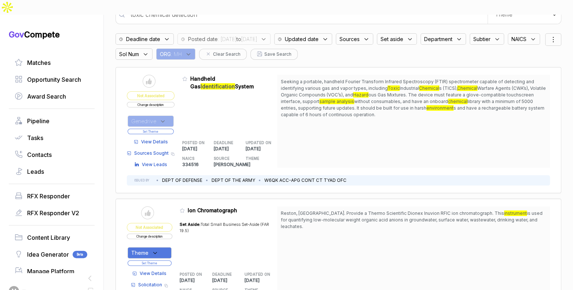
click at [174, 117] on div "Genedrive Set Theme" at bounding box center [151, 123] width 48 height 24
click at [174, 129] on button "Set Theme" at bounding box center [151, 131] width 46 height 5
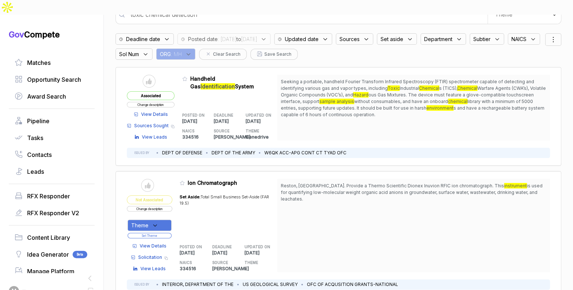
click at [165, 102] on button "Change description" at bounding box center [151, 104] width 48 height 5
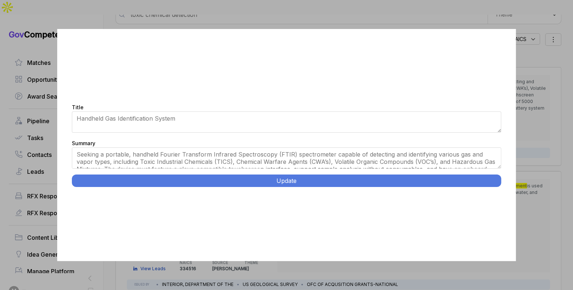
click at [527, 120] on div "Title Handheld Gas Identification System Summary Seeking a portable, handheld F…" at bounding box center [286, 145] width 573 height 290
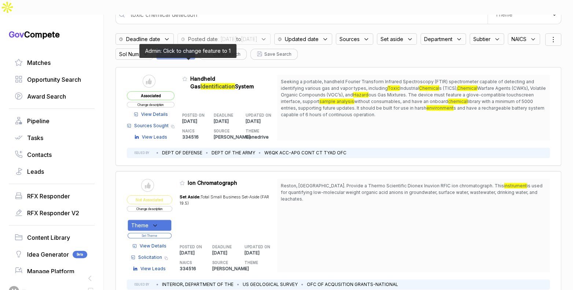
click at [187, 76] on icon at bounding box center [184, 78] width 5 height 5
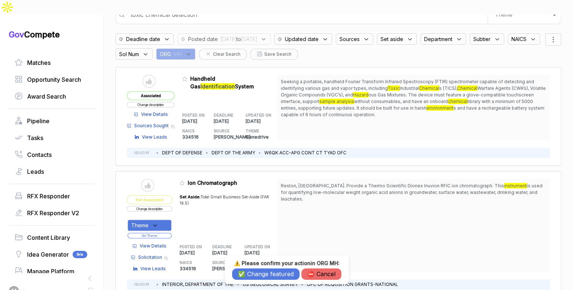
click at [279, 272] on button "✅ Change featured" at bounding box center [265, 273] width 67 height 11
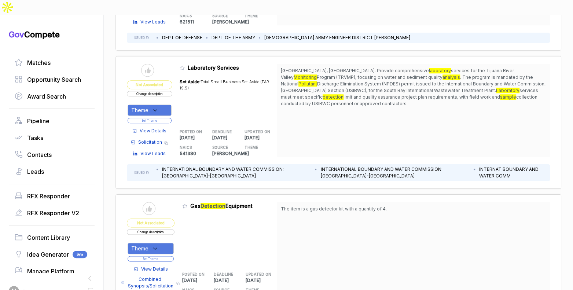
scroll to position [437, 0]
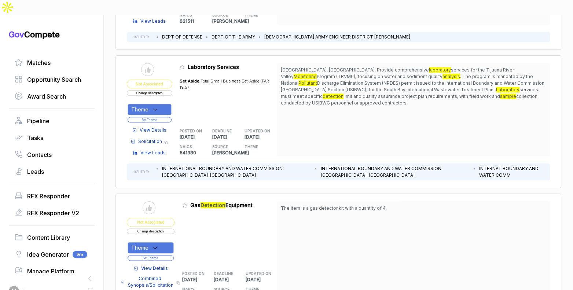
click at [165, 265] on span "View Details" at bounding box center [154, 268] width 27 height 7
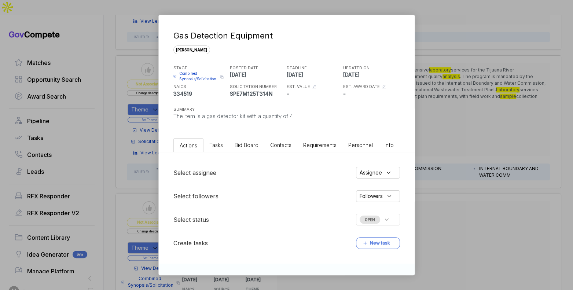
click at [244, 150] on li "Bid Board" at bounding box center [247, 145] width 36 height 14
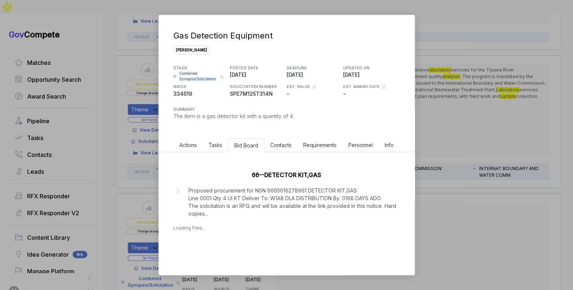
click at [413, 195] on div "66--DETECTOR KIT,GAS Proposed procurement for NSN 6665016278961 DETECTOR KIT,GA…" at bounding box center [287, 199] width 256 height 94
click at [440, 196] on div "Gas Detection Equipment sam STAGE Combined Synopsis/Solicitation Copy link POST…" at bounding box center [286, 145] width 573 height 290
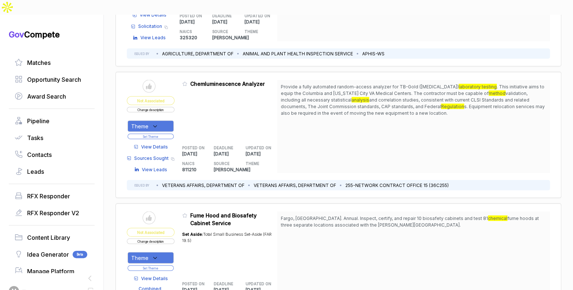
scroll to position [849, 0]
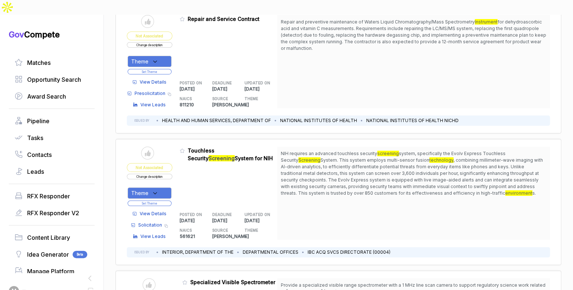
scroll to position [1835, 0]
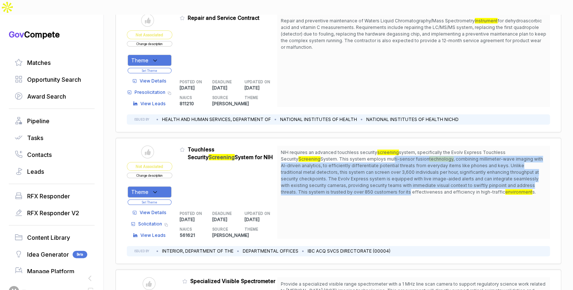
drag, startPoint x: 376, startPoint y: 131, endPoint x: 382, endPoint y: 165, distance: 35.0
click at [382, 165] on span "NIH requires an advanced touchless security screening system, specifically the …" at bounding box center [413, 172] width 265 height 46
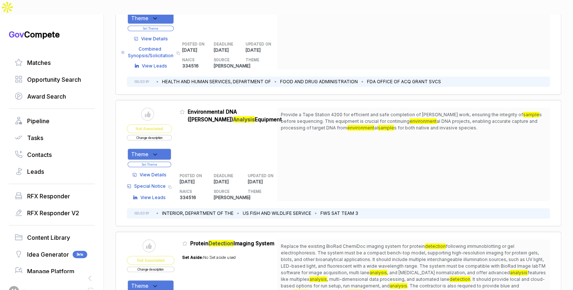
scroll to position [2174, 0]
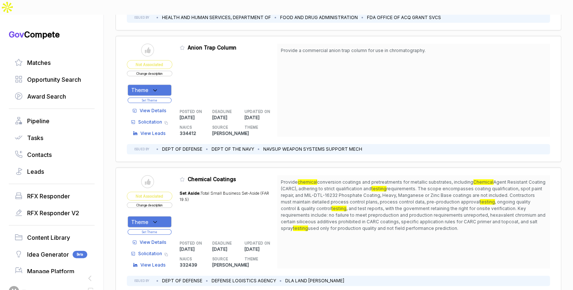
scroll to position [2509, 0]
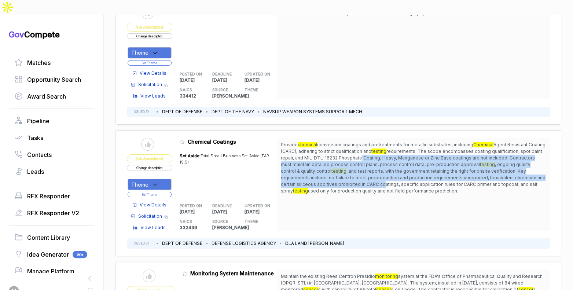
drag, startPoint x: 382, startPoint y: 129, endPoint x: 386, endPoint y: 155, distance: 25.9
click at [386, 155] on span "Provide chemical conversion coatings and pretreatments for metallic substrates,…" at bounding box center [413, 167] width 265 height 53
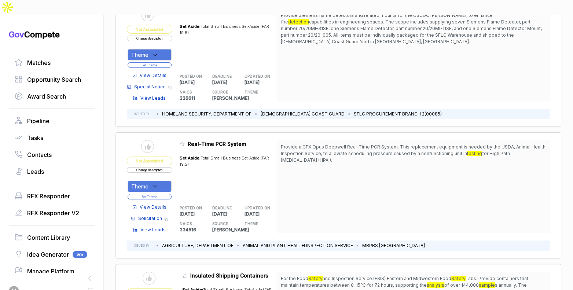
scroll to position [3178, 0]
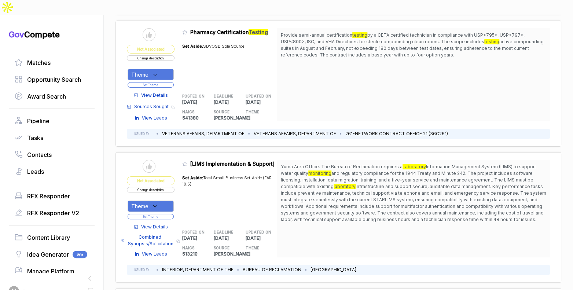
scroll to position [4799, 0]
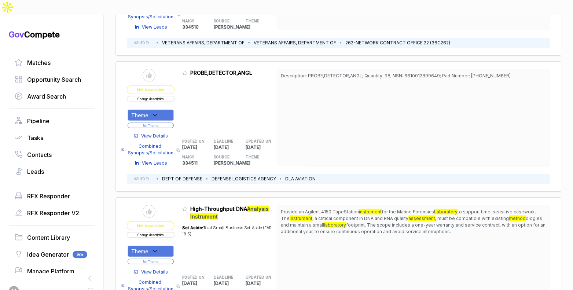
scroll to position [6087, 0]
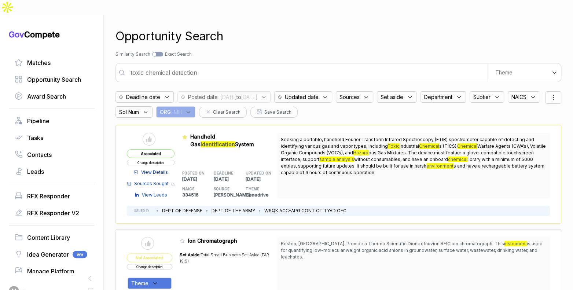
click at [252, 65] on input "toxic chemical detection" at bounding box center [306, 72] width 361 height 15
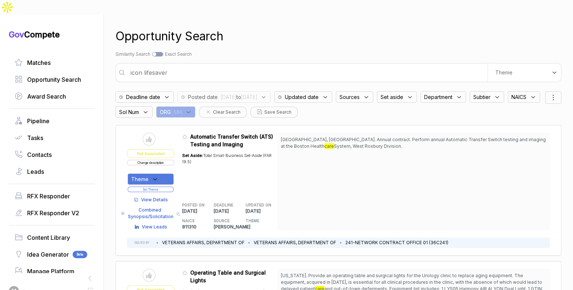
click at [237, 65] on input "icon lifesaver" at bounding box center [306, 72] width 361 height 15
type input "command and control"
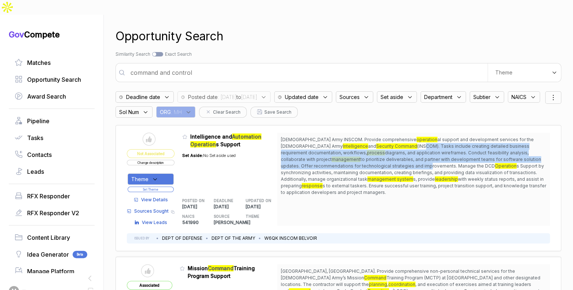
drag, startPoint x: 340, startPoint y: 133, endPoint x: 349, endPoint y: 152, distance: 21.0
click at [349, 152] on span "U.S. Army INSCOM. Provide comprehensive operation al support and development se…" at bounding box center [413, 165] width 265 height 59
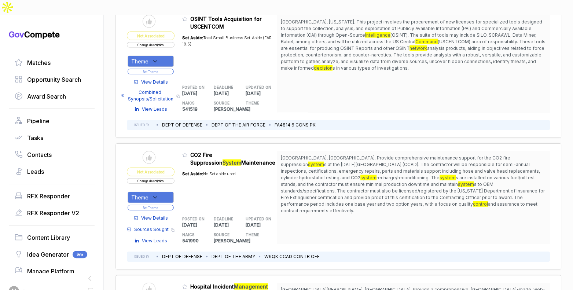
scroll to position [1039, 0]
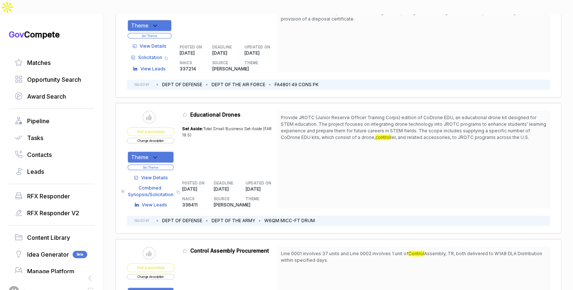
scroll to position [2103, 0]
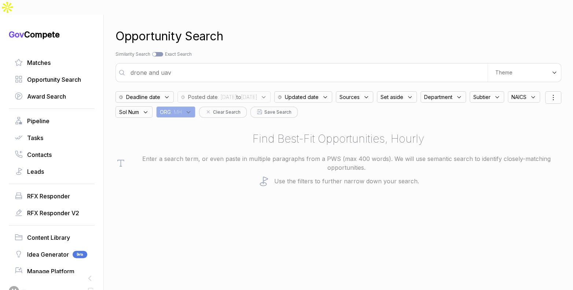
click at [245, 65] on input "drone and uav" at bounding box center [306, 72] width 361 height 15
click at [240, 65] on input "drone and uav" at bounding box center [306, 72] width 361 height 15
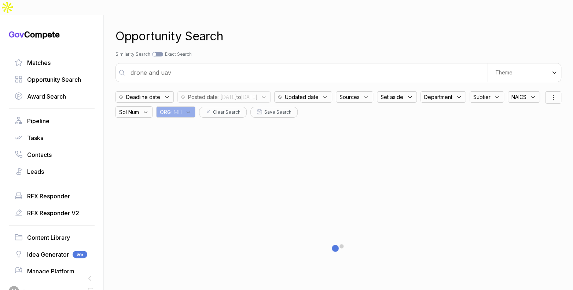
click at [240, 65] on input "drone and uav" at bounding box center [306, 72] width 361 height 15
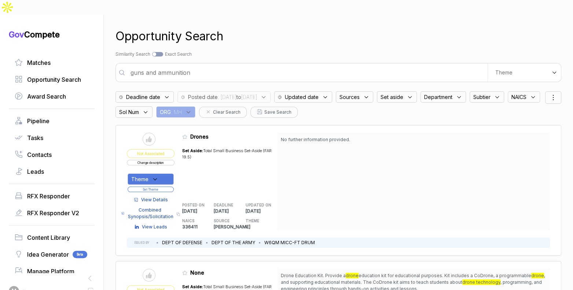
type input "guns and ammunition"
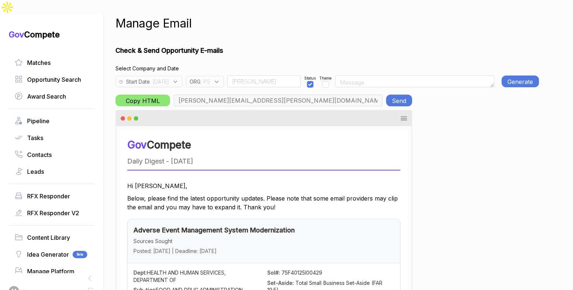
scroll to position [0, 34]
click at [224, 76] on div "ORG : PS" at bounding box center [205, 81] width 38 height 11
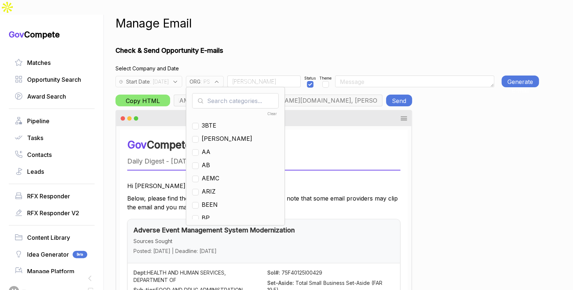
click at [237, 93] on input "text" at bounding box center [235, 100] width 87 height 15
checkbox input "true"
type input "ps"
drag, startPoint x: 222, startPoint y: 112, endPoint x: 226, endPoint y: 89, distance: 23.1
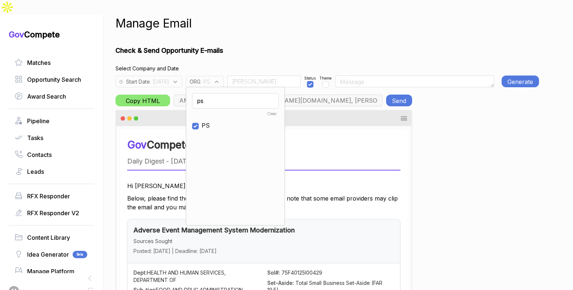
click at [210, 121] on span "PS" at bounding box center [206, 125] width 8 height 9
checkbox input "false"
click at [227, 93] on input "ps" at bounding box center [235, 100] width 87 height 15
type input "mh"
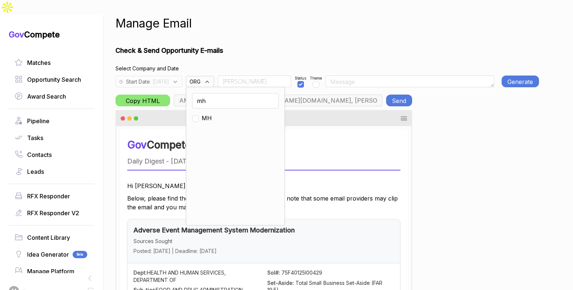
click at [212, 114] on span "MH" at bounding box center [207, 118] width 10 height 9
checkbox input "true"
drag, startPoint x: 251, startPoint y: 73, endPoint x: 253, endPoint y: 69, distance: 4.6
click at [251, 87] on div "mh Clear MH" at bounding box center [235, 156] width 99 height 139
click at [253, 76] on input "Rudy" at bounding box center [254, 82] width 73 height 12
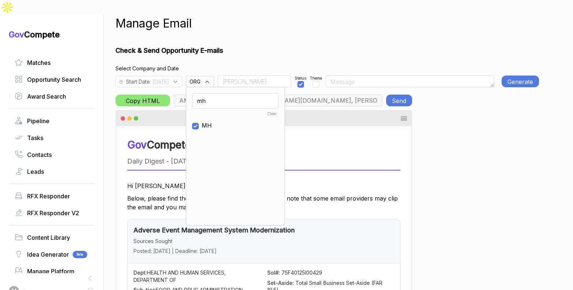
click at [253, 76] on input "Rudy" at bounding box center [254, 82] width 73 height 12
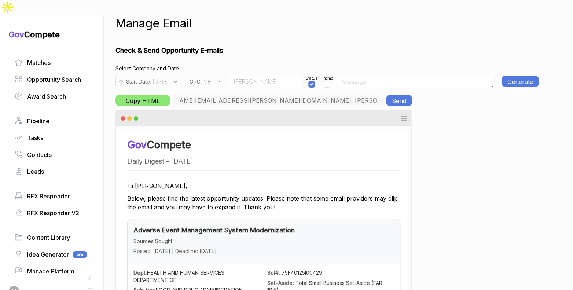
type input "aaron.dyer@mtnhorse.com, bill.allen@mtnhorse.com, max@macronometry.com, jeffrey…"
type input "Team"
drag, startPoint x: 342, startPoint y: 69, endPoint x: 406, endPoint y: 62, distance: 63.9
click at [333, 76] on div "Theme" at bounding box center [327, 82] width 12 height 12
checkbox input "true"
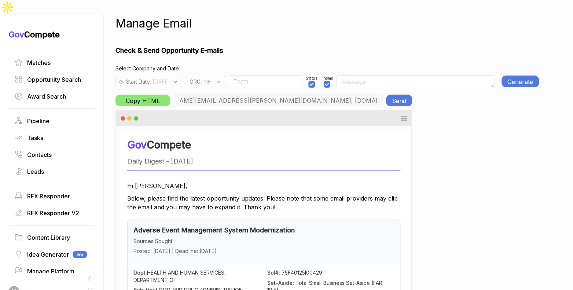
click at [514, 76] on button "Generate E-mail" at bounding box center [519, 82] width 37 height 12
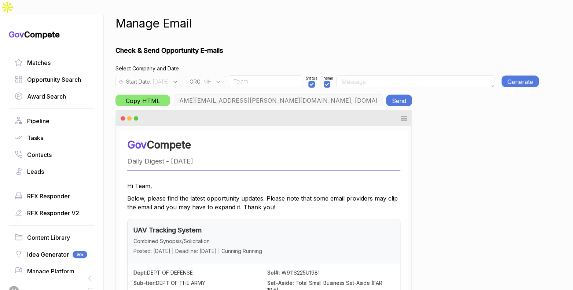
click at [512, 76] on button "Generate E-mail" at bounding box center [519, 82] width 37 height 12
click at [182, 76] on div "Start Date : 2025-09-08" at bounding box center [148, 81] width 67 height 11
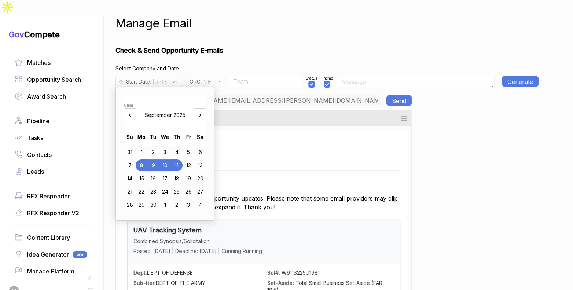
click at [177, 146] on div "4" at bounding box center [177, 152] width 12 height 12
drag, startPoint x: 271, startPoint y: 21, endPoint x: 455, endPoint y: 39, distance: 184.9
click at [275, 22] on div "Manage Email Check & Send Opportunity E-mails Select Company and Date Start Dat…" at bounding box center [326, 160] width 423 height 290
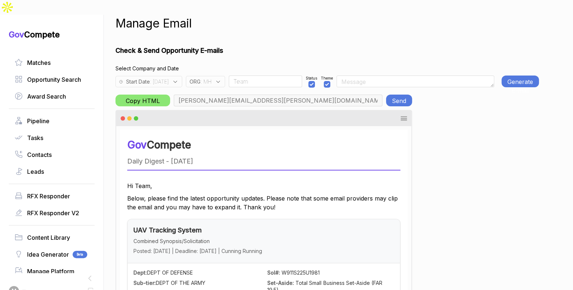
click at [518, 76] on button "Generate E-mail" at bounding box center [519, 82] width 37 height 12
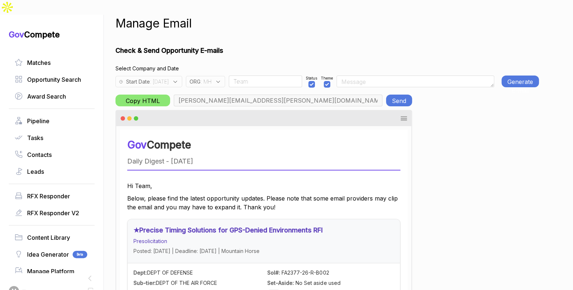
click at [393, 95] on button "Send" at bounding box center [399, 101] width 26 height 12
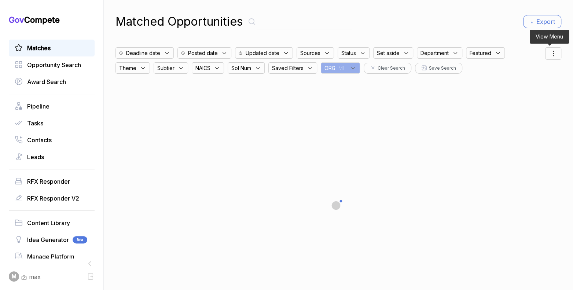
click at [556, 52] on div at bounding box center [553, 53] width 16 height 12
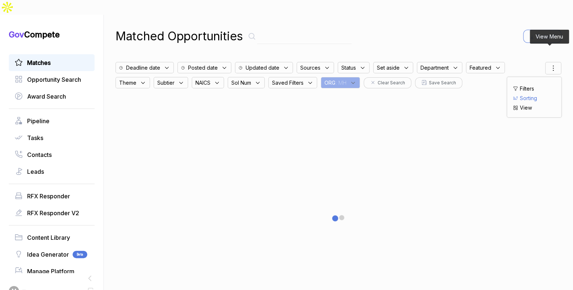
click at [533, 85] on ul "Filters Sorting View" at bounding box center [534, 98] width 43 height 27
click at [533, 94] on span "Sorting" at bounding box center [528, 98] width 17 height 8
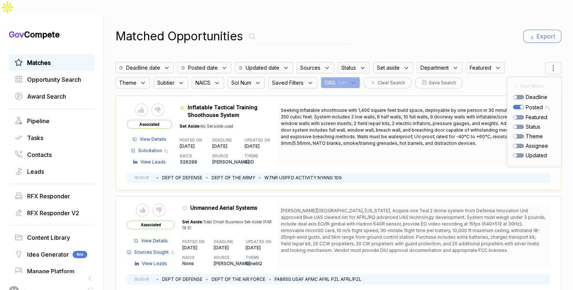
click at [469, 27] on div "Matched Opportunities Export" at bounding box center [338, 36] width 446 height 18
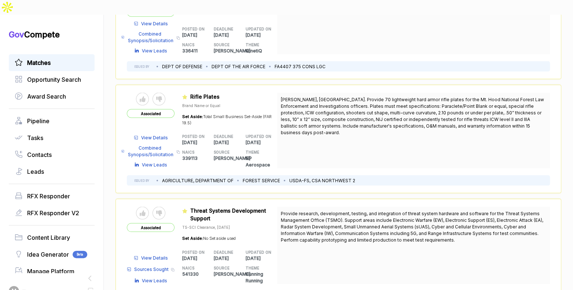
scroll to position [858, 0]
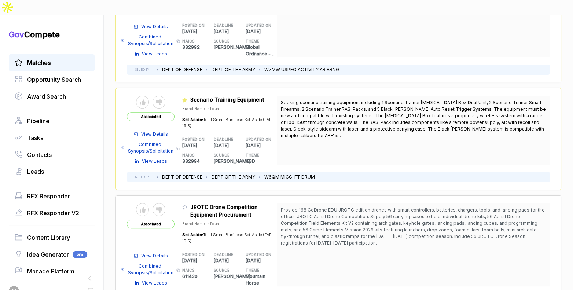
scroll to position [1924, 0]
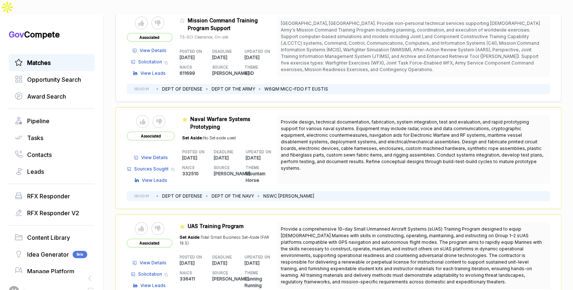
scroll to position [2965, 0]
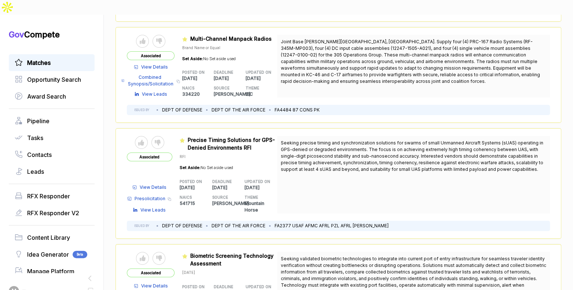
scroll to position [4013, 0]
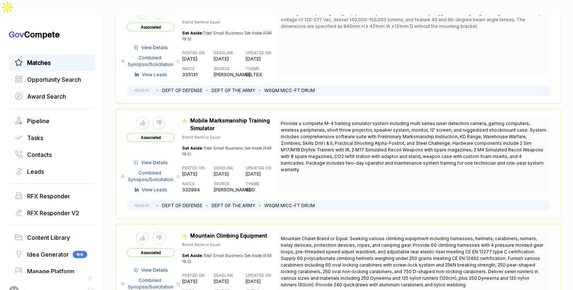
scroll to position [4762, 0]
